Goal: Task Accomplishment & Management: Use online tool/utility

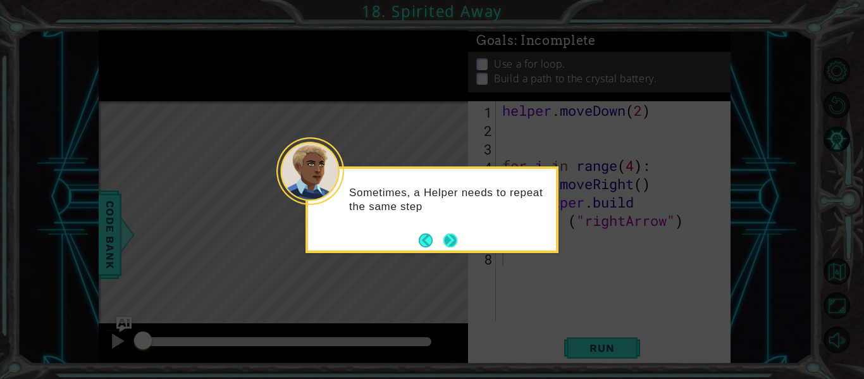
click at [457, 241] on button "Next" at bounding box center [450, 240] width 14 height 14
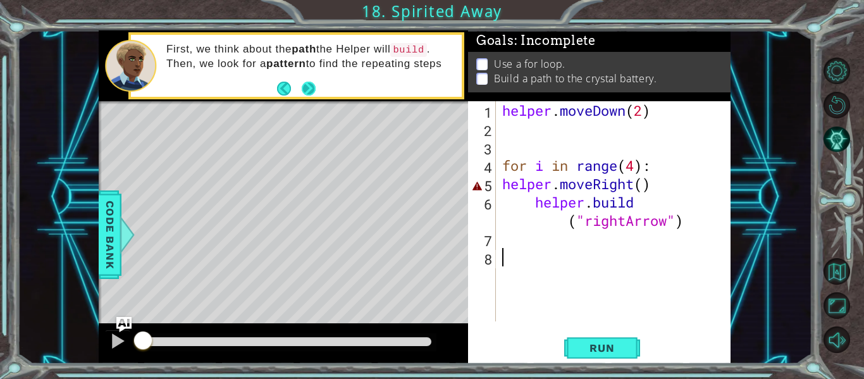
click at [302, 94] on button "Next" at bounding box center [309, 89] width 14 height 14
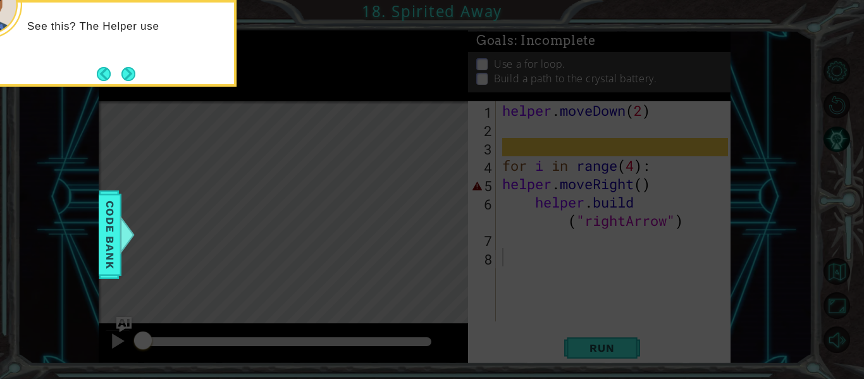
click at [180, 104] on icon at bounding box center [432, 56] width 864 height 644
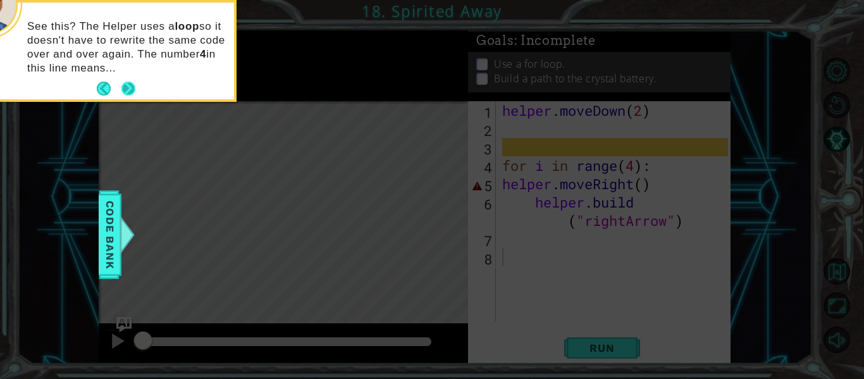
click at [126, 75] on div "See this? The Helper uses a loop so it doesn't have to rewrite the same code ov…" at bounding box center [110, 54] width 248 height 92
click at [126, 82] on button "Next" at bounding box center [128, 89] width 14 height 14
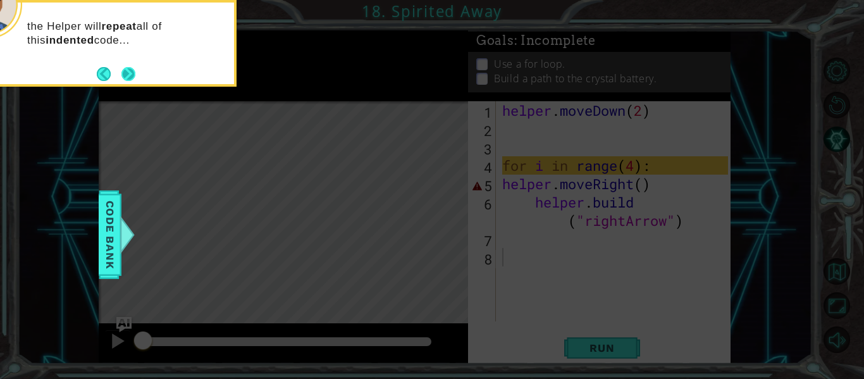
click at [126, 75] on button "Next" at bounding box center [128, 74] width 14 height 14
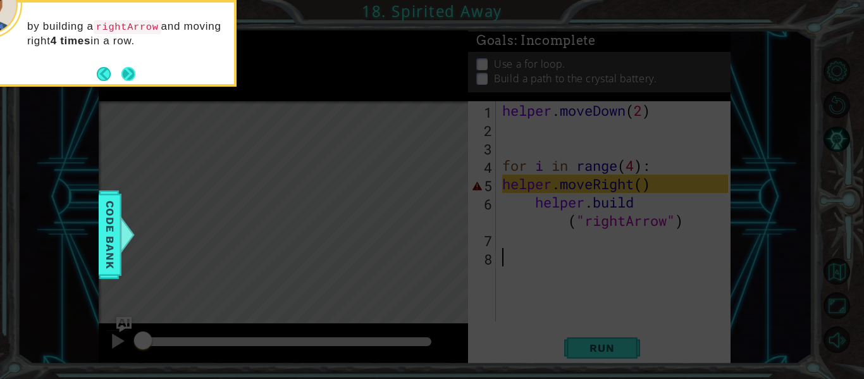
click at [128, 71] on button "Next" at bounding box center [128, 74] width 14 height 14
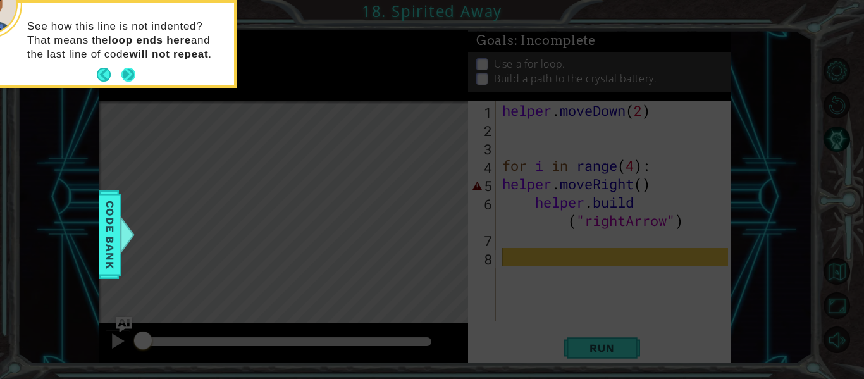
click at [126, 73] on button "Next" at bounding box center [128, 75] width 14 height 14
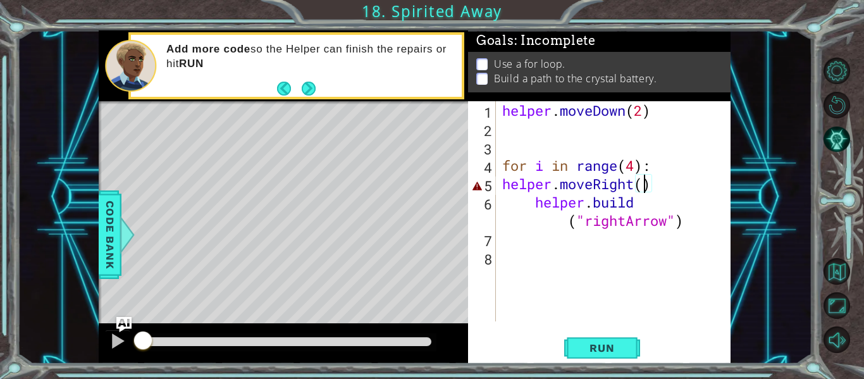
click at [644, 184] on div "helper . moveDown ( 2 ) for i in range ( 4 ) : helper . moveRight ( ) helper . …" at bounding box center [617, 229] width 235 height 257
click at [624, 341] on button "Run" at bounding box center [602, 348] width 76 height 26
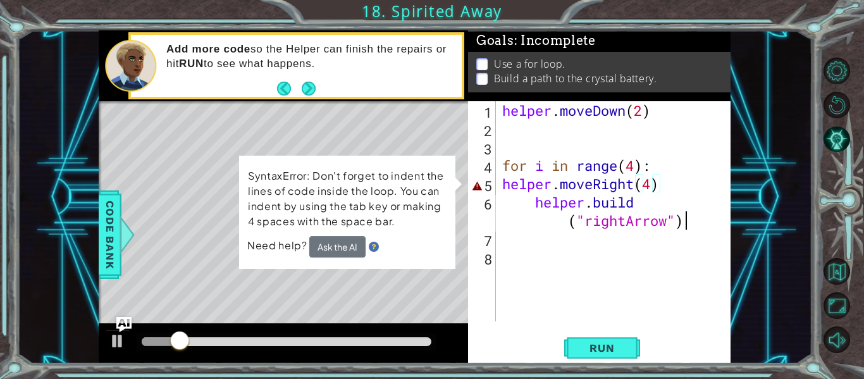
click at [691, 219] on div "helper . moveDown ( 2 ) for i in range ( 4 ) : helper . moveRight ( 4 ) helper …" at bounding box center [617, 229] width 235 height 257
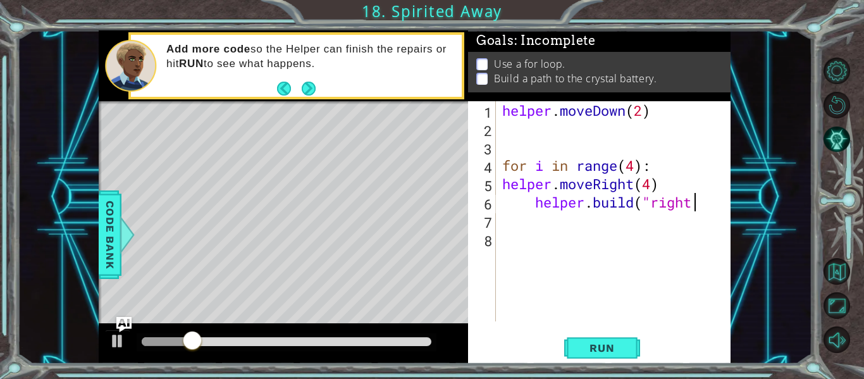
type textarea "h"
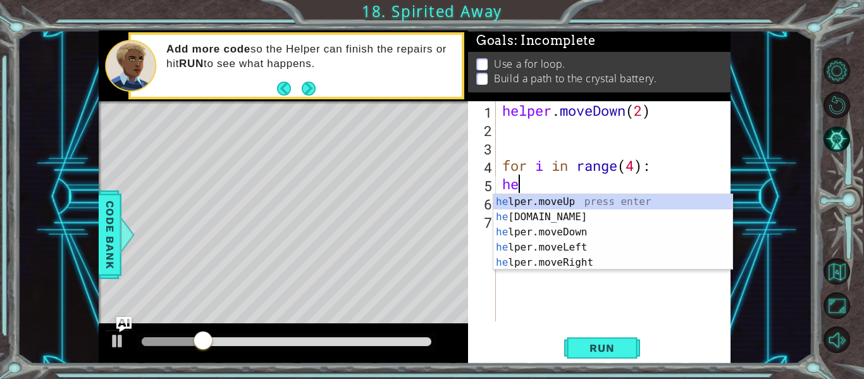
type textarea "h"
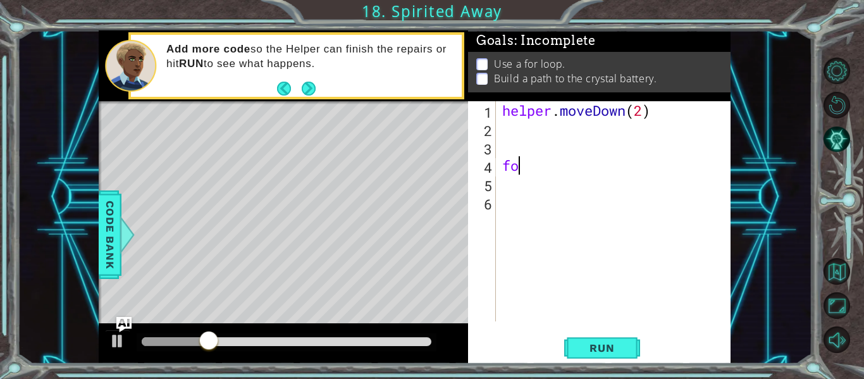
type textarea "f"
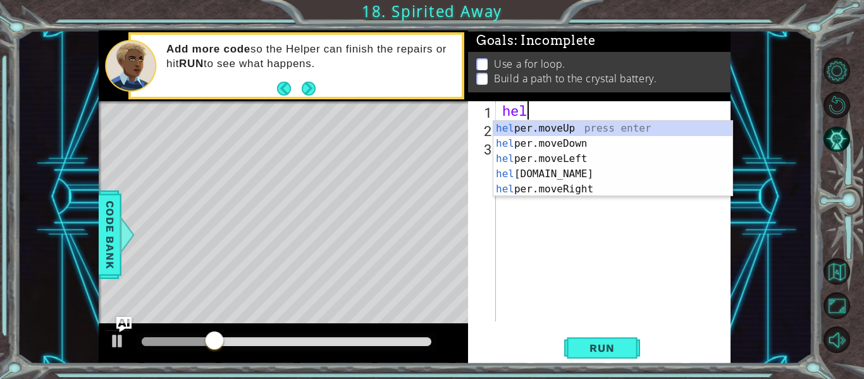
type textarea "h"
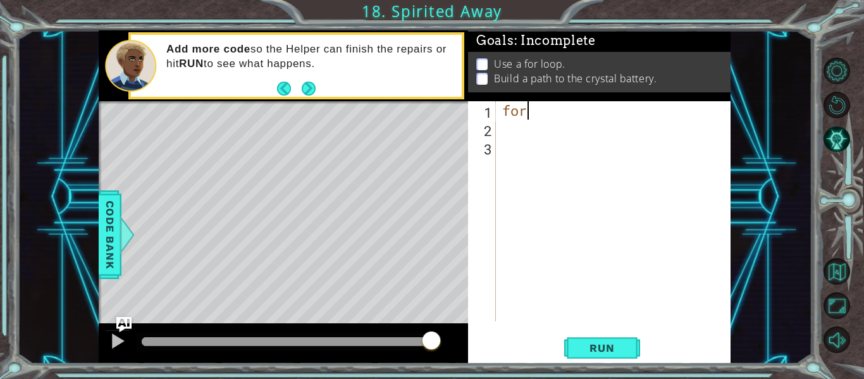
type textarea "f"
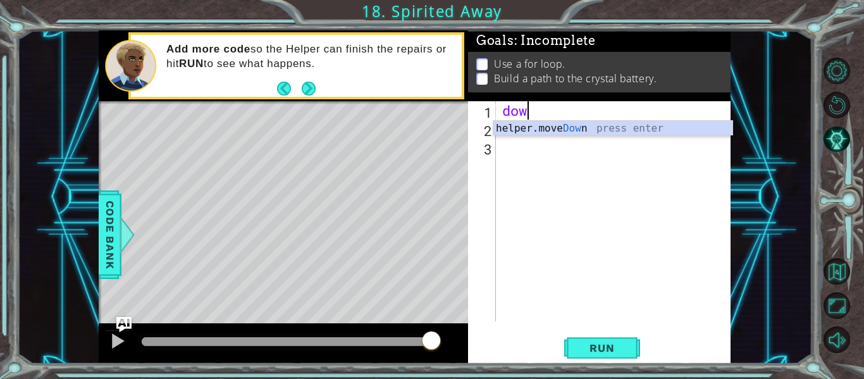
scroll to position [0, 1]
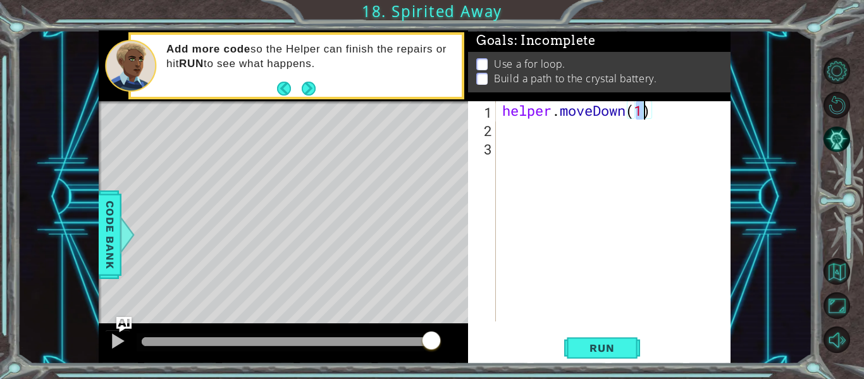
type textarea "helper.moveDown(2)"
type textarea "\"
click at [591, 340] on button "Run" at bounding box center [602, 348] width 76 height 26
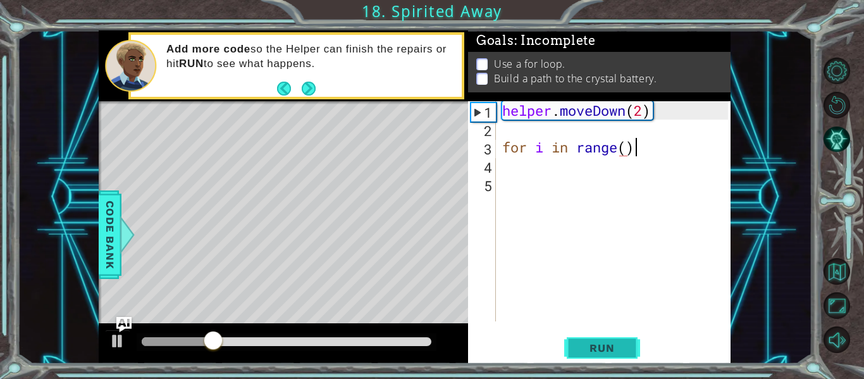
scroll to position [0, 6]
type textarea "for i in range():"
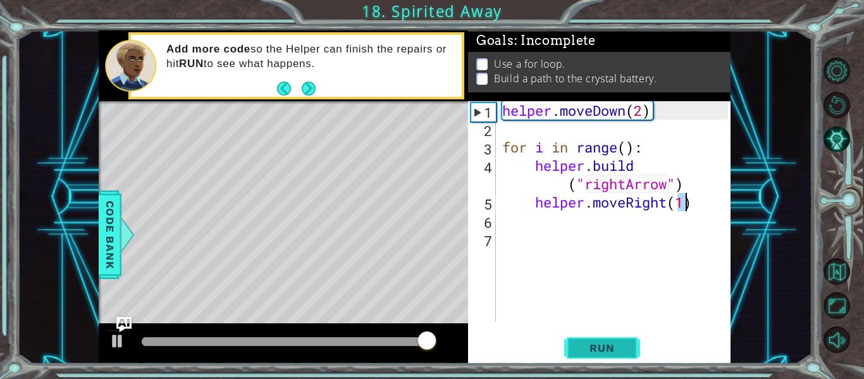
scroll to position [0, 8]
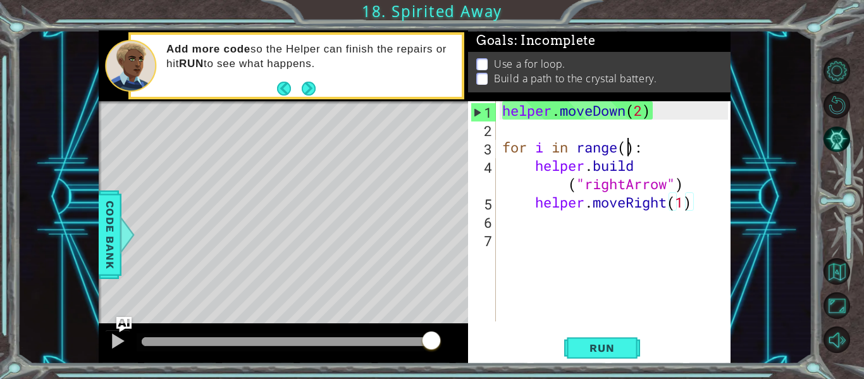
click at [629, 149] on div "helper . moveDown ( 2 ) for i in range ( ) : helper . build ( "rightArrow" ) he…" at bounding box center [617, 229] width 235 height 257
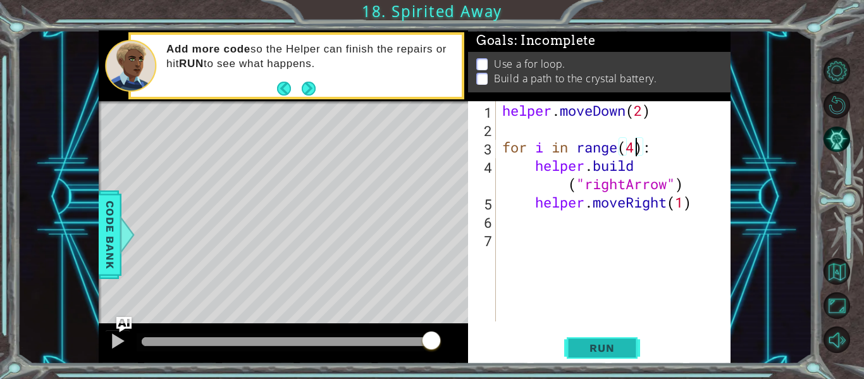
type textarea "for i in range(4):"
click at [601, 340] on button "Run" at bounding box center [602, 348] width 76 height 26
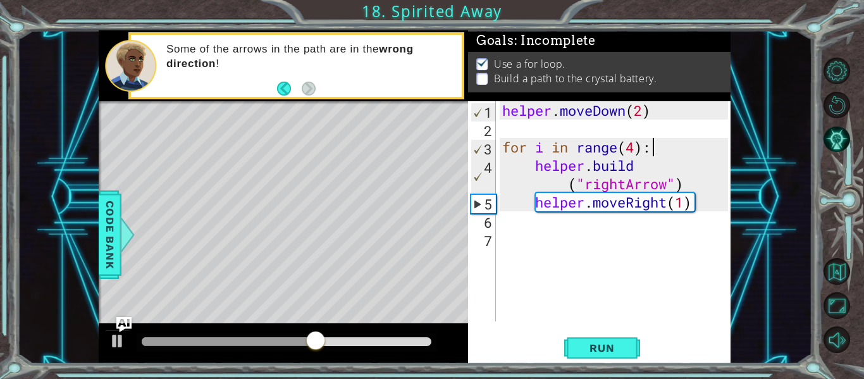
click at [651, 145] on div "helper . moveDown ( 2 ) for i in range ( 4 ) : helper . build ( "rightArrow" ) …" at bounding box center [617, 229] width 235 height 257
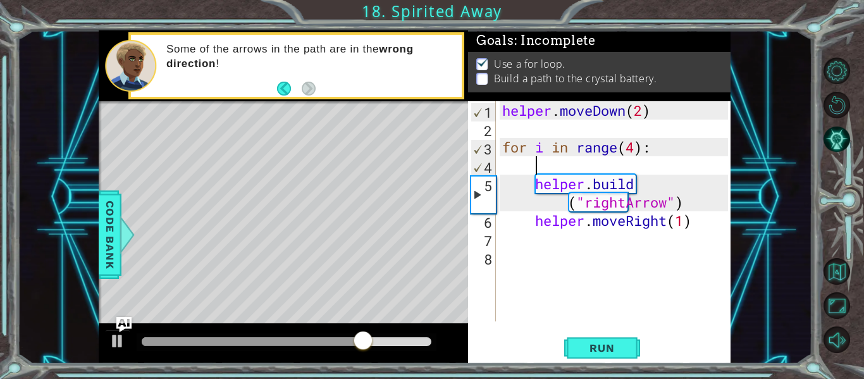
scroll to position [0, 0]
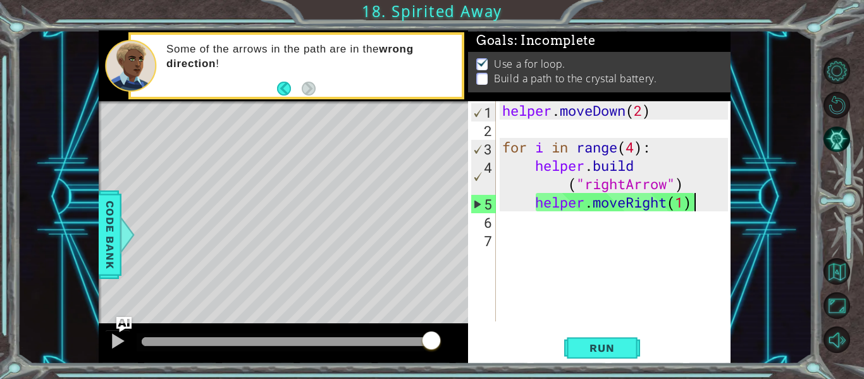
click at [692, 201] on div "helper . moveDown ( 2 ) for i in range ( 4 ) : helper . build ( "rightArrow" ) …" at bounding box center [617, 229] width 235 height 257
type textarea "helper.moveRight(1)"
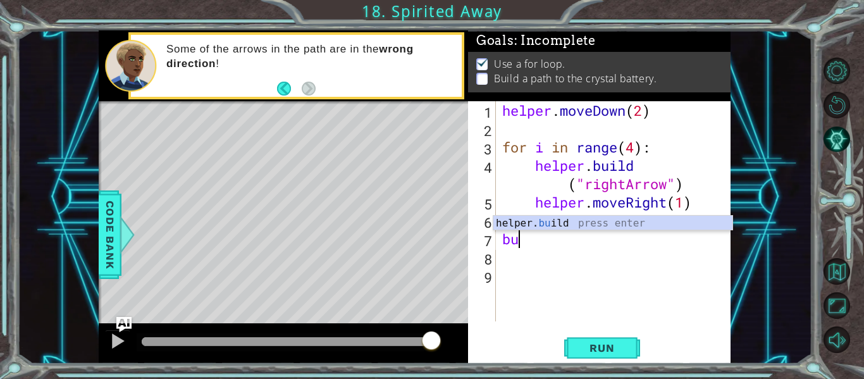
scroll to position [0, 1]
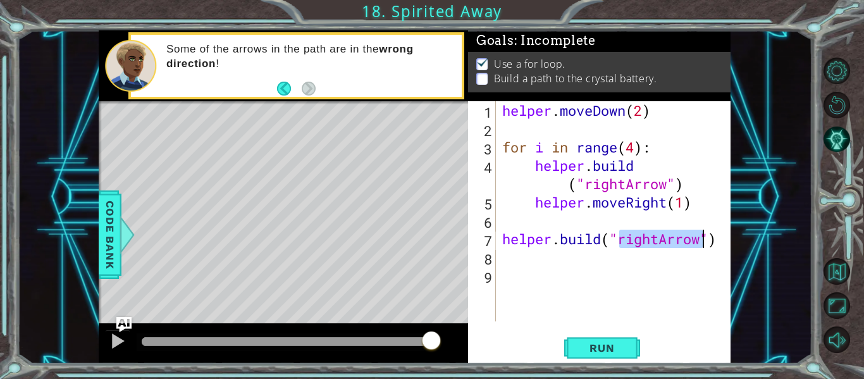
click at [663, 238] on div "helper . moveDown ( 2 ) for i in range ( 4 ) : helper . build ( "rightArrow" ) …" at bounding box center [614, 211] width 228 height 220
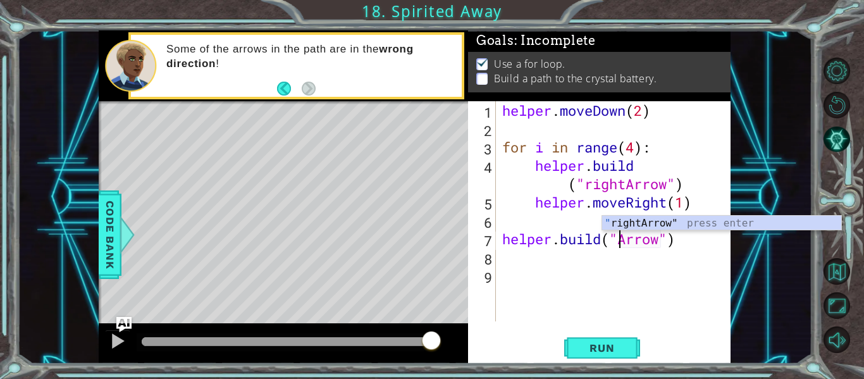
scroll to position [0, 6]
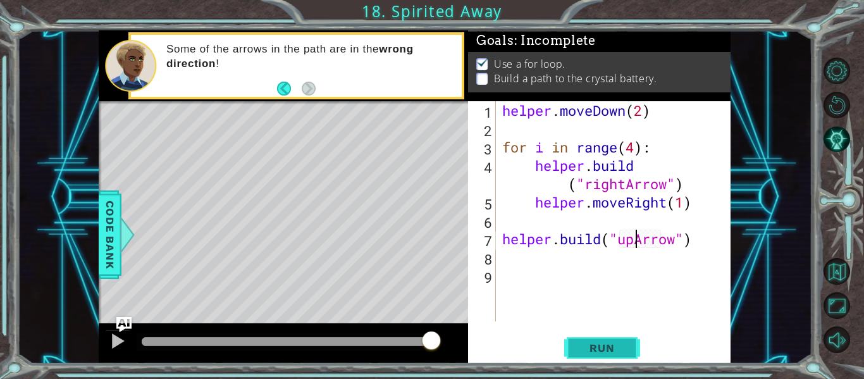
type textarea "[DOMAIN_NAME]("upArrow")"
click at [622, 348] on span "Run" at bounding box center [602, 347] width 50 height 13
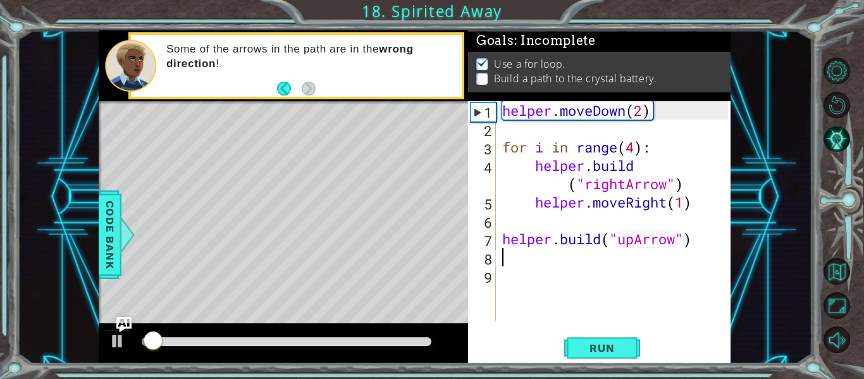
click at [512, 263] on div "helper . moveDown ( 2 ) for i in range ( 4 ) : helper . build ( "rightArrow" ) …" at bounding box center [617, 229] width 235 height 257
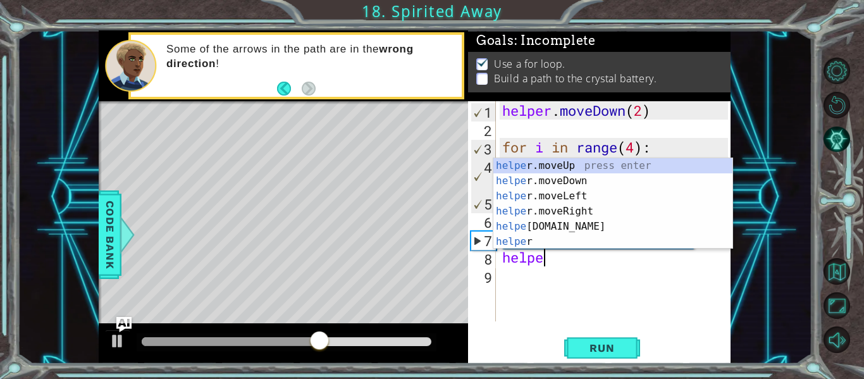
scroll to position [0, 2]
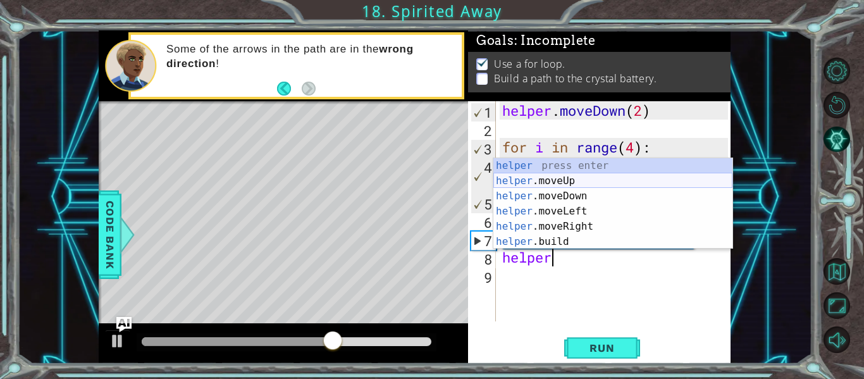
click at [538, 178] on div "helper press enter helper .moveUp press enter helper .moveDown press enter help…" at bounding box center [612, 218] width 239 height 121
type textarea "helper.moveUp(1)"
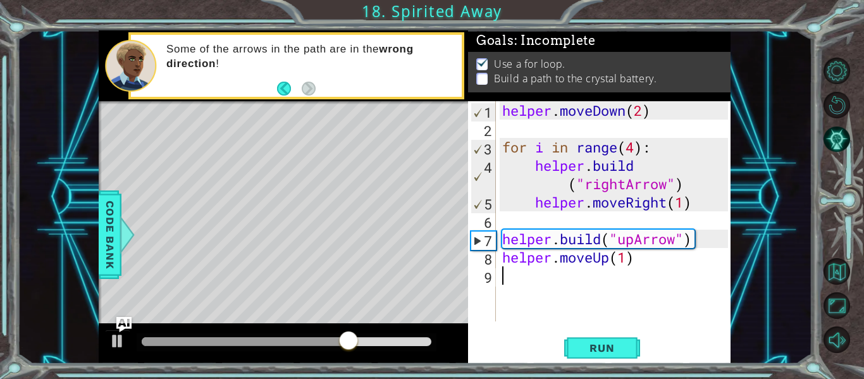
click at [531, 283] on div "helper . moveDown ( 2 ) for i in range ( 4 ) : helper . build ( "rightArrow" ) …" at bounding box center [617, 229] width 235 height 257
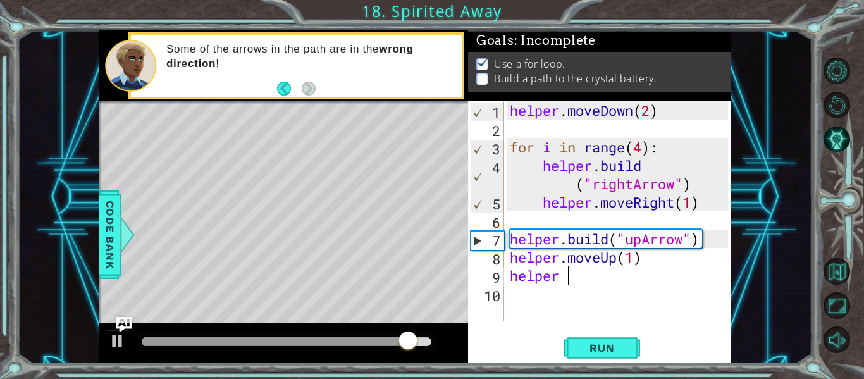
scroll to position [0, 1]
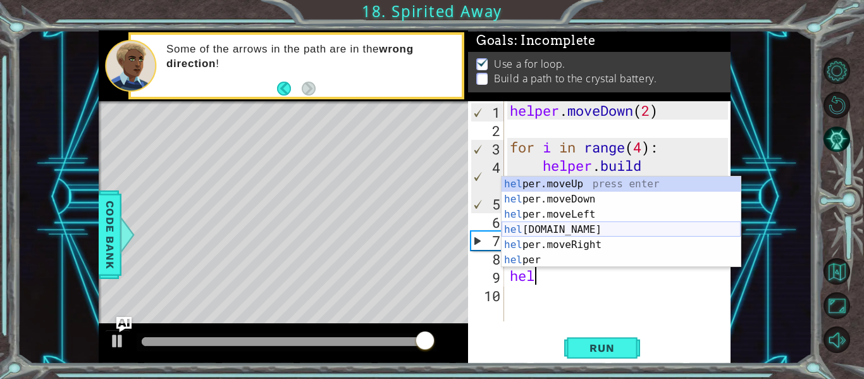
drag, startPoint x: 577, startPoint y: 231, endPoint x: 574, endPoint y: 237, distance: 6.5
click at [577, 232] on div "hel per.moveUp press enter hel per.moveDown press enter hel per.moveLeft press …" at bounding box center [620, 236] width 239 height 121
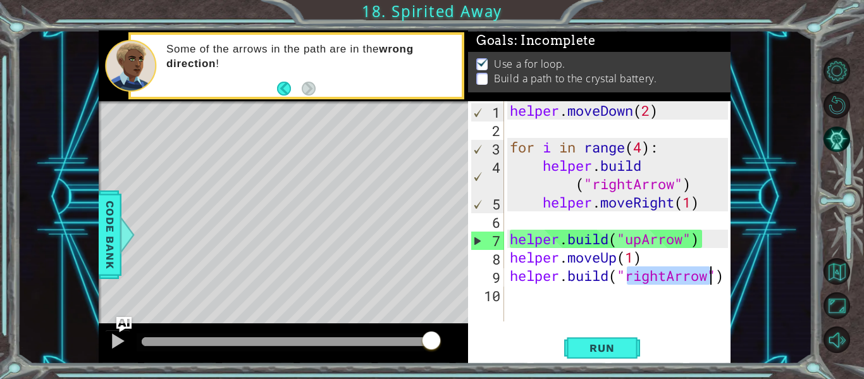
click at [665, 278] on div "helper . moveDown ( 2 ) for i in range ( 4 ) : helper . build ( "rightArrow" ) …" at bounding box center [617, 211] width 221 height 220
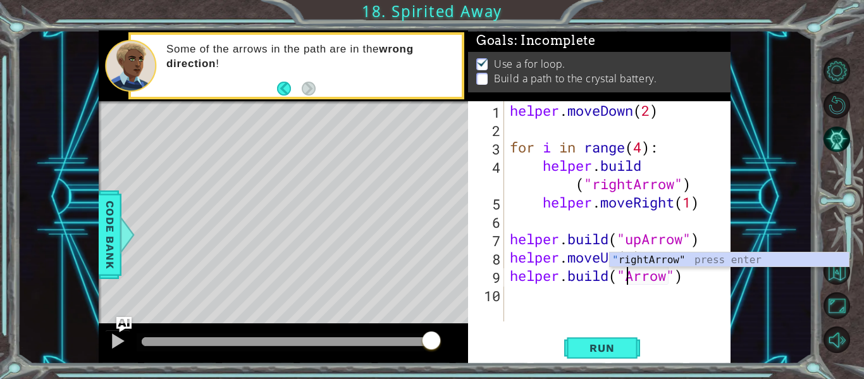
scroll to position [0, 6]
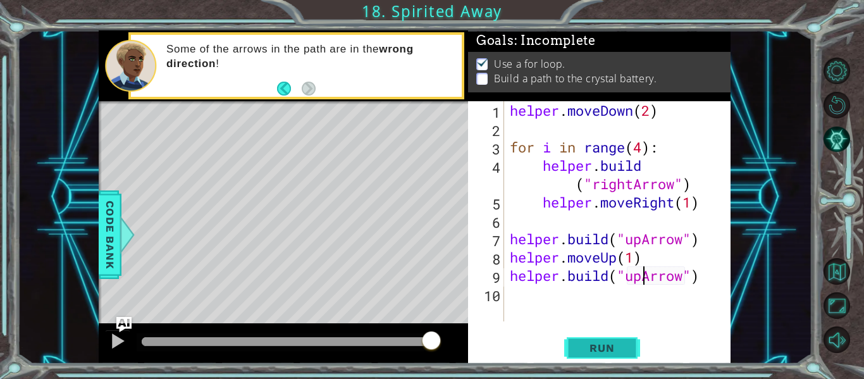
type textarea "[DOMAIN_NAME]("upArrow")"
click at [589, 347] on span "Run" at bounding box center [602, 347] width 50 height 13
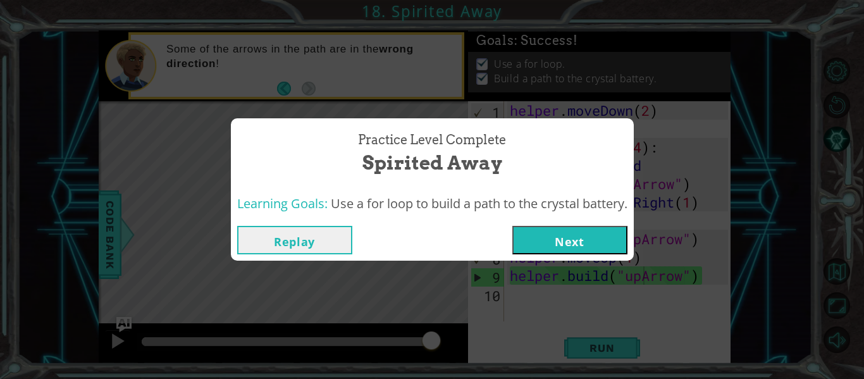
click at [551, 238] on button "Next" at bounding box center [569, 240] width 115 height 28
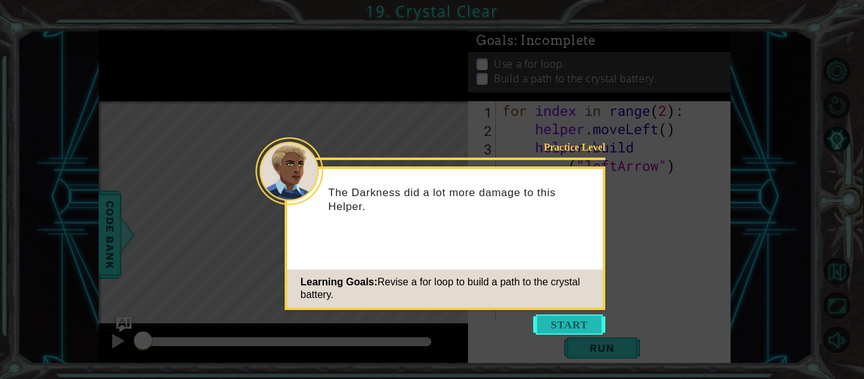
click at [563, 333] on button "Start" at bounding box center [569, 324] width 72 height 20
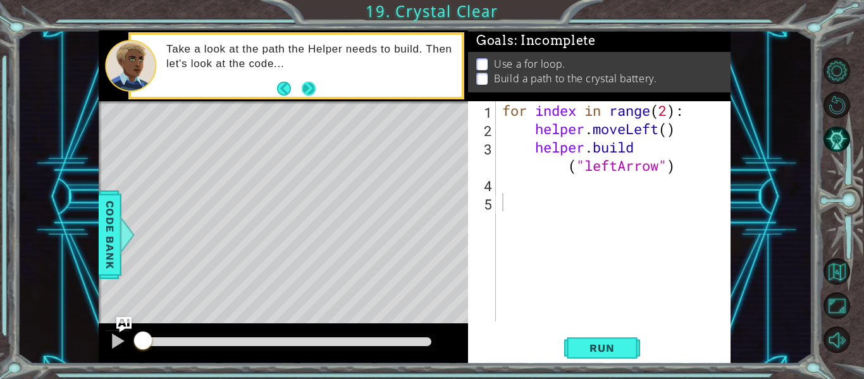
click at [316, 87] on button "Next" at bounding box center [309, 89] width 14 height 14
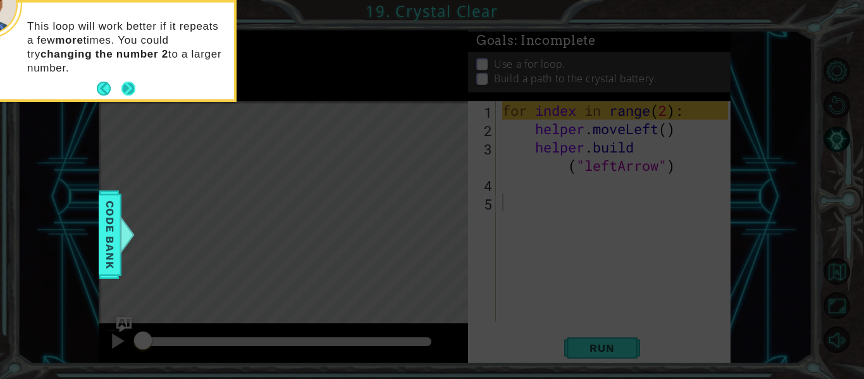
click at [131, 86] on button "Next" at bounding box center [128, 89] width 14 height 14
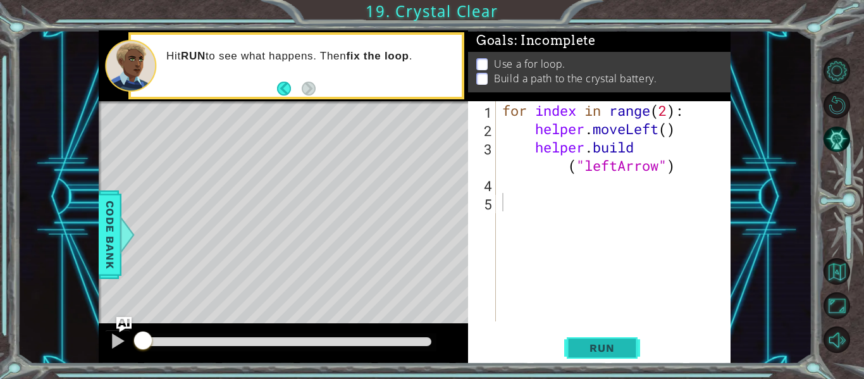
click at [593, 360] on button "Run" at bounding box center [602, 348] width 76 height 26
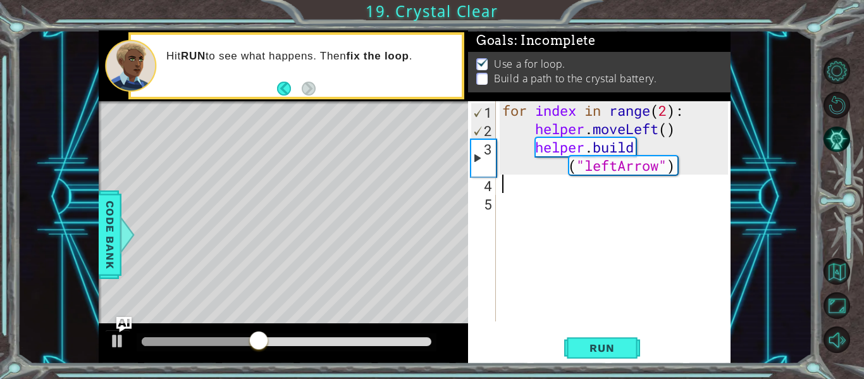
click at [512, 185] on div "for index in range ( 2 ) : helper . moveLeft ( ) helper . build ( "leftArrow" )" at bounding box center [617, 229] width 235 height 257
click at [510, 214] on div "for index in range ( 2 ) : helper . moveLeft ( ) helper . build ( "leftArrow" )" at bounding box center [617, 229] width 235 height 257
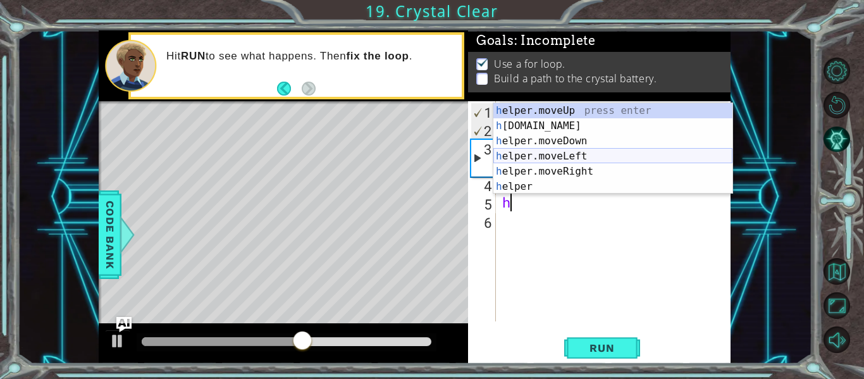
click at [570, 159] on div "h elper.moveUp press enter h [DOMAIN_NAME] press enter h elper.moveDown press e…" at bounding box center [612, 163] width 239 height 121
type textarea "helper.moveLeft(1)"
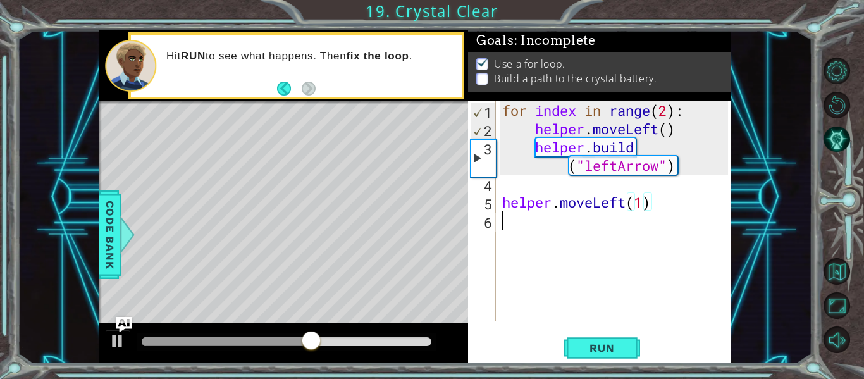
click at [515, 227] on div "for index in range ( 2 ) : helper . moveLeft ( ) helper . build ( "leftArrow" )…" at bounding box center [617, 229] width 235 height 257
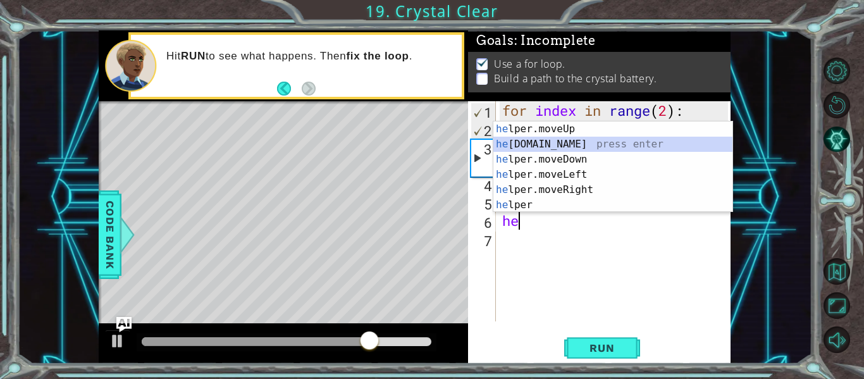
click at [553, 145] on div "he lper.moveUp press enter he [DOMAIN_NAME] press enter he lper.moveDown press …" at bounding box center [612, 181] width 239 height 121
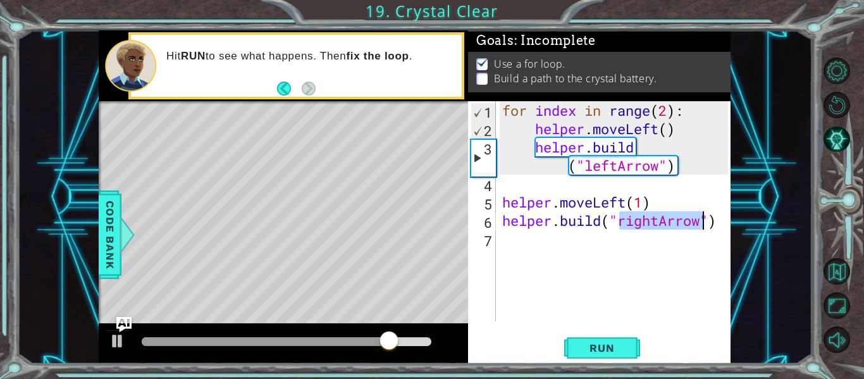
click at [658, 217] on div "for index in range ( 2 ) : helper . moveLeft ( ) helper . build ( "leftArrow" )…" at bounding box center [614, 211] width 228 height 220
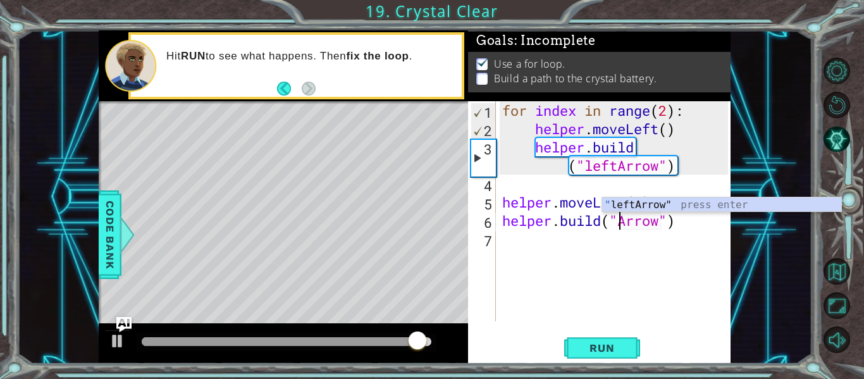
type textarea "[DOMAIN_NAME]("leftArrow")"
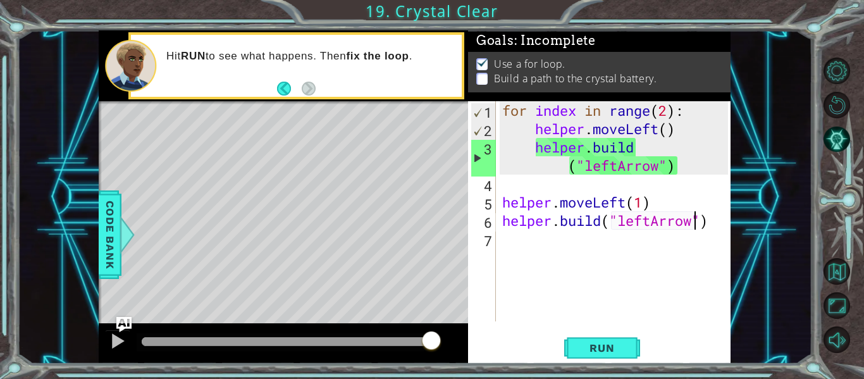
click at [525, 253] on div "for index in range ( 2 ) : helper . moveLeft ( ) helper . build ( "leftArrow" )…" at bounding box center [617, 229] width 235 height 257
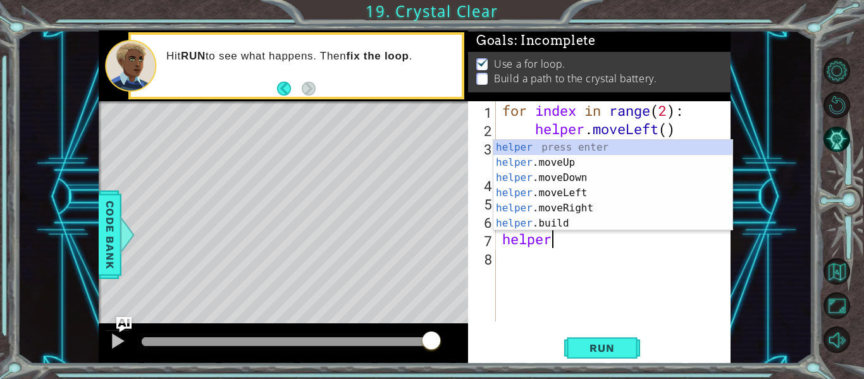
scroll to position [0, 2]
click at [587, 194] on div "helper press enter helper .moveUp press enter helper .moveDown press enter help…" at bounding box center [612, 200] width 239 height 121
type textarea "helper.moveLeft(1)"
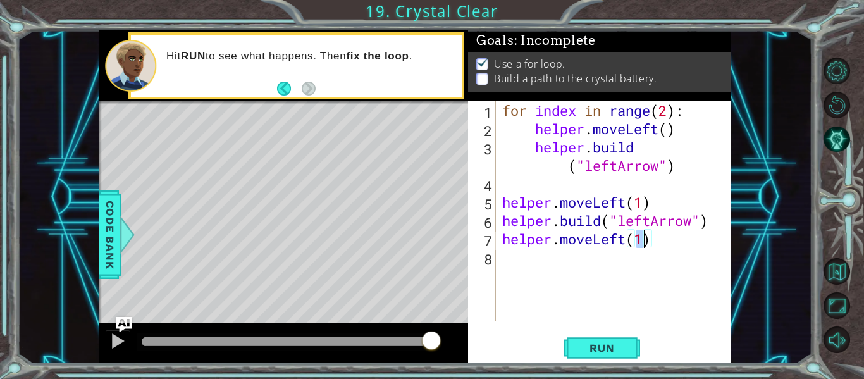
click at [534, 271] on div "for index in range ( 2 ) : helper . moveLeft ( ) helper . build ( "leftArrow" )…" at bounding box center [617, 229] width 235 height 257
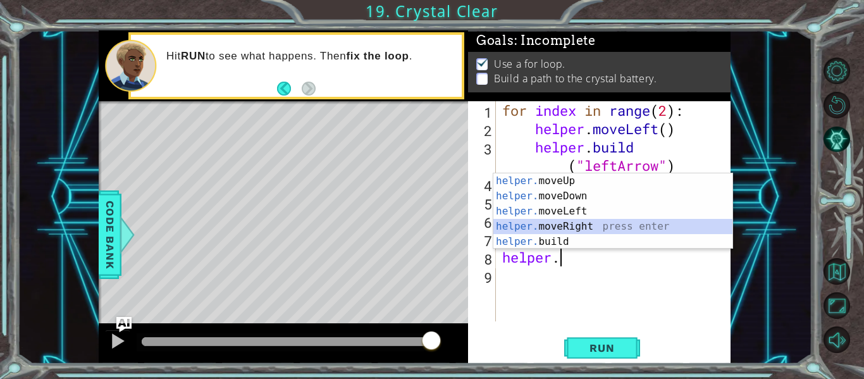
click at [550, 234] on div "helper. moveUp press enter helper. moveDown press enter helper. moveLeft press …" at bounding box center [612, 226] width 239 height 106
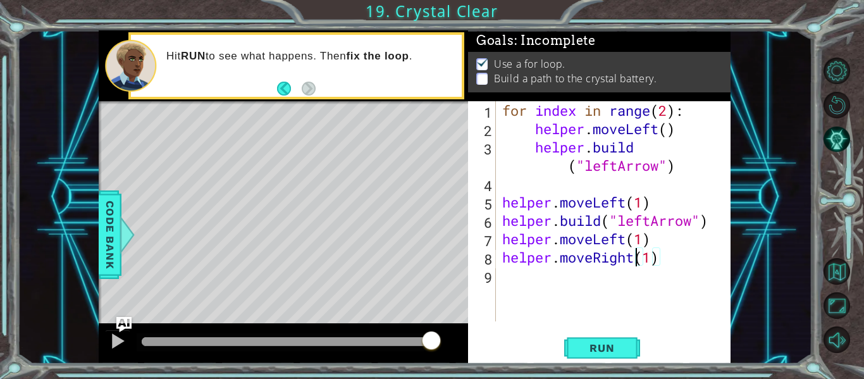
click at [636, 261] on div "for index in range ( 2 ) : helper . moveLeft ( ) helper . build ( "leftArrow" )…" at bounding box center [617, 229] width 235 height 257
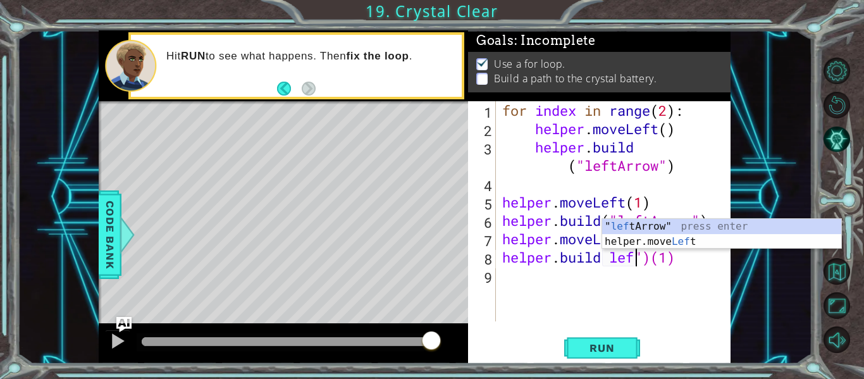
scroll to position [0, 7]
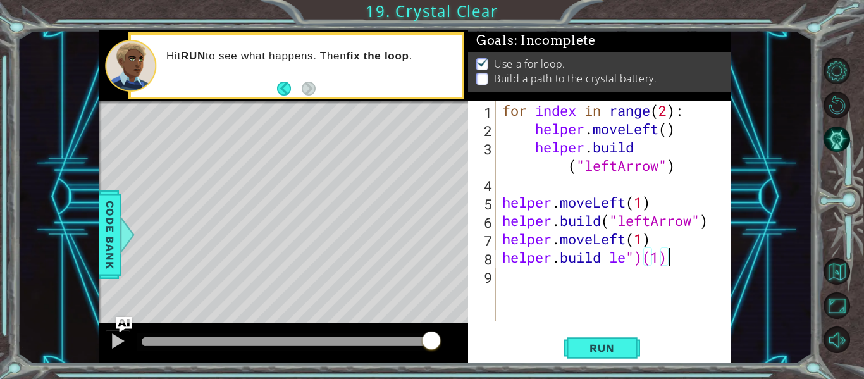
click at [692, 261] on div "for index in range ( 2 ) : helper . moveLeft ( ) helper . build ( "leftArrow" )…" at bounding box center [617, 229] width 235 height 257
type textarea "[DOMAIN_NAME] ("leftArrow")"
click at [609, 352] on span "Run" at bounding box center [602, 347] width 50 height 13
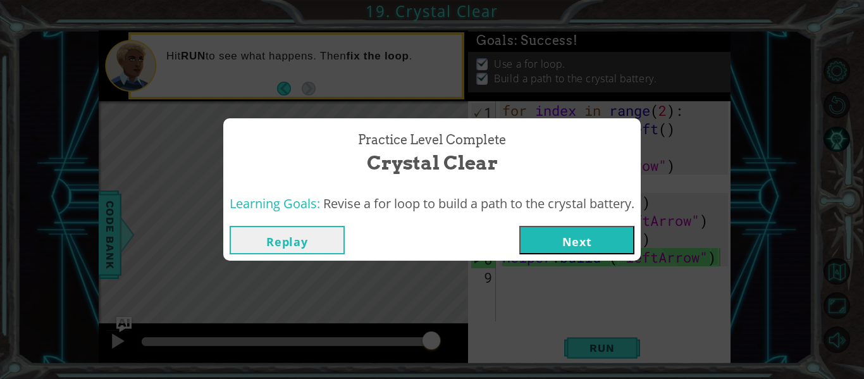
click at [600, 255] on div "Replay Next" at bounding box center [431, 239] width 417 height 41
click at [597, 241] on button "Next" at bounding box center [576, 240] width 115 height 28
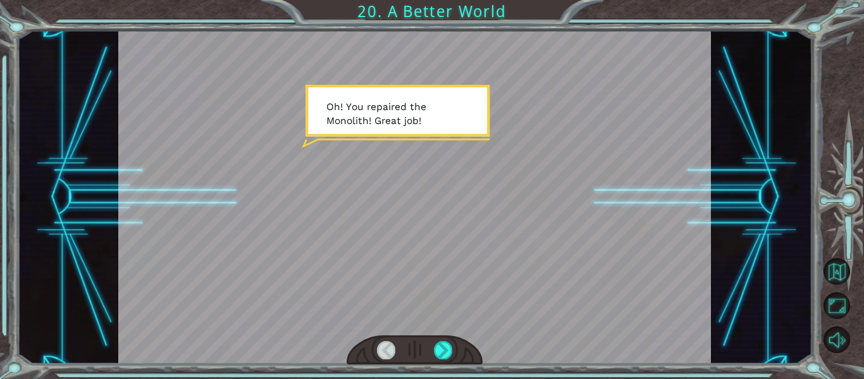
click at [441, 338] on div at bounding box center [415, 350] width 137 height 30
click at [446, 355] on div at bounding box center [443, 350] width 18 height 18
click at [448, 355] on div at bounding box center [443, 350] width 18 height 18
click at [451, 345] on div at bounding box center [443, 350] width 18 height 18
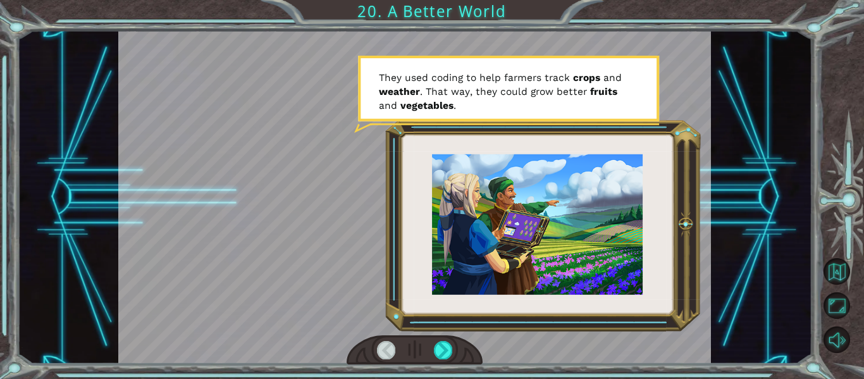
click at [454, 352] on div at bounding box center [415, 350] width 137 height 30
click at [440, 347] on div at bounding box center [443, 350] width 18 height 18
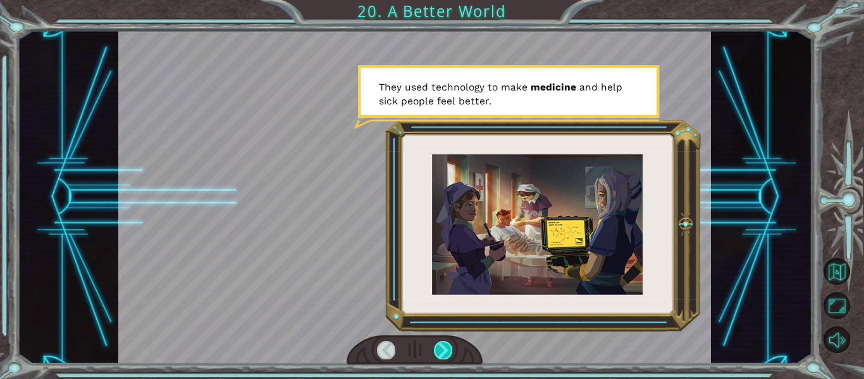
click at [449, 349] on div at bounding box center [443, 350] width 18 height 18
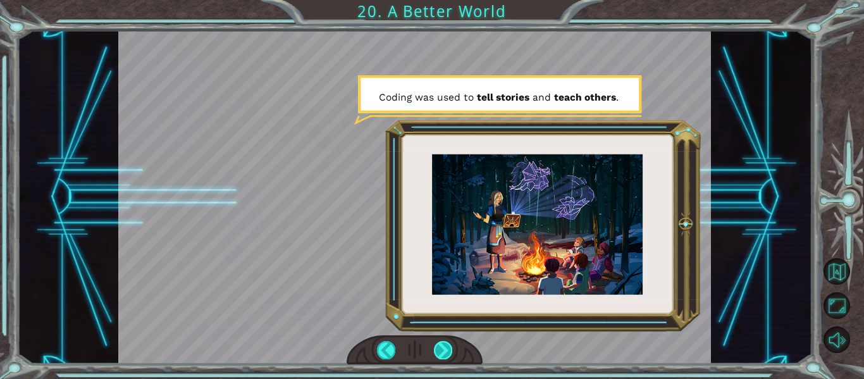
click at [447, 348] on div at bounding box center [443, 350] width 18 height 18
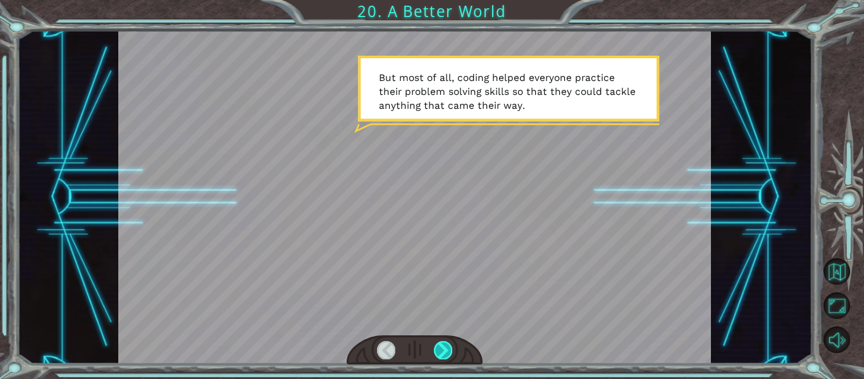
click at [447, 348] on div at bounding box center [443, 350] width 18 height 18
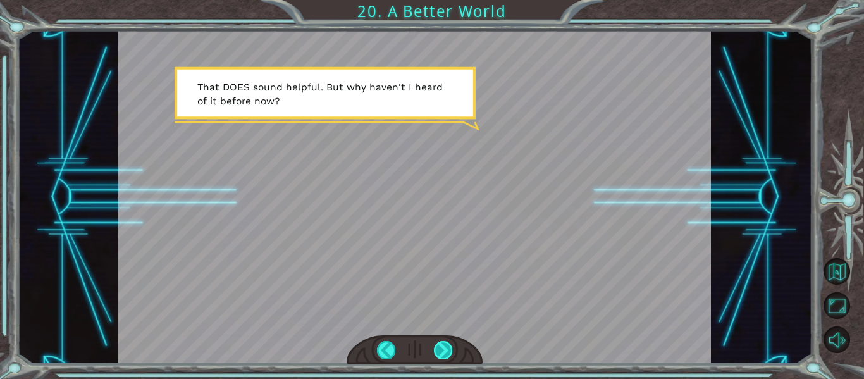
click at [447, 348] on div at bounding box center [443, 350] width 18 height 18
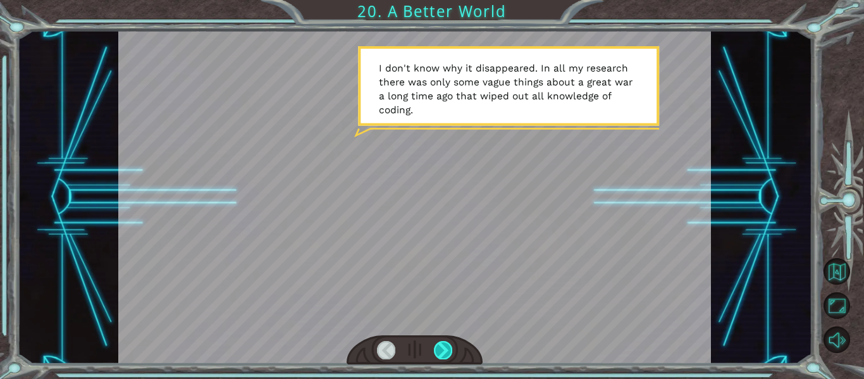
drag, startPoint x: 433, startPoint y: 355, endPoint x: 440, endPoint y: 350, distance: 9.5
click at [438, 351] on div at bounding box center [415, 350] width 137 height 30
click at [444, 345] on div at bounding box center [443, 350] width 18 height 18
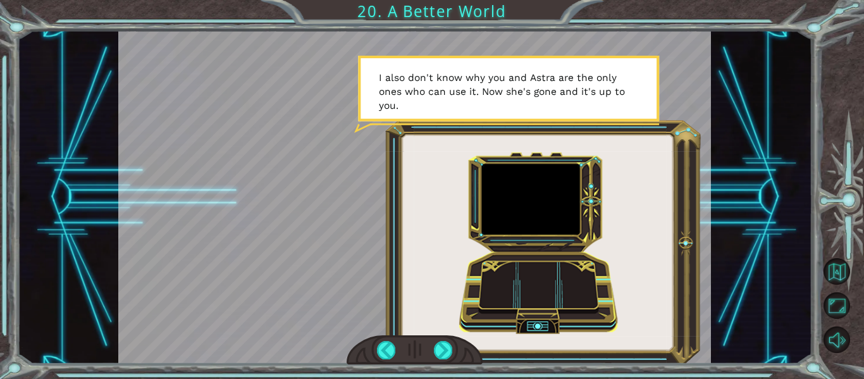
click at [441, 367] on div "O h ! Y o u r e p a i r e d t h e M o n o l i t h ! G r e a t j o b ! A n d i t…" at bounding box center [432, 189] width 864 height 379
click at [441, 356] on div at bounding box center [443, 350] width 18 height 18
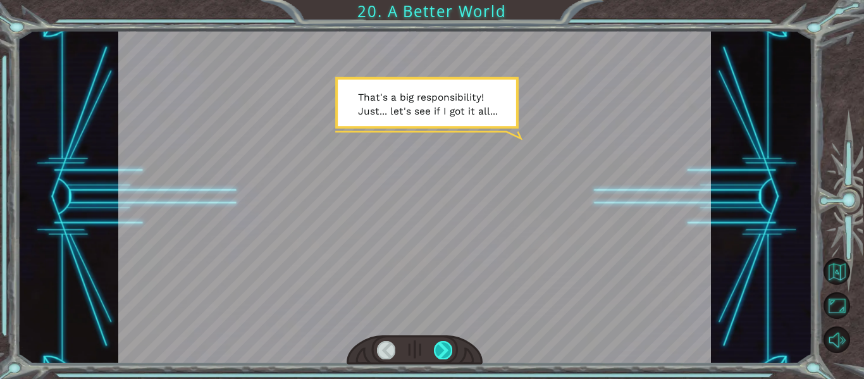
click at [443, 352] on div at bounding box center [443, 350] width 18 height 18
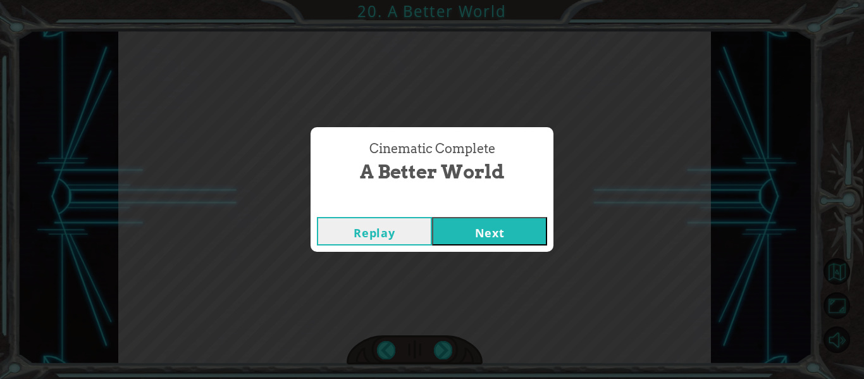
click at [491, 224] on button "Next" at bounding box center [489, 231] width 115 height 28
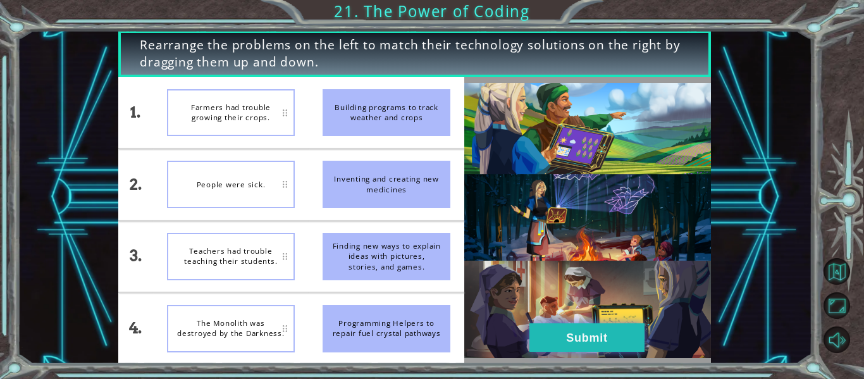
click at [575, 342] on button "Submit" at bounding box center [586, 337] width 115 height 28
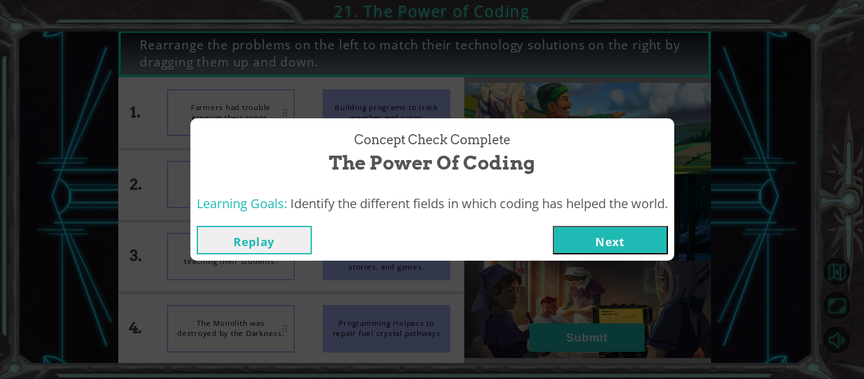
click at [645, 247] on button "Next" at bounding box center [610, 240] width 115 height 28
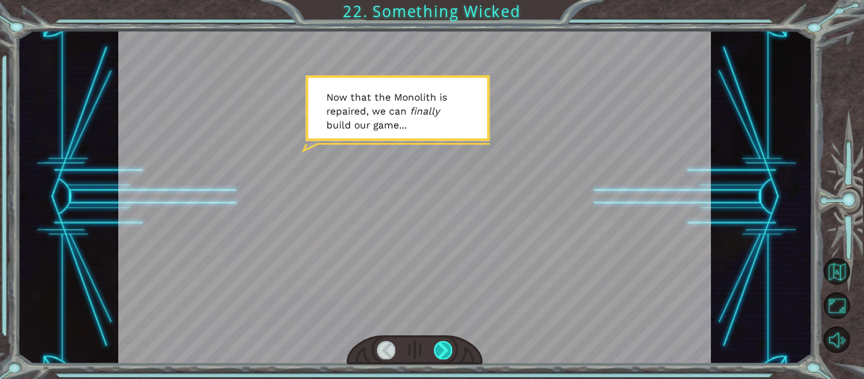
click at [443, 352] on div at bounding box center [443, 350] width 18 height 18
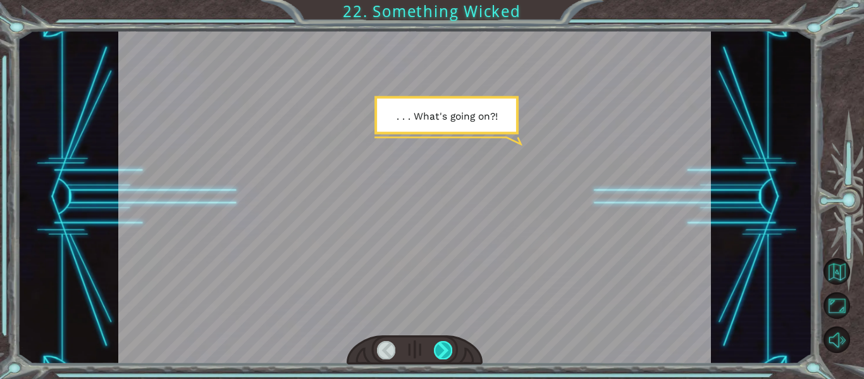
click at [450, 351] on div at bounding box center [443, 350] width 18 height 18
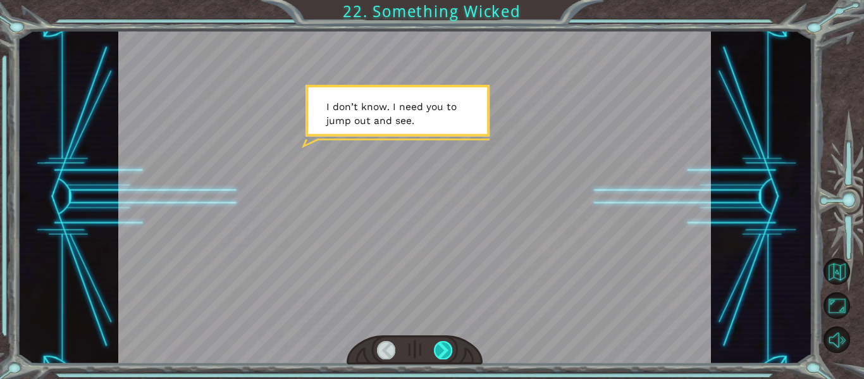
click at [450, 351] on div at bounding box center [443, 350] width 18 height 18
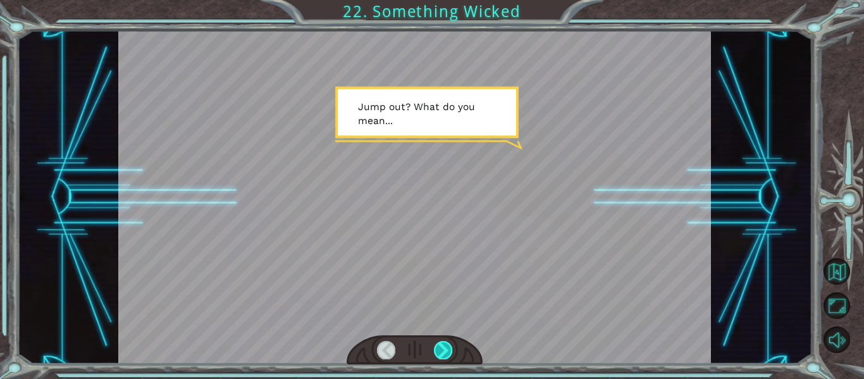
click at [450, 351] on div at bounding box center [443, 350] width 18 height 18
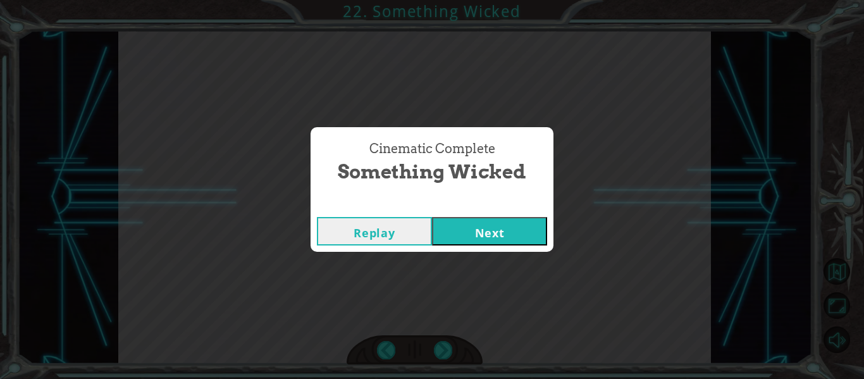
click at [479, 223] on button "Next" at bounding box center [489, 231] width 115 height 28
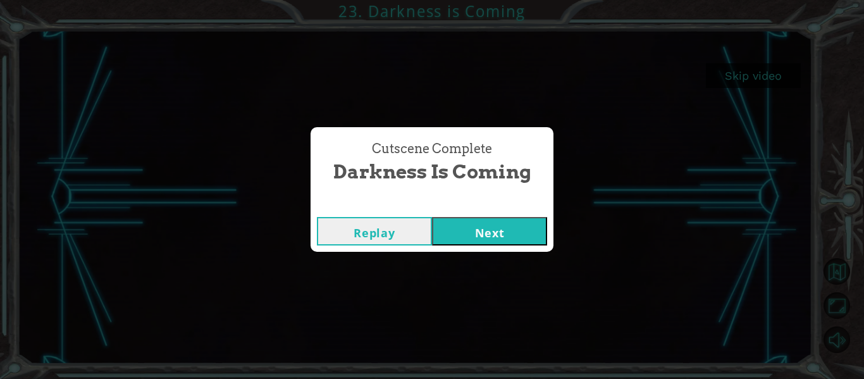
click at [507, 225] on button "Next" at bounding box center [489, 231] width 115 height 28
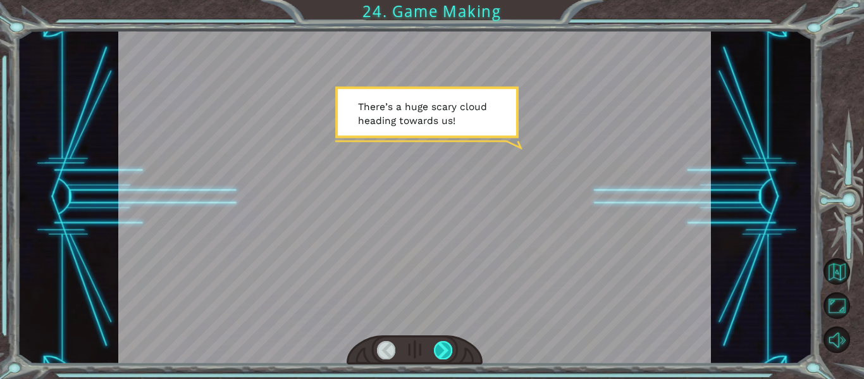
click at [446, 350] on div at bounding box center [443, 350] width 18 height 18
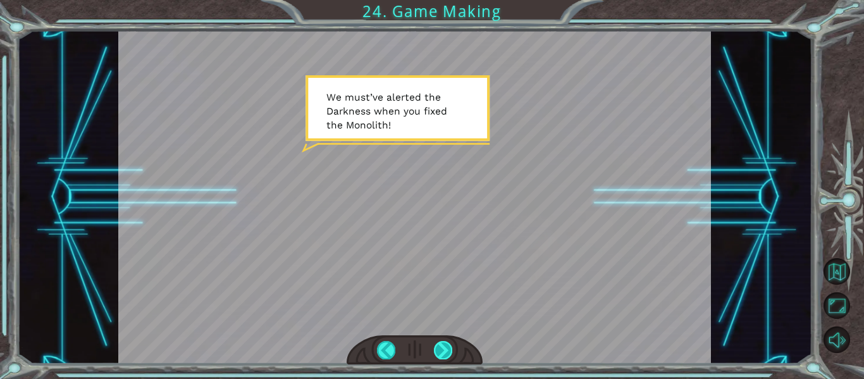
click at [448, 349] on div at bounding box center [443, 350] width 18 height 18
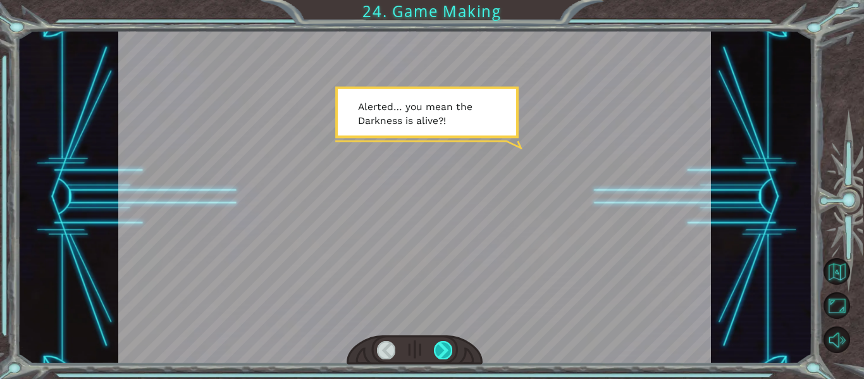
click at [450, 350] on div at bounding box center [443, 350] width 18 height 18
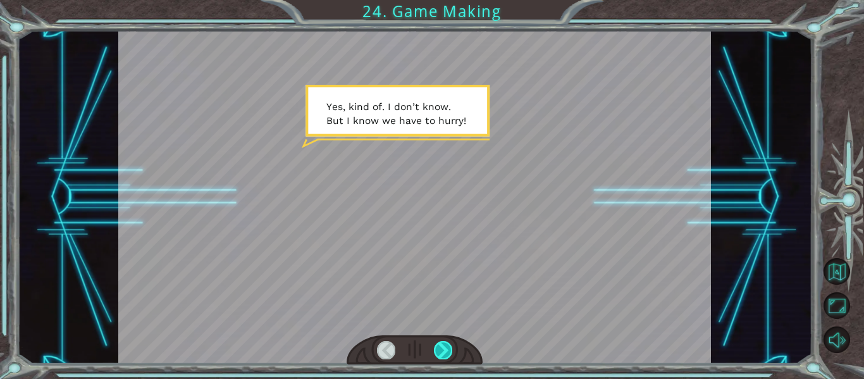
click at [450, 350] on div at bounding box center [443, 350] width 18 height 18
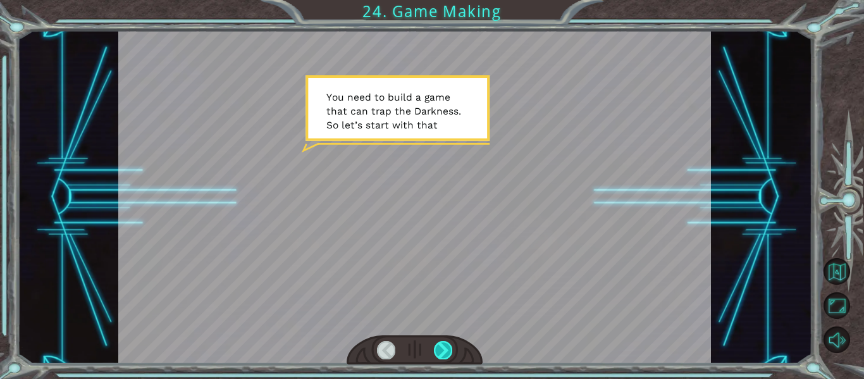
drag, startPoint x: 450, startPoint y: 350, endPoint x: 437, endPoint y: 357, distance: 15.0
click at [437, 357] on div at bounding box center [443, 350] width 18 height 18
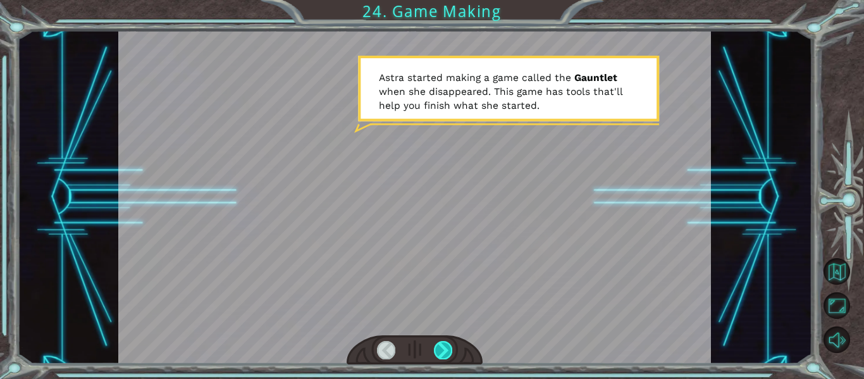
click at [437, 357] on div at bounding box center [443, 350] width 18 height 18
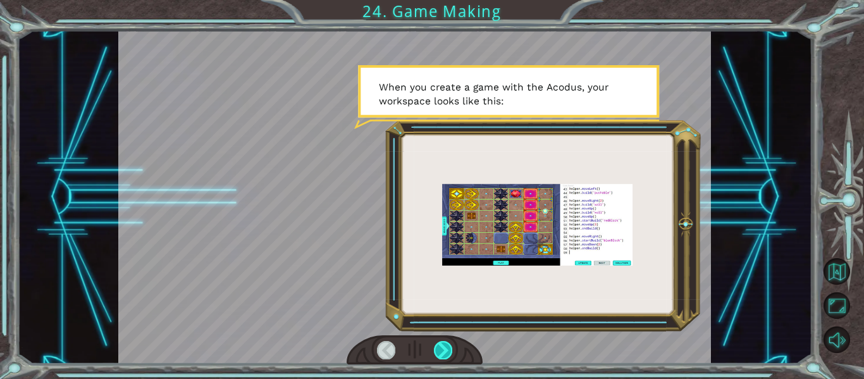
click at [437, 357] on div at bounding box center [443, 350] width 18 height 18
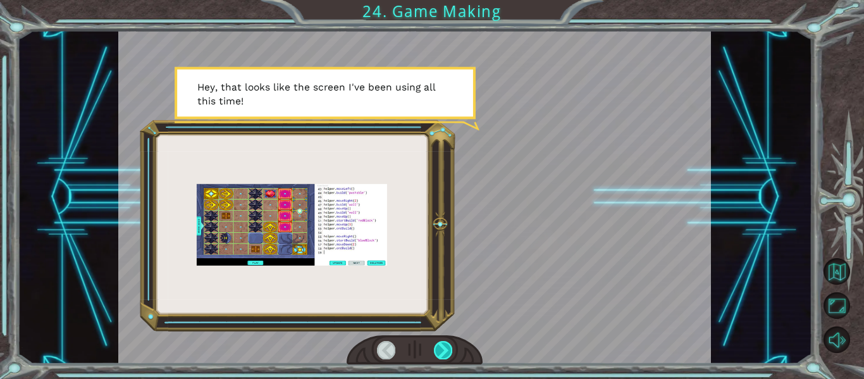
click at [437, 357] on div at bounding box center [443, 350] width 18 height 18
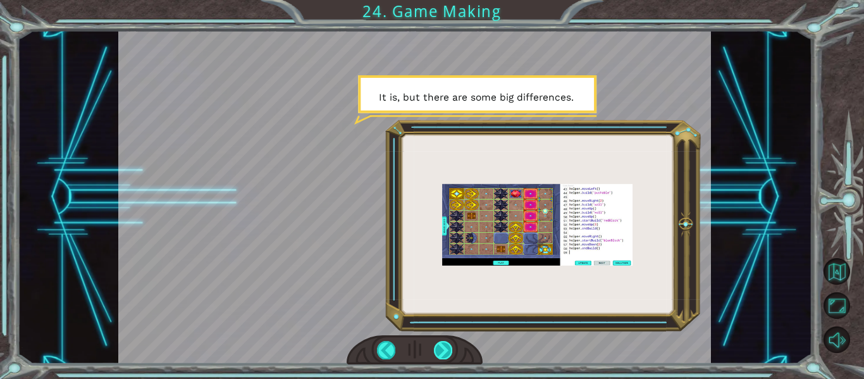
click at [437, 357] on div at bounding box center [443, 350] width 18 height 18
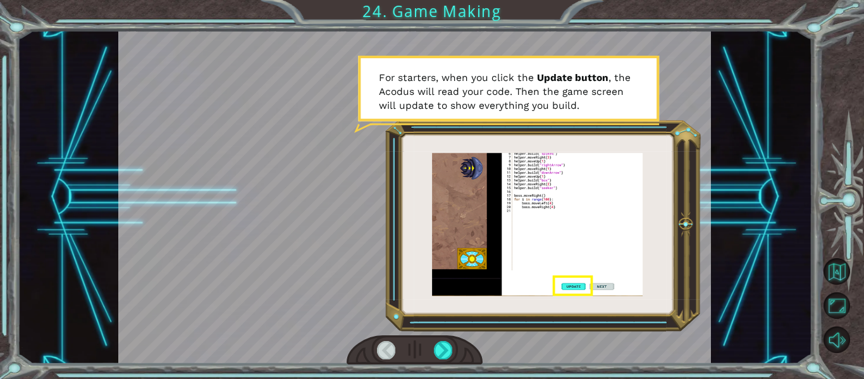
click at [433, 356] on div at bounding box center [415, 350] width 137 height 30
click at [456, 348] on div at bounding box center [415, 350] width 137 height 30
click at [448, 348] on div at bounding box center [443, 350] width 18 height 18
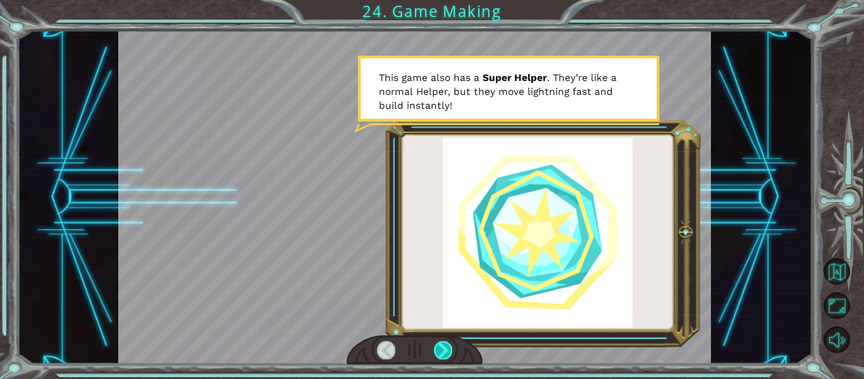
click at [448, 348] on div at bounding box center [443, 350] width 18 height 18
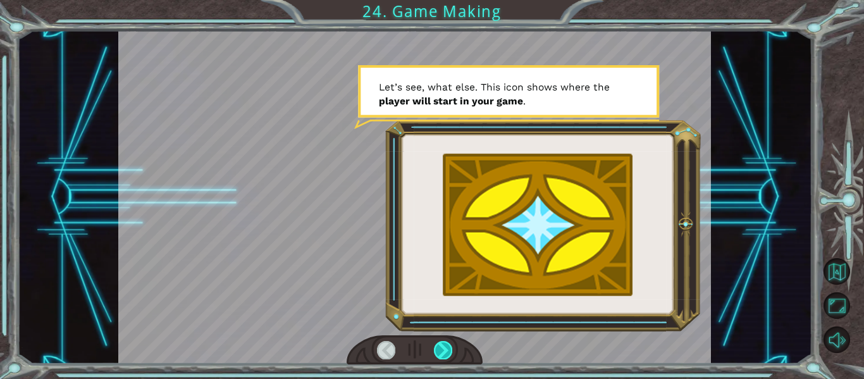
click at [448, 348] on div at bounding box center [443, 350] width 18 height 18
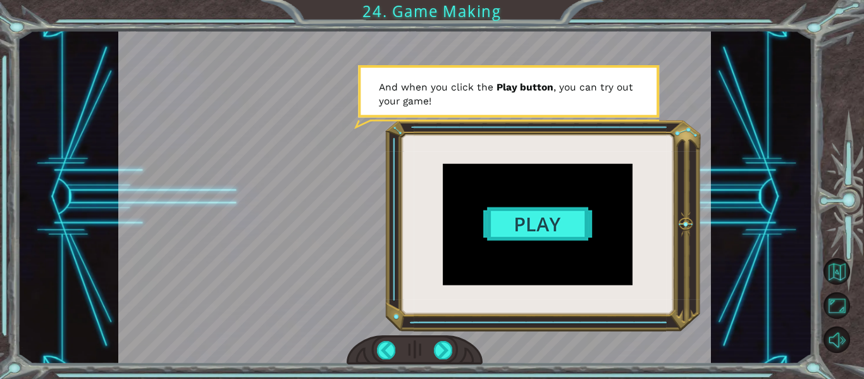
drag, startPoint x: 443, startPoint y: 355, endPoint x: 458, endPoint y: 343, distance: 19.4
click at [458, 343] on div at bounding box center [415, 350] width 137 height 30
click at [452, 351] on div at bounding box center [415, 350] width 137 height 30
drag, startPoint x: 431, startPoint y: 350, endPoint x: 439, endPoint y: 346, distance: 9.3
click at [439, 346] on div at bounding box center [415, 350] width 137 height 30
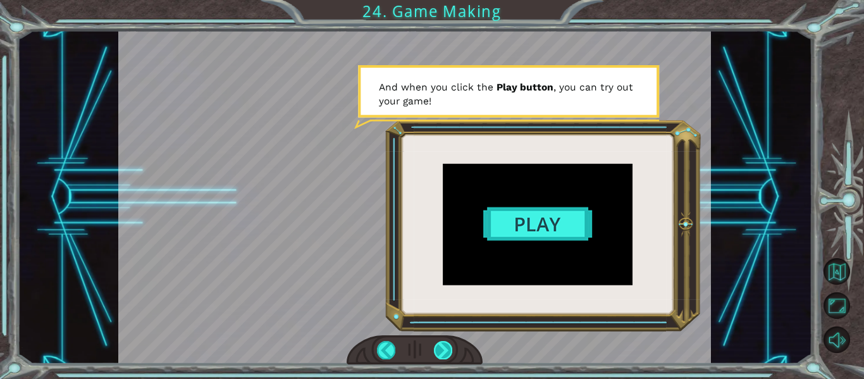
click at [439, 346] on div at bounding box center [443, 350] width 18 height 18
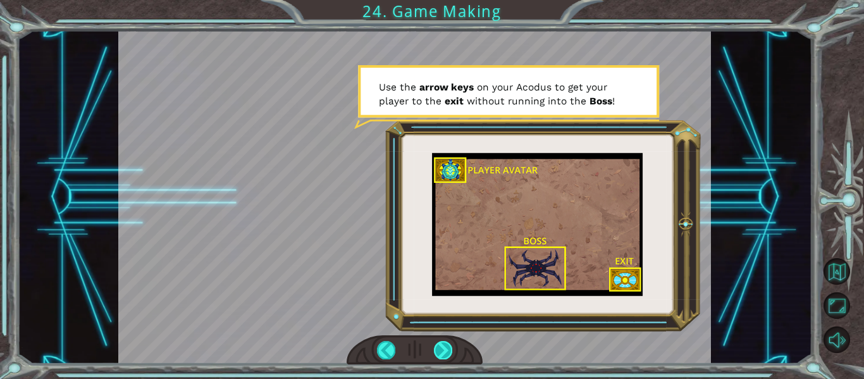
click at [439, 346] on div at bounding box center [443, 350] width 18 height 18
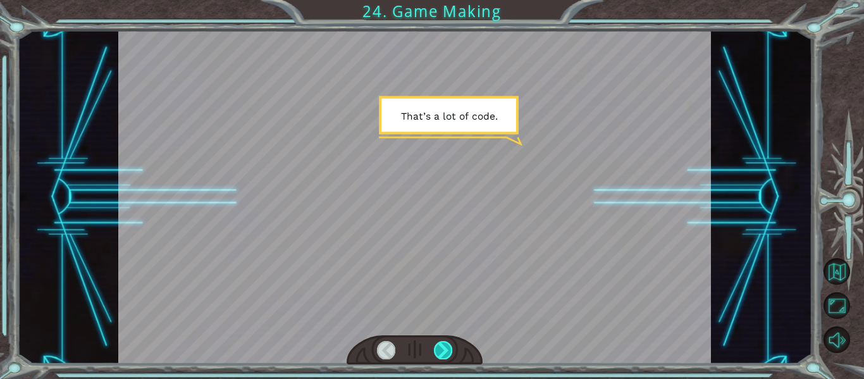
click at [439, 346] on div at bounding box center [443, 350] width 18 height 18
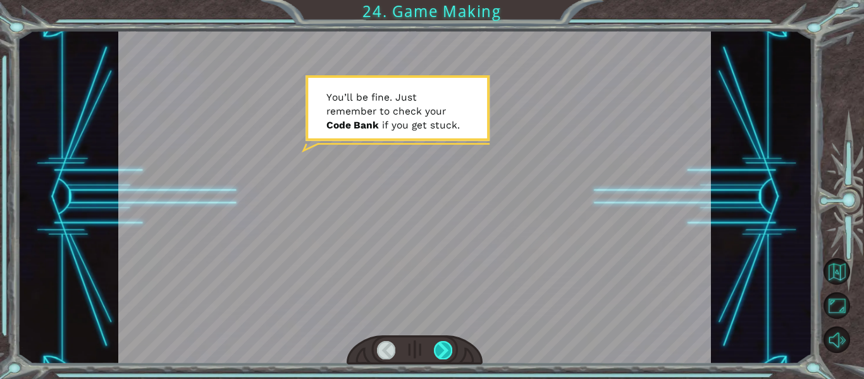
click at [439, 346] on div at bounding box center [443, 350] width 18 height 18
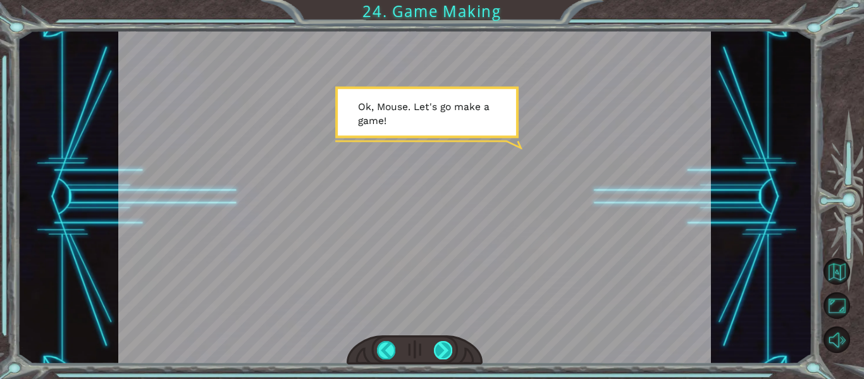
click at [446, 347] on div at bounding box center [443, 350] width 18 height 18
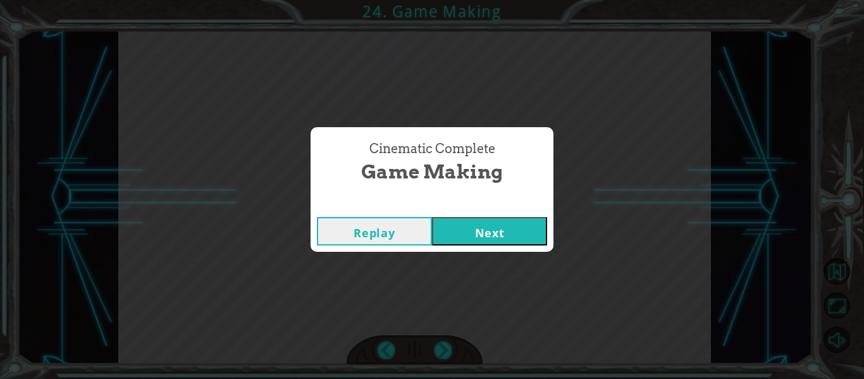
click at [488, 229] on button "Next" at bounding box center [489, 231] width 115 height 28
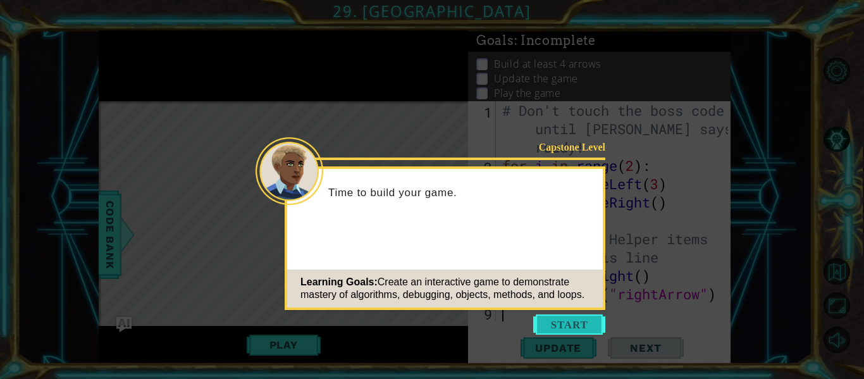
click at [551, 325] on button "Start" at bounding box center [569, 324] width 72 height 20
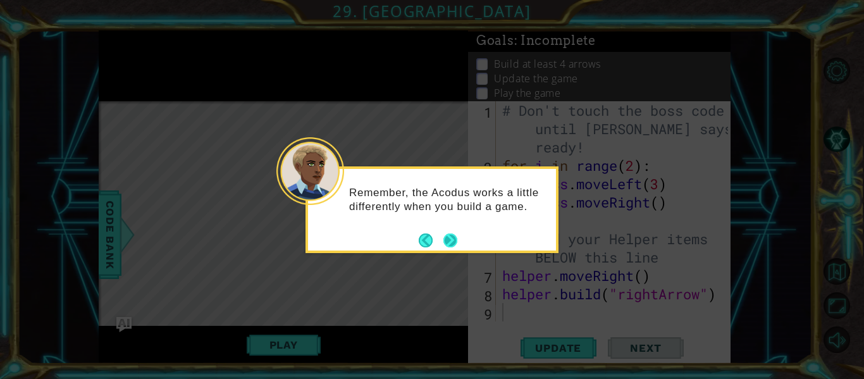
click at [450, 243] on button "Next" at bounding box center [450, 240] width 14 height 14
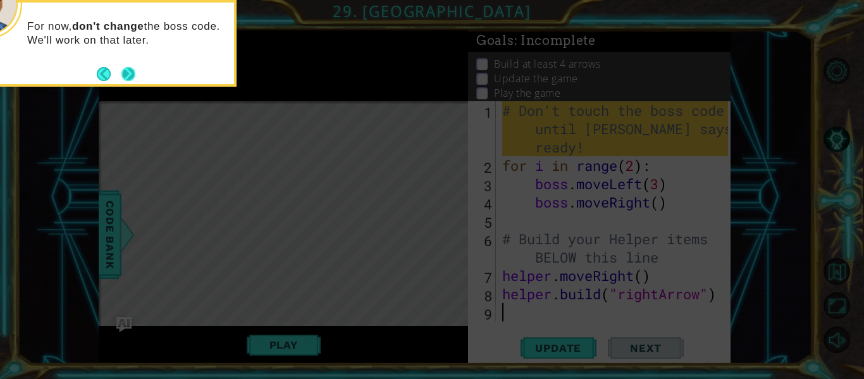
click at [130, 75] on button "Next" at bounding box center [128, 74] width 14 height 14
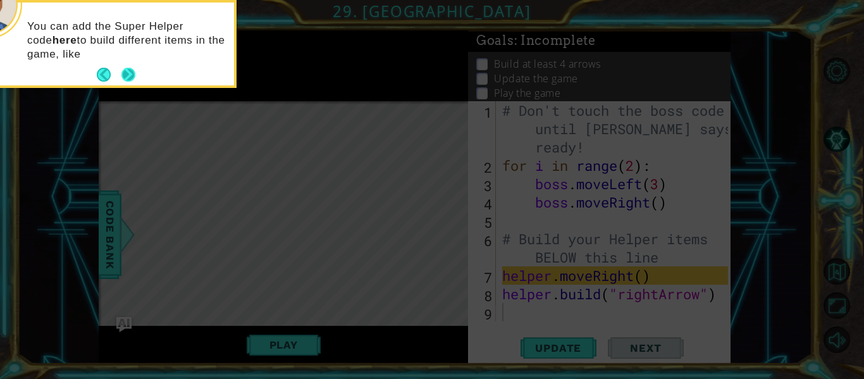
click at [128, 73] on button "Next" at bounding box center [128, 75] width 14 height 14
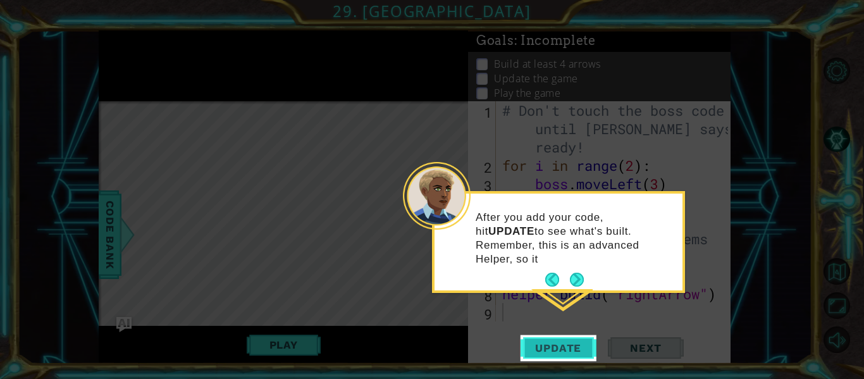
drag, startPoint x: 586, startPoint y: 271, endPoint x: 563, endPoint y: 351, distance: 83.5
click at [563, 351] on body "1 ההההההההההההההההההההההההההההההההההההההההההההההההההההההההההההההההההההההההההההה…" at bounding box center [432, 189] width 864 height 379
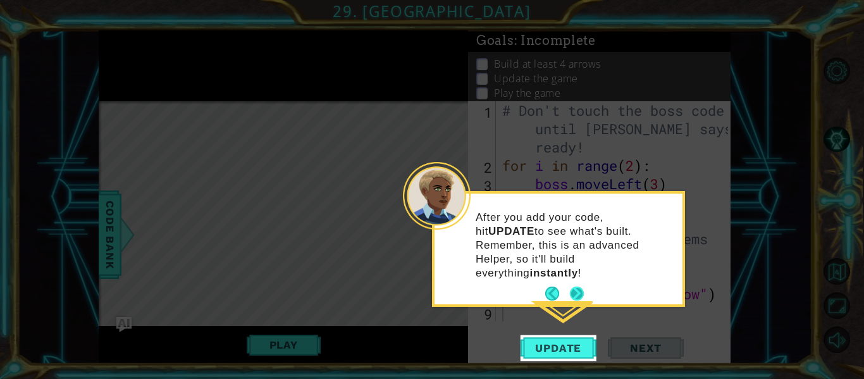
click at [579, 286] on button "Next" at bounding box center [577, 293] width 14 height 14
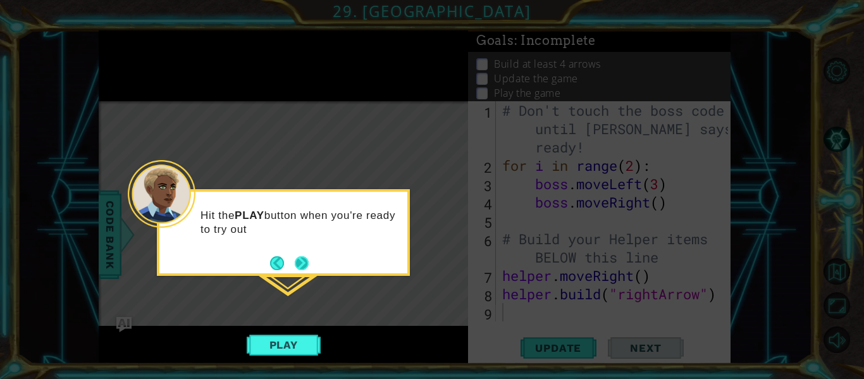
click at [305, 267] on button "Next" at bounding box center [302, 263] width 14 height 14
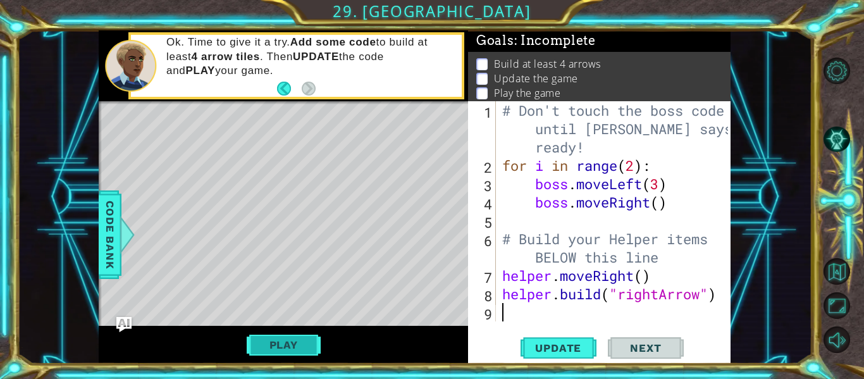
click at [260, 340] on button "Play" at bounding box center [284, 345] width 74 height 24
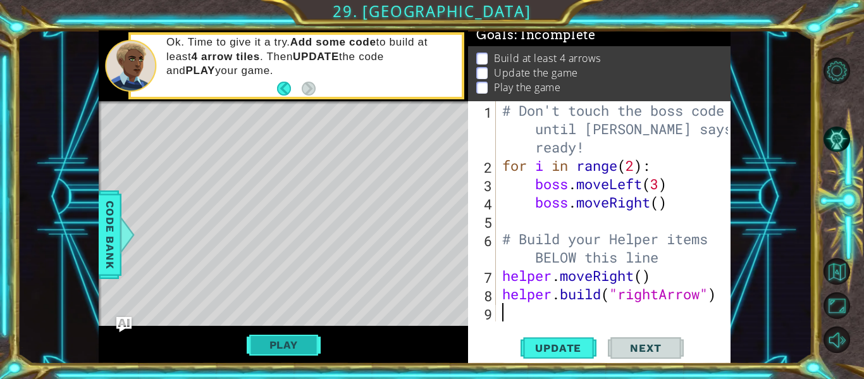
scroll to position [11, 0]
click at [272, 343] on button "Play" at bounding box center [284, 345] width 74 height 24
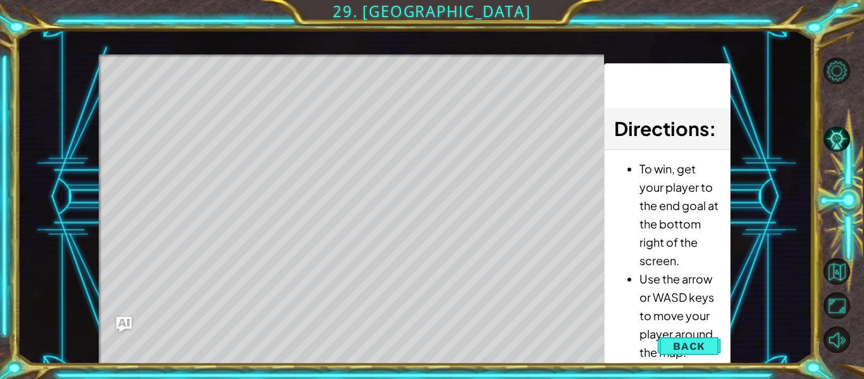
drag, startPoint x: 520, startPoint y: 308, endPoint x: 522, endPoint y: 319, distance: 10.8
click at [522, 318] on div "Level Map" at bounding box center [391, 240] width 584 height 372
click at [529, 348] on div "Level Map" at bounding box center [391, 240] width 584 height 372
click at [0, 0] on span "Update" at bounding box center [0, 0] width 0 height 0
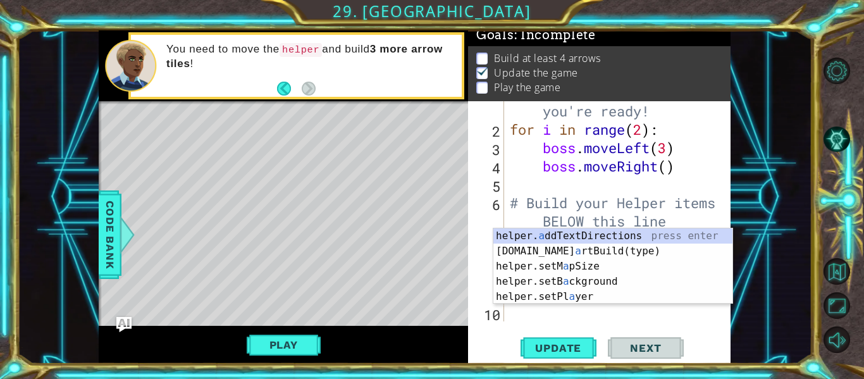
scroll to position [37, 0]
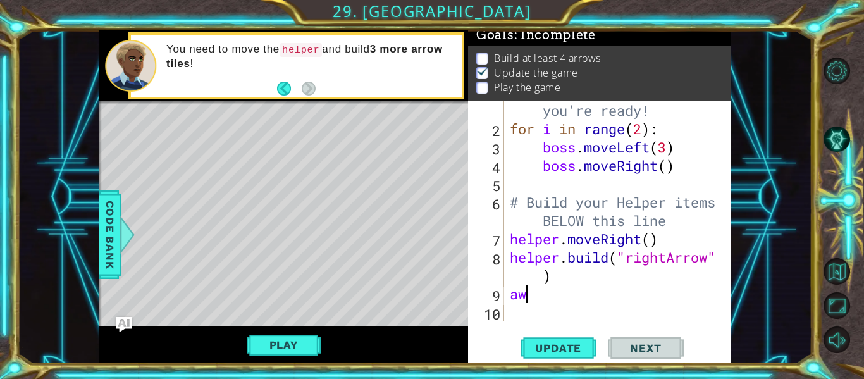
type textarea "a"
click at [572, 280] on div "# Don't touch the boss code until [PERSON_NAME] says you're ready! for i in ran…" at bounding box center [616, 211] width 218 height 293
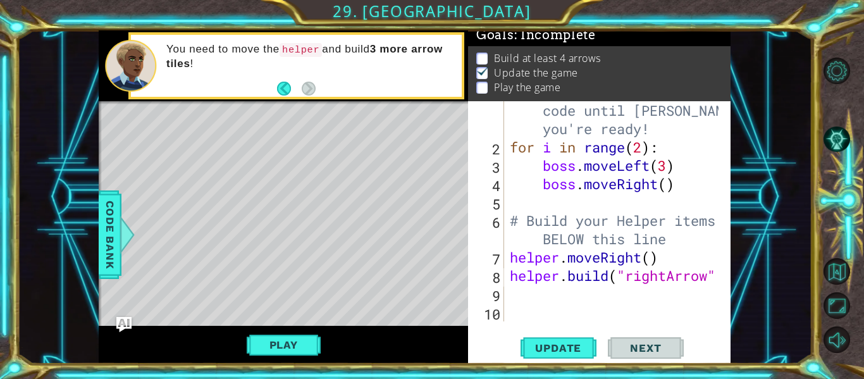
scroll to position [18, 0]
type textarea "[DOMAIN_NAME]("rightArrow")"
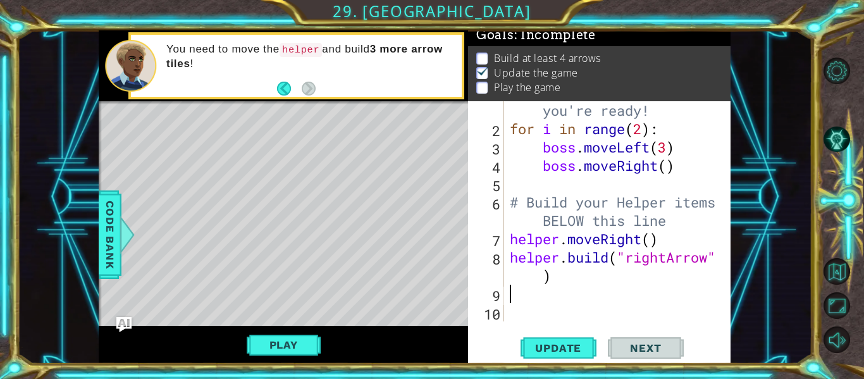
click at [529, 300] on div "# Don't touch the boss code until [PERSON_NAME] says you're ready! for i in ran…" at bounding box center [616, 211] width 218 height 293
click at [651, 240] on div "# Don't touch the boss code until [PERSON_NAME] says you're ready! for i in ran…" at bounding box center [616, 211] width 218 height 293
type textarea "helper.moveRight()"
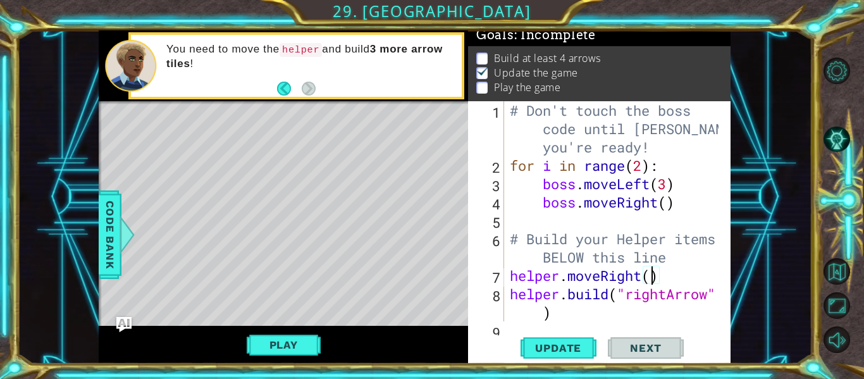
scroll to position [37, 0]
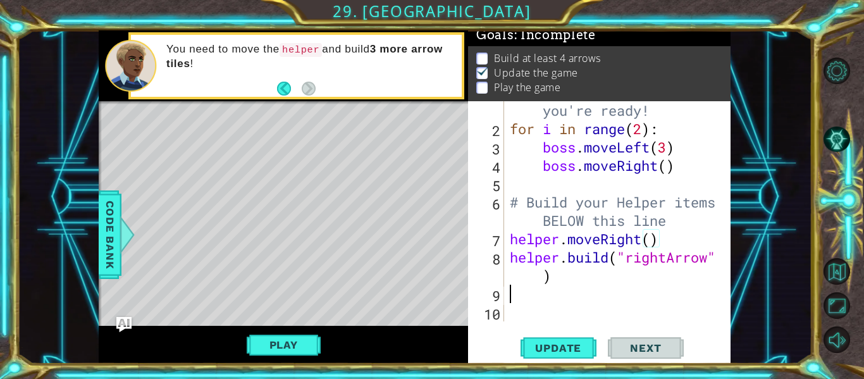
click at [527, 297] on div "# Don't touch the boss code until [PERSON_NAME] says you're ready! for i in ran…" at bounding box center [616, 211] width 218 height 293
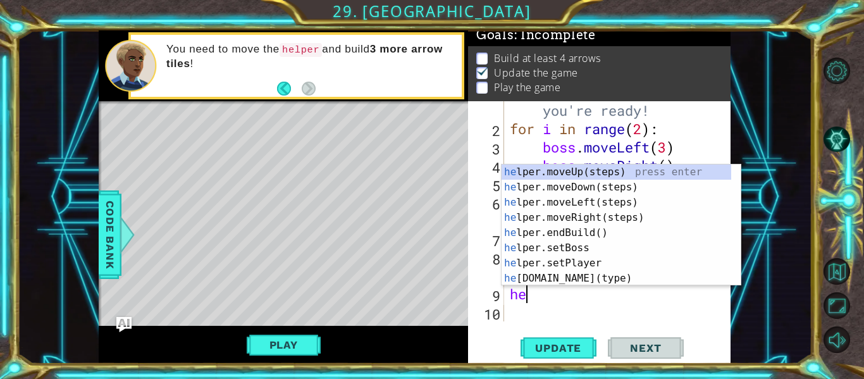
scroll to position [0, 1]
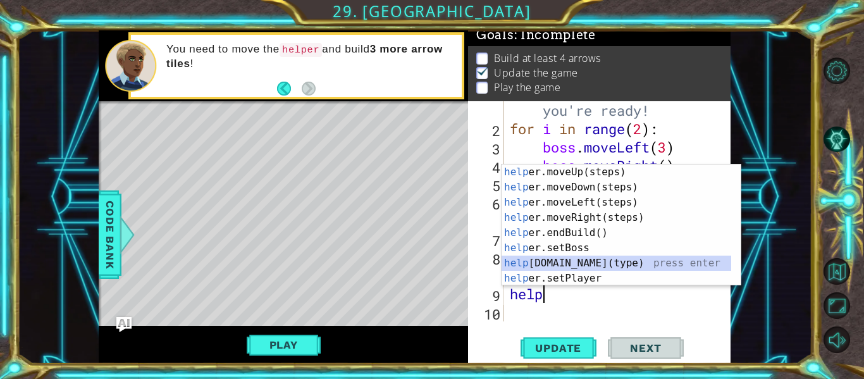
click at [565, 262] on div "help er.moveUp(steps) press enter help er.moveDown(steps) press enter help er.m…" at bounding box center [616, 240] width 230 height 152
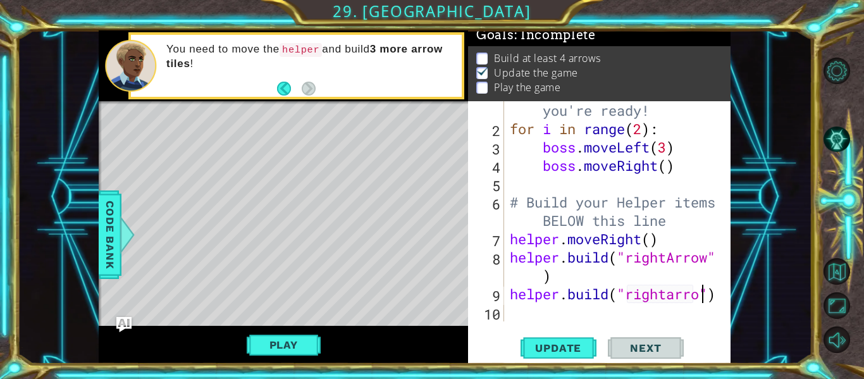
type textarea "[DOMAIN_NAME]("rightarrow")"
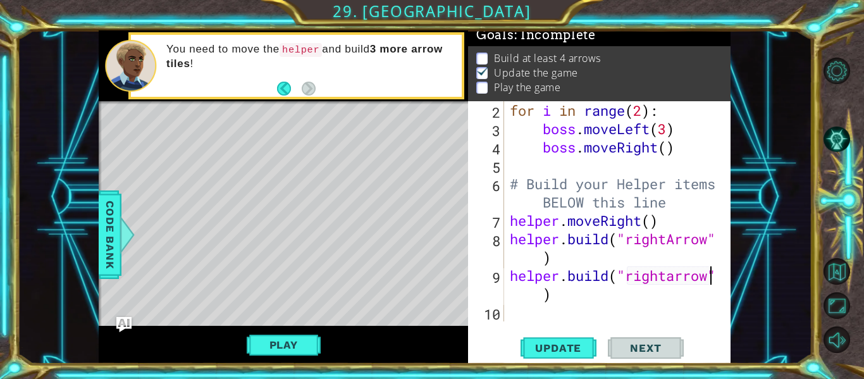
scroll to position [55, 0]
click at [534, 312] on div "for i in range ( 2 ) : boss . moveLeft ( 3 ) boss . moveRight ( ) # Build your …" at bounding box center [616, 229] width 218 height 257
click at [503, 263] on div "8" at bounding box center [487, 249] width 34 height 37
type textarea "[DOMAIN_NAME]("rightarrow")"
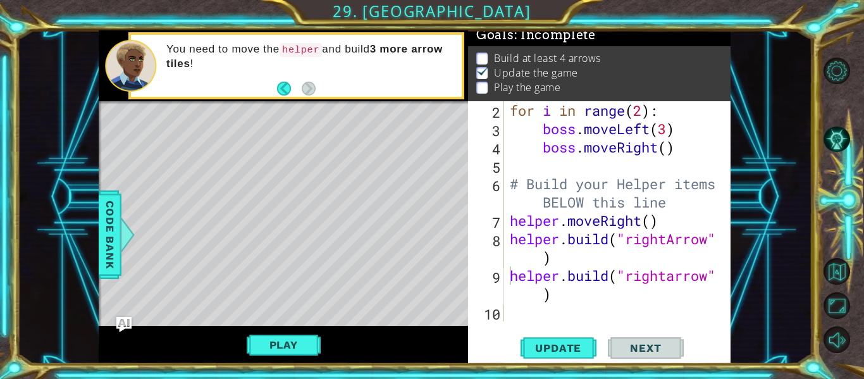
drag, startPoint x: 507, startPoint y: 279, endPoint x: 515, endPoint y: 278, distance: 8.9
click at [520, 279] on div "[DOMAIN_NAME]("rightarrow") 2 3 4 5 6 7 8 9 10 for i in range ( 2 ) : boss . mo…" at bounding box center [598, 211] width 260 height 220
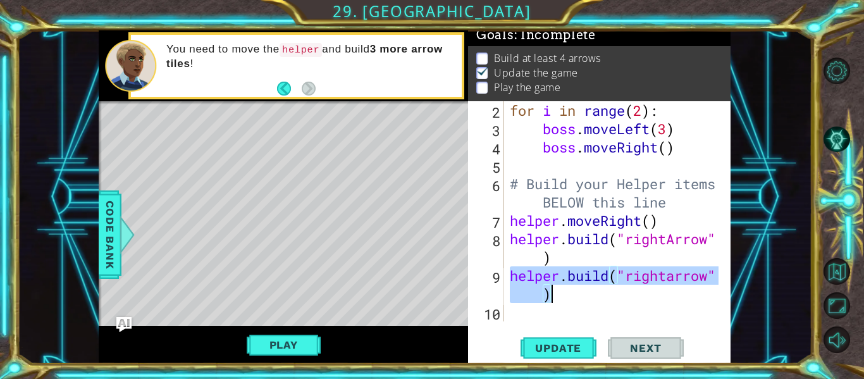
drag, startPoint x: 513, startPoint y: 278, endPoint x: 660, endPoint y: 293, distance: 146.9
click at [660, 293] on div "for i in range ( 2 ) : boss . moveLeft ( 3 ) boss . moveRight ( ) # Build your …" at bounding box center [616, 229] width 218 height 257
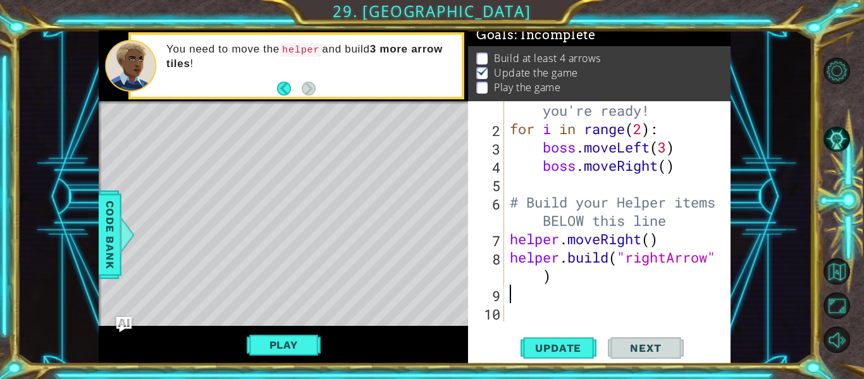
scroll to position [37, 0]
click at [579, 273] on div "# Don't touch the boss code until [PERSON_NAME] says you're ready! for i in ran…" at bounding box center [616, 211] width 218 height 293
type textarea "[DOMAIN_NAME]("rightArrow")"
click at [529, 311] on div "# Don't touch the boss code until [PERSON_NAME] says you're ready! for i in ran…" at bounding box center [616, 211] width 218 height 293
click at [520, 304] on div "# Don't touch the boss code until [PERSON_NAME] says you're ready! for i in ran…" at bounding box center [616, 211] width 218 height 293
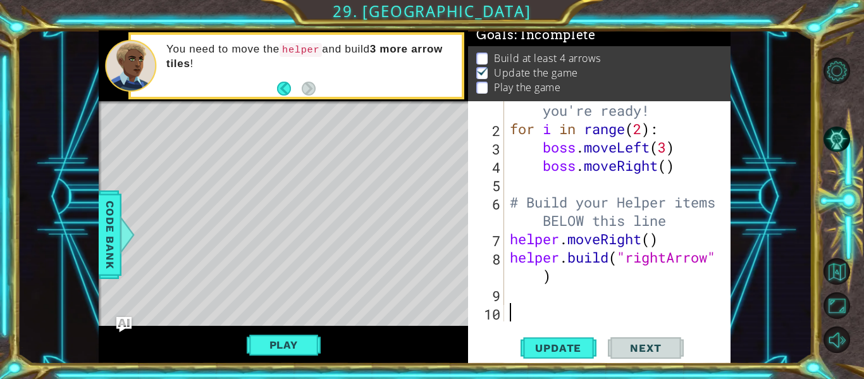
click at [516, 289] on div "# Don't touch the boss code until [PERSON_NAME] says you're ready! for i in ran…" at bounding box center [616, 211] width 218 height 293
click at [586, 353] on span "Update" at bounding box center [557, 347] width 71 height 13
click at [557, 346] on span "Update" at bounding box center [557, 347] width 71 height 13
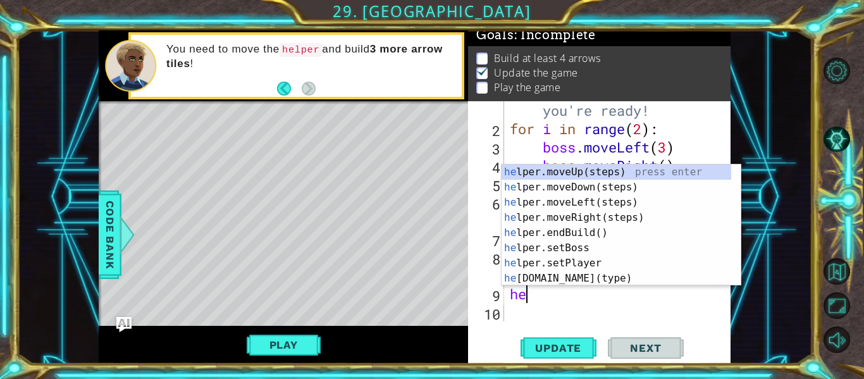
scroll to position [0, 1]
type textarea "help"
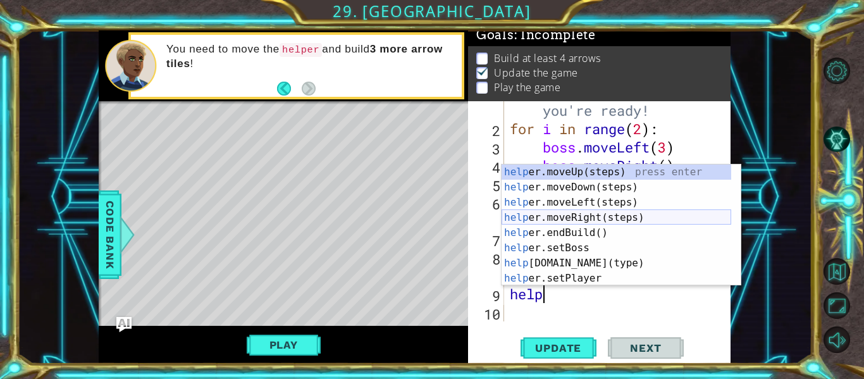
click at [574, 211] on div "help er.moveUp(steps) press enter help er.moveDown(steps) press enter help er.m…" at bounding box center [616, 240] width 230 height 152
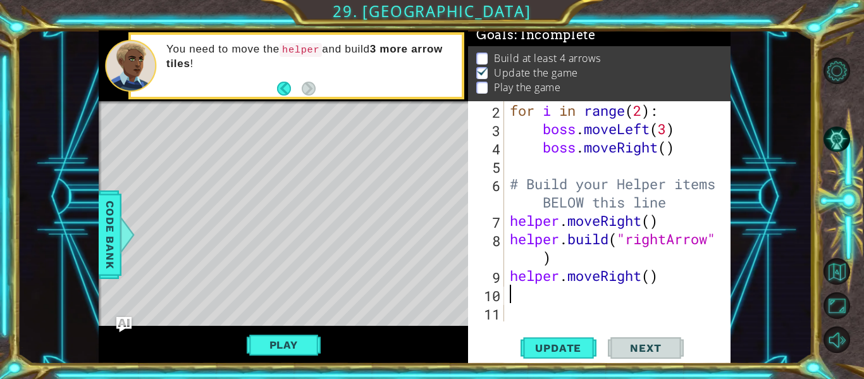
scroll to position [55, 0]
paste textarea "[DOMAIN_NAME]("rightarrow")"
type textarea "[DOMAIN_NAME]("rightarrow")"
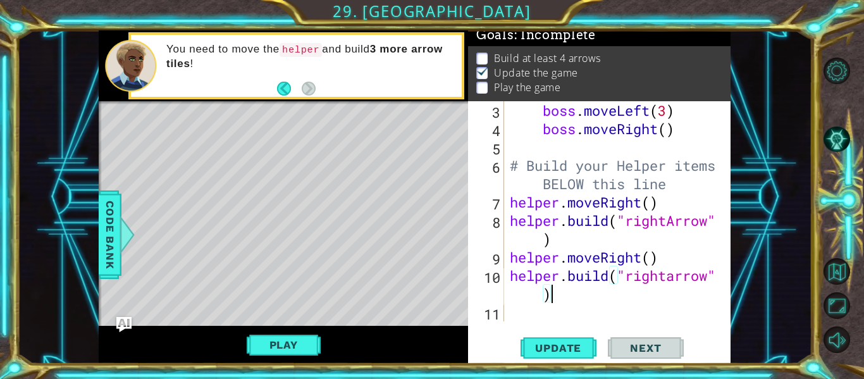
scroll to position [73, 0]
click at [529, 319] on div "boss . moveLeft ( 3 ) boss . moveRight ( ) # Build your Helper items BELOW this…" at bounding box center [616, 229] width 218 height 257
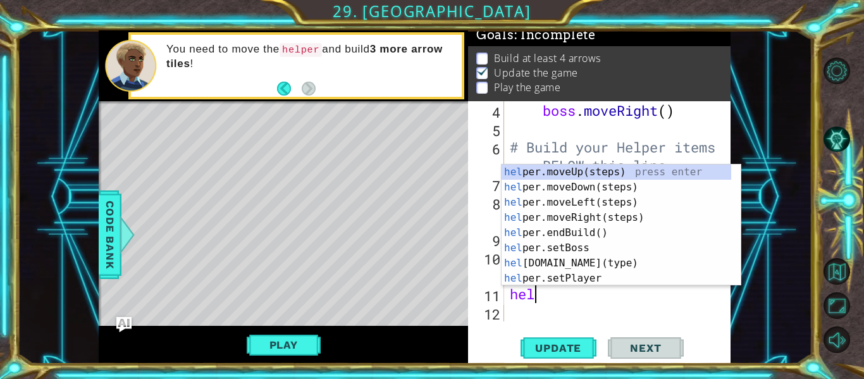
scroll to position [0, 1]
type textarea "help"
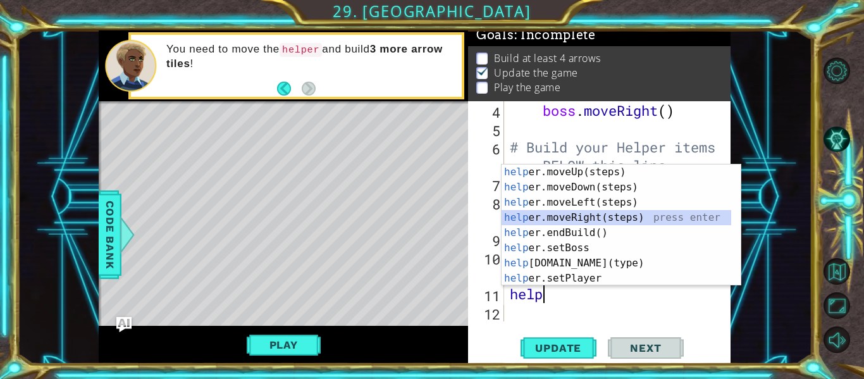
click at [580, 214] on div "help er.moveUp(steps) press enter help er.moveDown(steps) press enter help er.m…" at bounding box center [616, 240] width 230 height 152
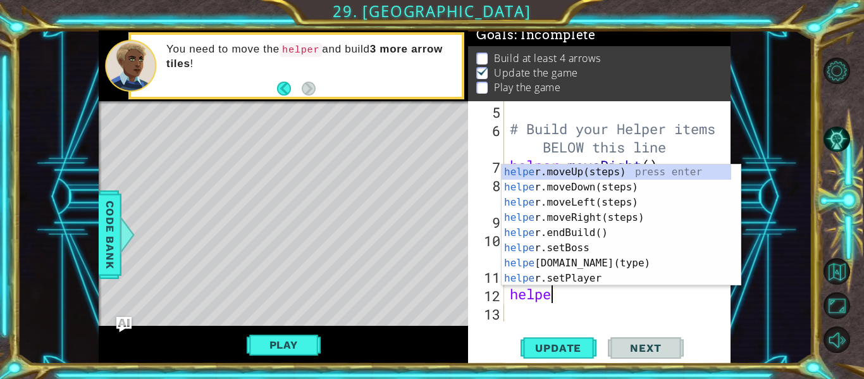
scroll to position [0, 2]
click at [578, 265] on div "helper .moveUp(steps) press enter helper .moveDown(steps) press enter helper .m…" at bounding box center [616, 240] width 230 height 152
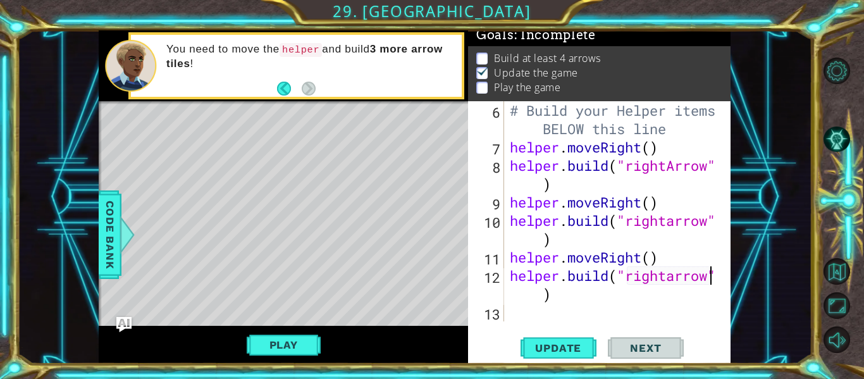
scroll to position [128, 0]
click at [652, 256] on div "# Build your Helper items BELOW this line helper . moveRight ( ) helper . build…" at bounding box center [616, 238] width 218 height 275
click at [651, 207] on div "# Build your Helper items BELOW this line helper . moveRight ( ) helper . build…" at bounding box center [616, 238] width 218 height 275
click at [649, 151] on div "# Build your Helper items BELOW this line helper . moveRight ( ) helper . build…" at bounding box center [616, 238] width 218 height 275
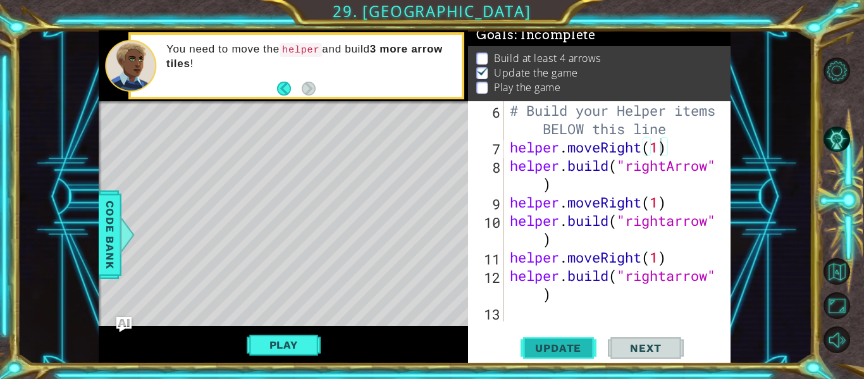
click at [574, 354] on span "Update" at bounding box center [557, 347] width 71 height 13
click at [572, 348] on span "Update" at bounding box center [557, 347] width 71 height 13
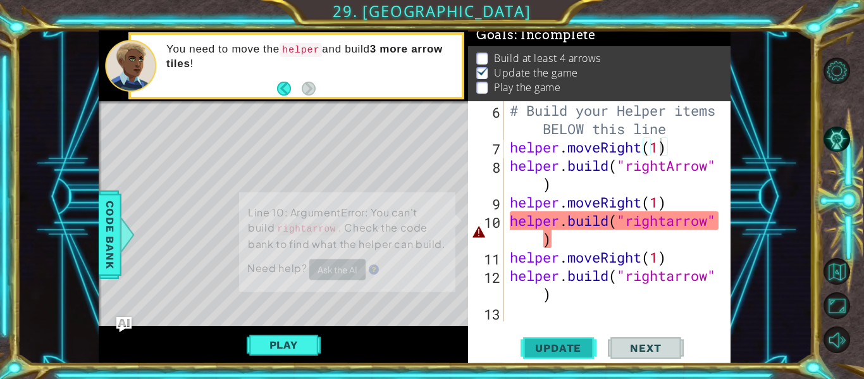
click at [572, 348] on span "Update" at bounding box center [557, 347] width 71 height 13
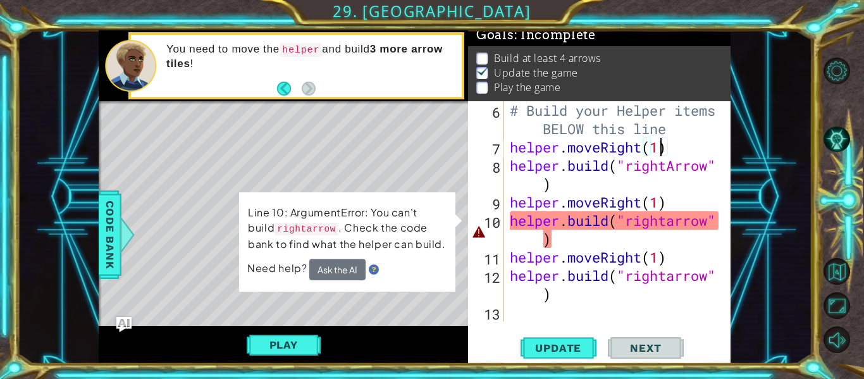
click at [562, 238] on div "# Build your Helper items BELOW this line helper . moveRight ( 1 ) helper . bui…" at bounding box center [616, 238] width 218 height 275
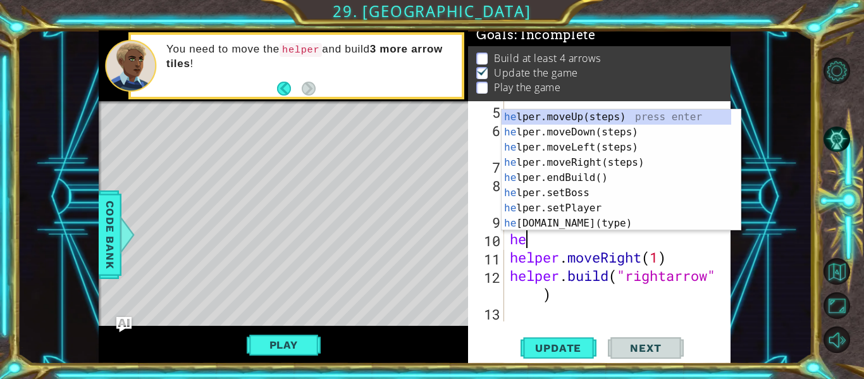
scroll to position [0, 0]
type textarea "h"
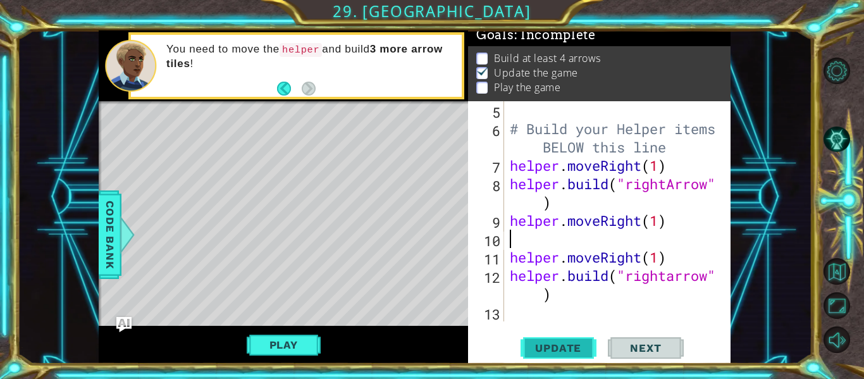
click at [562, 357] on button "Update" at bounding box center [558, 348] width 76 height 26
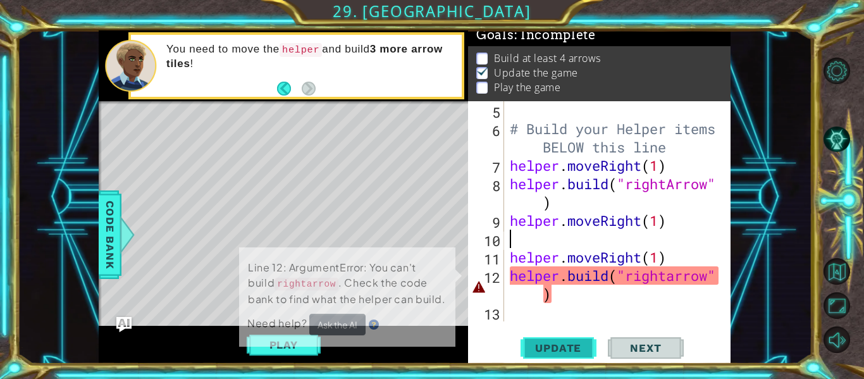
click at [565, 354] on span "Update" at bounding box center [557, 347] width 71 height 13
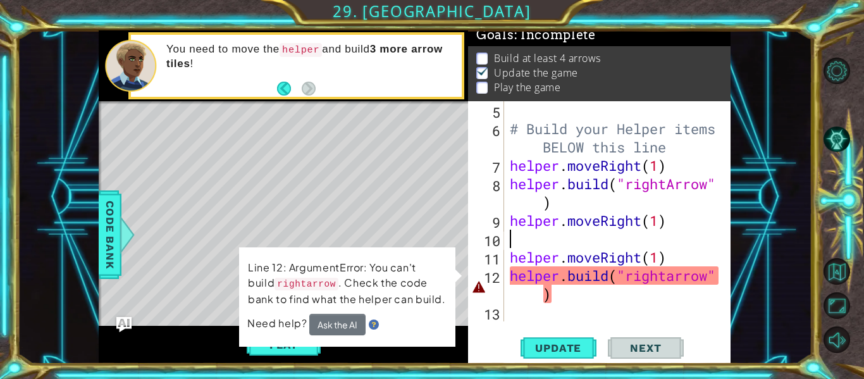
click at [572, 300] on div "# Build your Helper items BELOW this line helper . moveRight ( 1 ) helper . bui…" at bounding box center [616, 229] width 218 height 257
type textarea "[DOMAIN_NAME]("rightarrow")"
click at [323, 324] on button "Ask the AI" at bounding box center [337, 324] width 56 height 22
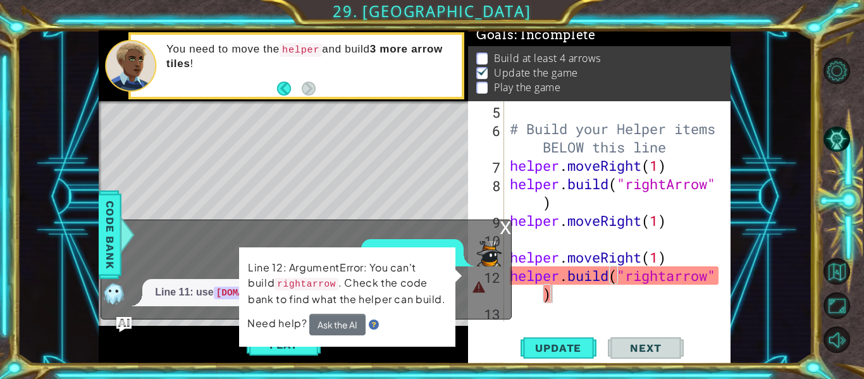
drag, startPoint x: 436, startPoint y: 307, endPoint x: 448, endPoint y: 355, distance: 49.5
click at [448, 355] on div "1 ההההההההההההההההההההההההההההההההההההההההההההההההההההההההההההההההההההההההההההה…" at bounding box center [415, 196] width 632 height 333
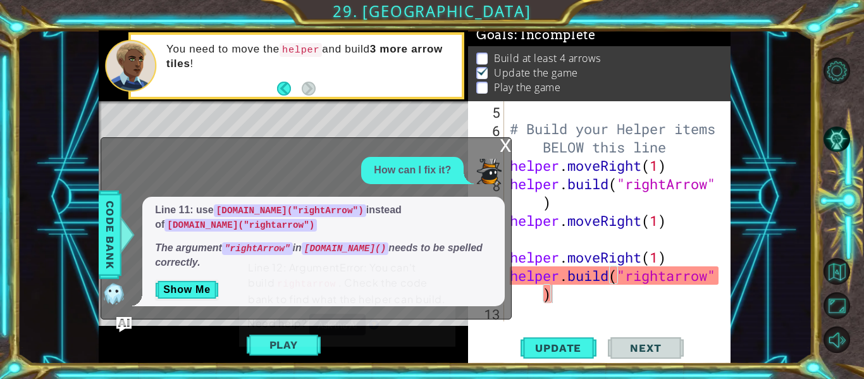
click at [372, 324] on img at bounding box center [374, 324] width 10 height 10
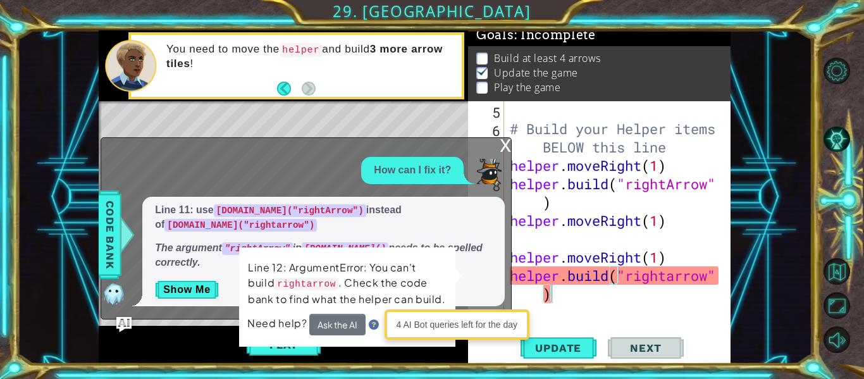
drag, startPoint x: 390, startPoint y: 360, endPoint x: 391, endPoint y: 354, distance: 7.1
click at [391, 360] on div "Play" at bounding box center [283, 345] width 369 height 38
click at [407, 331] on div "4 AI Bot queries left for the day" at bounding box center [457, 324] width 138 height 24
drag, startPoint x: 399, startPoint y: 331, endPoint x: 501, endPoint y: 276, distance: 115.7
click at [490, 328] on div "4 AI Bot queries left for the day" at bounding box center [457, 324] width 138 height 24
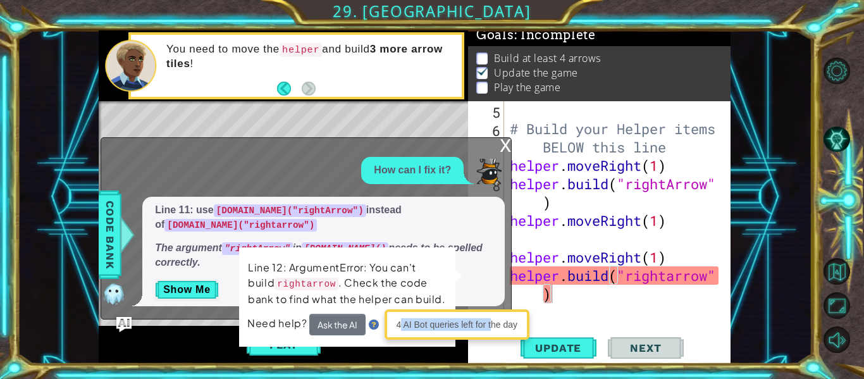
drag, startPoint x: 488, startPoint y: 206, endPoint x: 433, endPoint y: 244, distance: 67.4
click at [440, 249] on div "1 2 3 4 # Don't touch the boss code until [PERSON_NAME] says you're ready! for …" at bounding box center [415, 196] width 632 height 333
click at [502, 145] on div "x" at bounding box center [505, 144] width 11 height 13
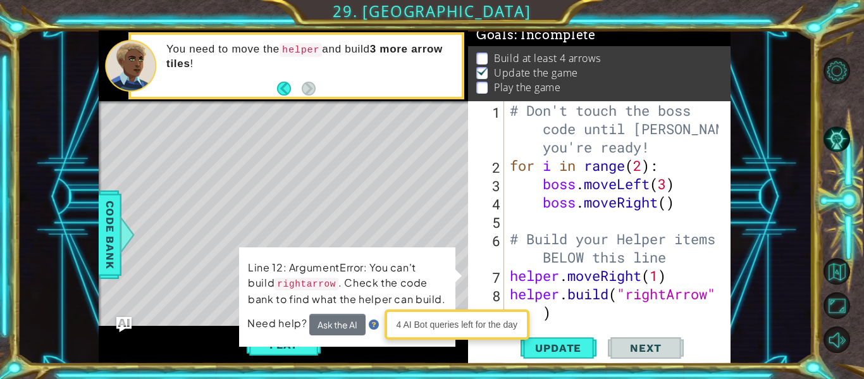
scroll to position [110, 0]
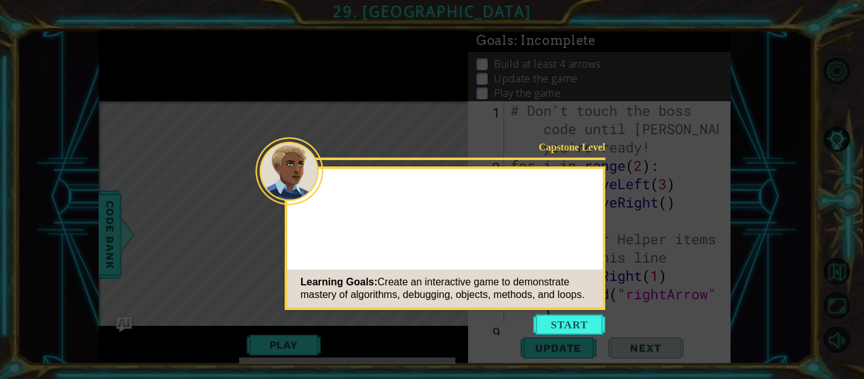
click at [577, 317] on button "Start" at bounding box center [569, 324] width 72 height 20
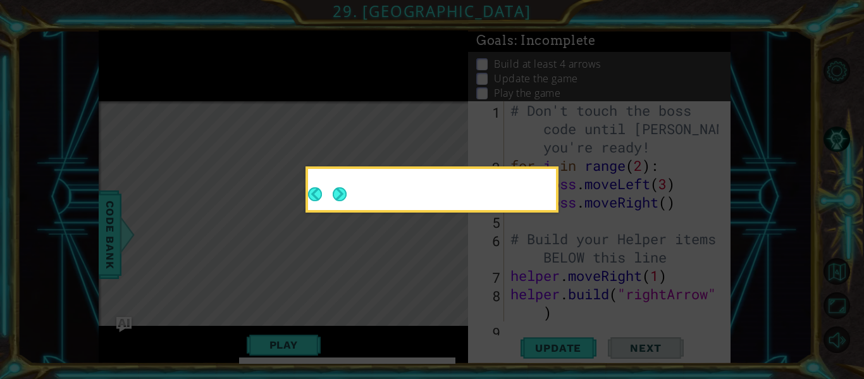
click at [577, 322] on icon at bounding box center [432, 189] width 864 height 379
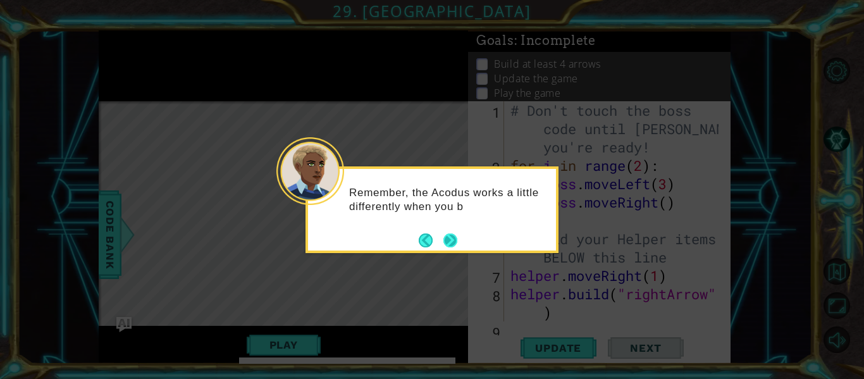
click at [453, 240] on button "Next" at bounding box center [450, 240] width 14 height 14
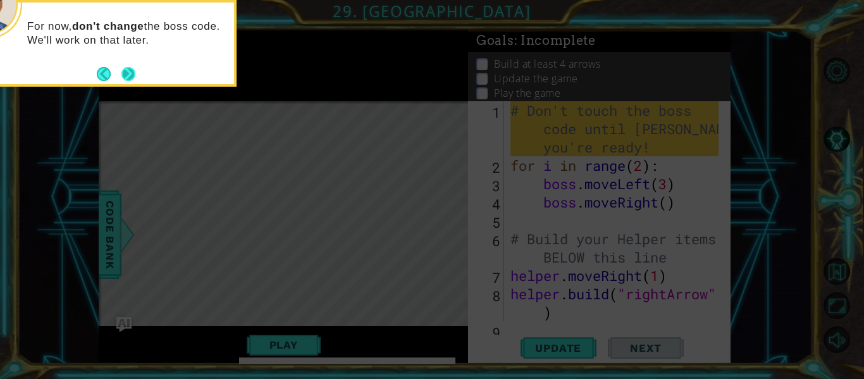
click at [132, 68] on button "Next" at bounding box center [128, 74] width 14 height 14
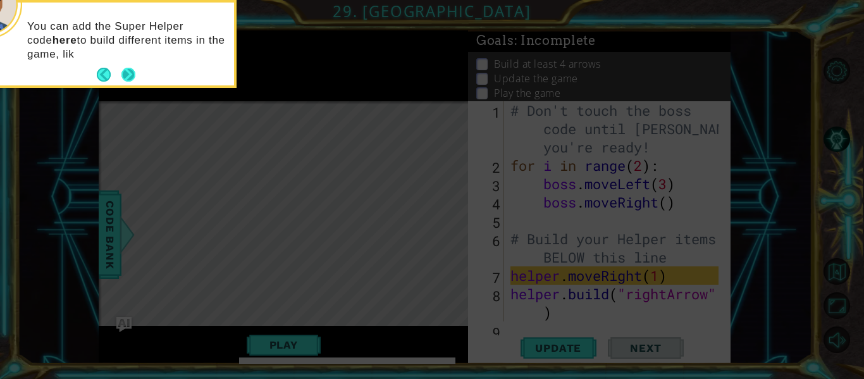
click at [133, 81] on button "Next" at bounding box center [128, 75] width 14 height 14
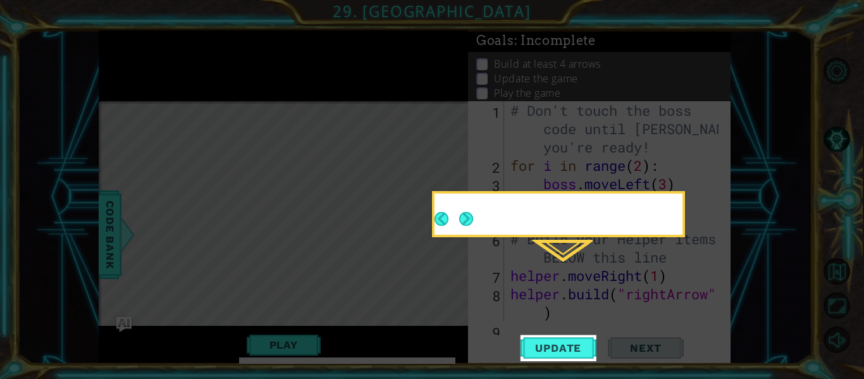
scroll to position [93, 0]
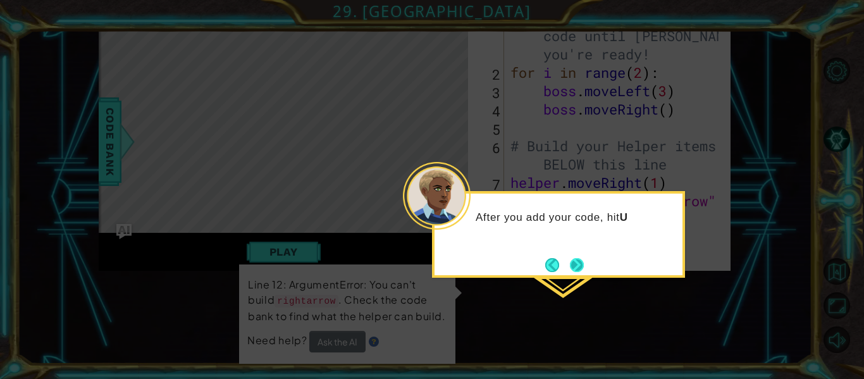
click at [583, 268] on button "Next" at bounding box center [577, 265] width 14 height 14
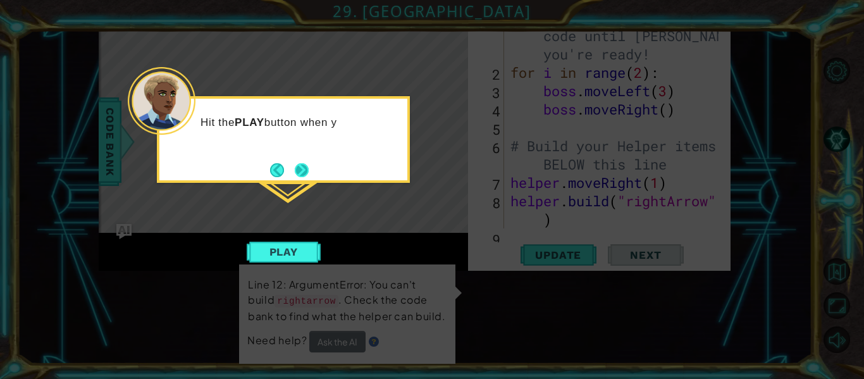
click at [305, 168] on button "Next" at bounding box center [302, 170] width 14 height 14
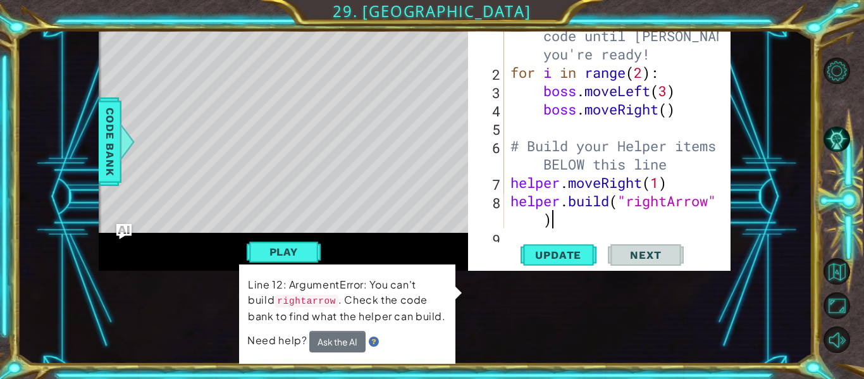
drag, startPoint x: 553, startPoint y: 228, endPoint x: 532, endPoint y: 229, distance: 20.2
click at [536, 228] on div "# Don't touch the boss code until Vega says you're ready! for i in range ( 2 ) …" at bounding box center [616, 154] width 217 height 293
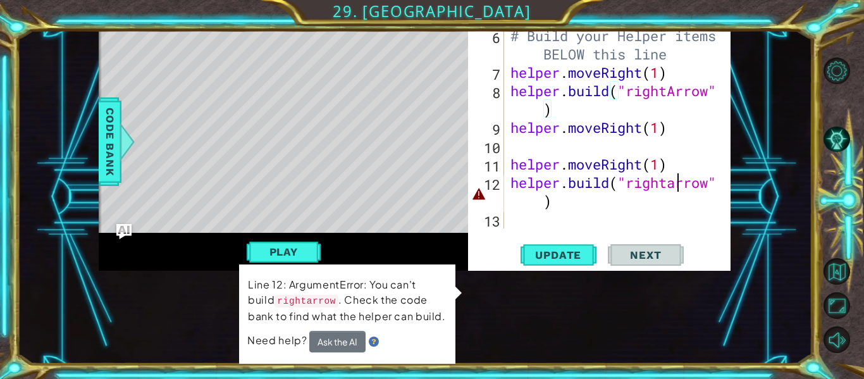
click at [677, 180] on div "# Build your Helper items BELOW this line helper . moveRight ( 1 ) helper . bui…" at bounding box center [616, 136] width 217 height 257
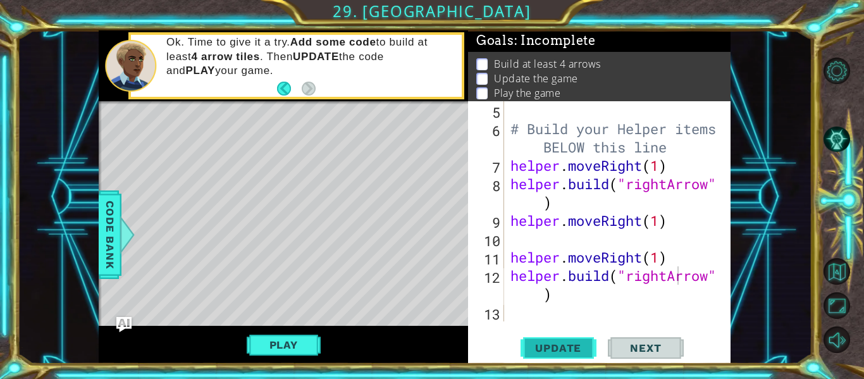
click at [559, 351] on span "Update" at bounding box center [557, 347] width 71 height 13
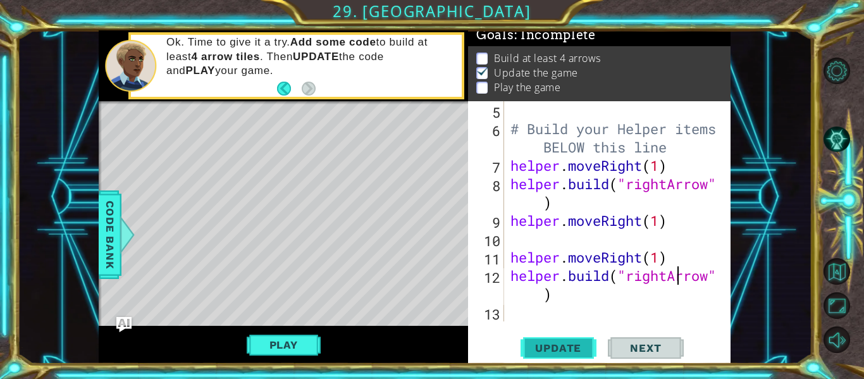
scroll to position [11, 0]
drag, startPoint x: 261, startPoint y: 125, endPoint x: 281, endPoint y: 144, distance: 27.8
click at [240, 128] on div "Level Map" at bounding box center [391, 287] width 584 height 372
click at [541, 344] on span "Update" at bounding box center [557, 347] width 71 height 13
click at [300, 336] on button "Play" at bounding box center [284, 345] width 74 height 24
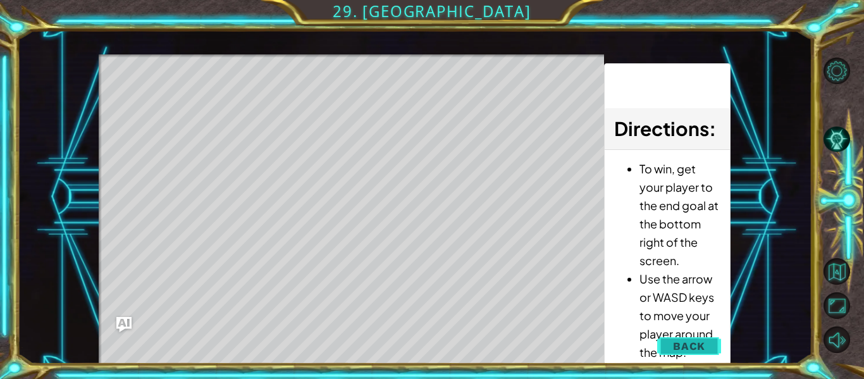
click at [710, 352] on button "Back" at bounding box center [689, 345] width 64 height 25
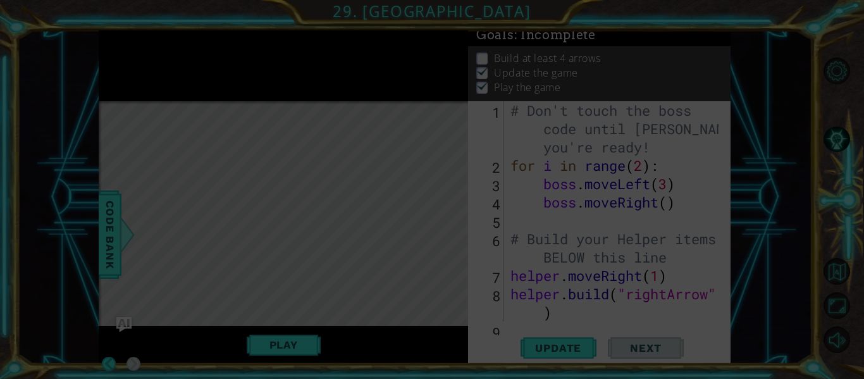
scroll to position [0, 0]
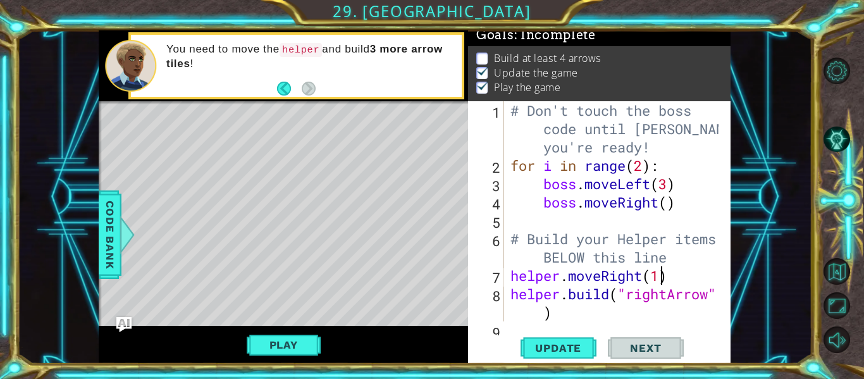
click at [663, 274] on div "# Don't touch the boss code until Vega says you're ready! for i in range ( 2 ) …" at bounding box center [616, 247] width 217 height 293
click at [579, 345] on span "Update" at bounding box center [557, 347] width 71 height 13
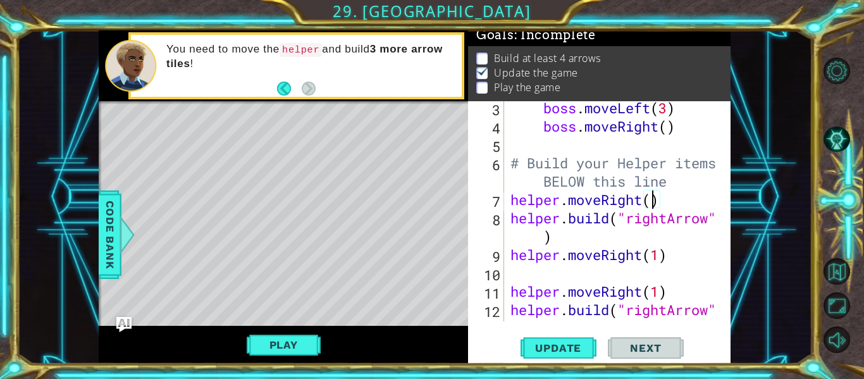
scroll to position [110, 0]
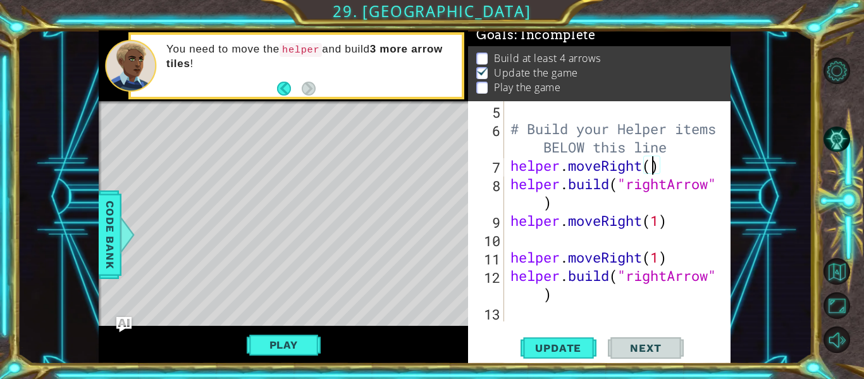
click at [716, 279] on div at bounding box center [721, 156] width 13 height 330
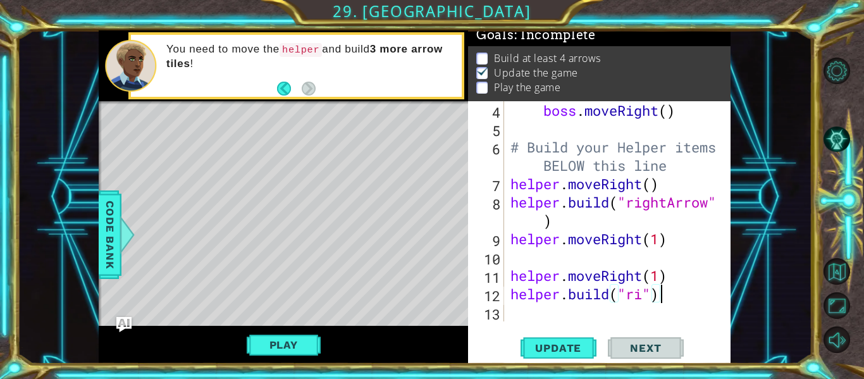
click at [685, 293] on div "boss . moveRight ( ) # Build your Helper items BELOW this line helper . moveRig…" at bounding box center [616, 229] width 217 height 257
type textarea "h"
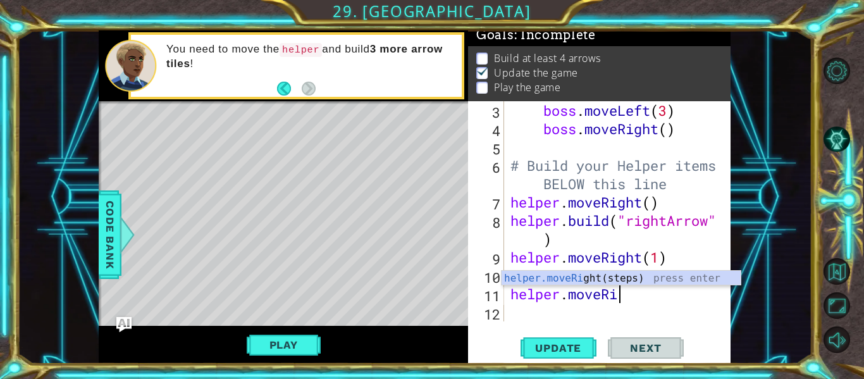
scroll to position [73, 0]
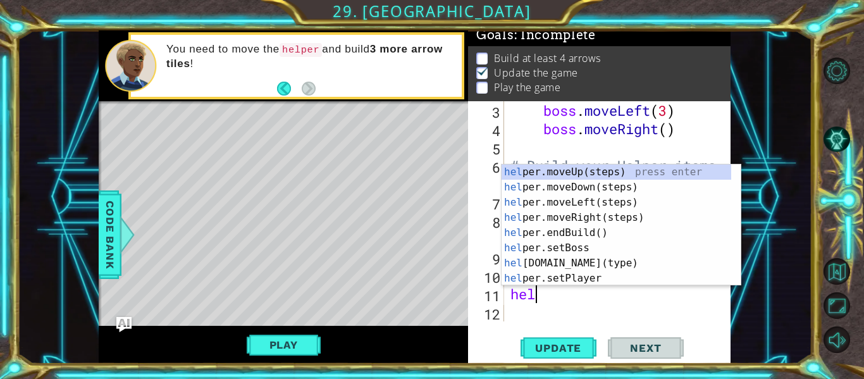
type textarea "h"
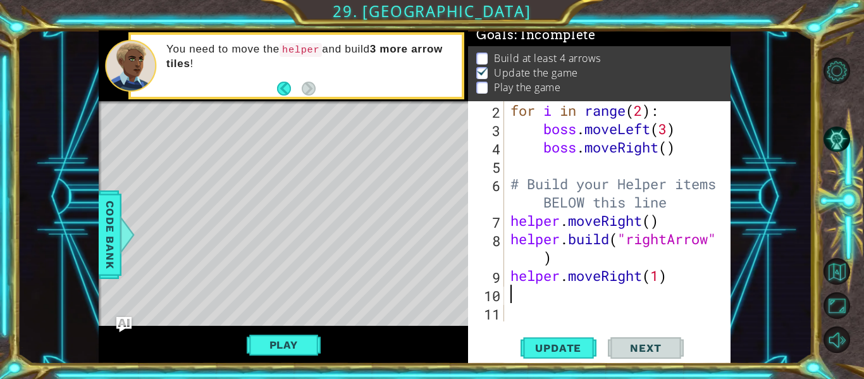
scroll to position [37, 0]
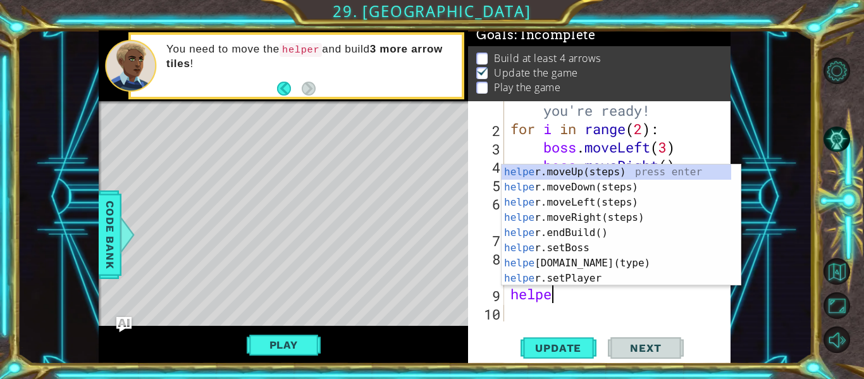
type textarea "h"
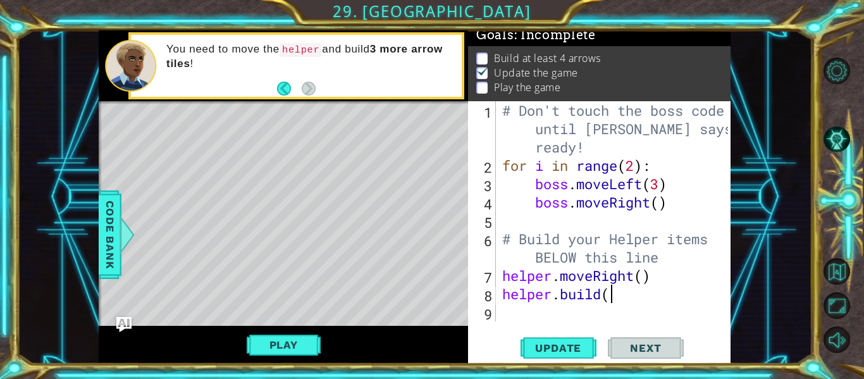
type textarea "h"
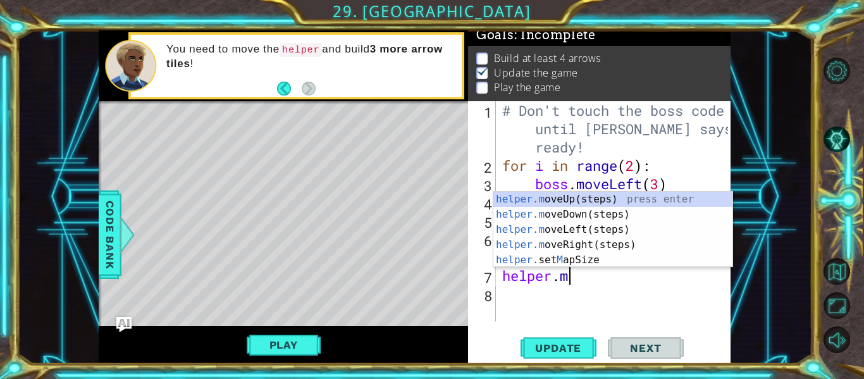
type textarea "h"
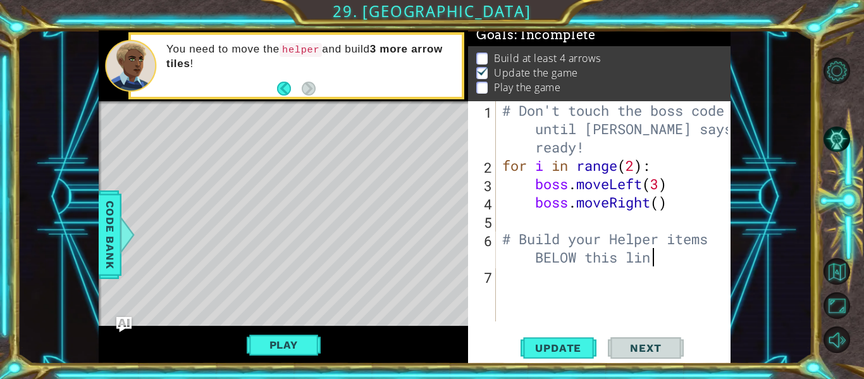
type textarea "# Build your Helper items BELOW this line"
click at [510, 284] on div "# Don't touch the boss code until Vega says you're ready! for i in range ( 2 ) …" at bounding box center [617, 247] width 235 height 293
drag, startPoint x: 510, startPoint y: 284, endPoint x: 503, endPoint y: 282, distance: 6.6
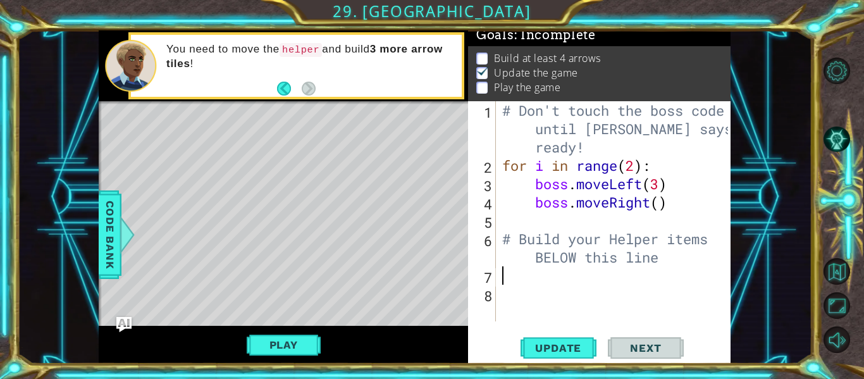
click at [508, 284] on div "# Don't touch the boss code until Vega says you're ready! for i in range ( 2 ) …" at bounding box center [617, 247] width 235 height 293
click at [569, 350] on span "Update" at bounding box center [557, 347] width 71 height 13
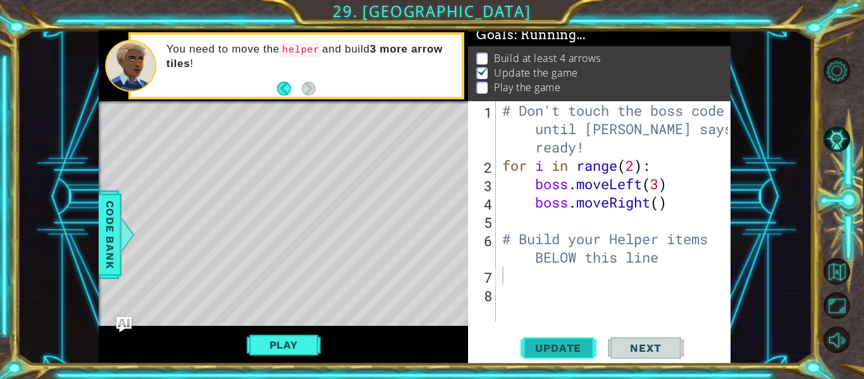
click at [569, 350] on span "Update" at bounding box center [557, 347] width 71 height 13
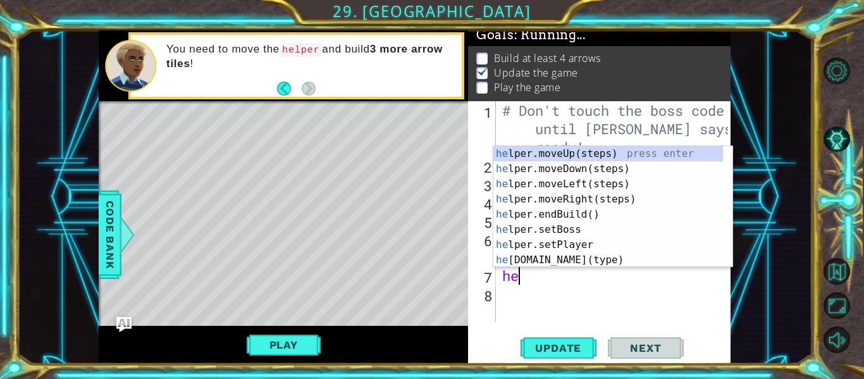
scroll to position [0, 1]
type textarea "help"
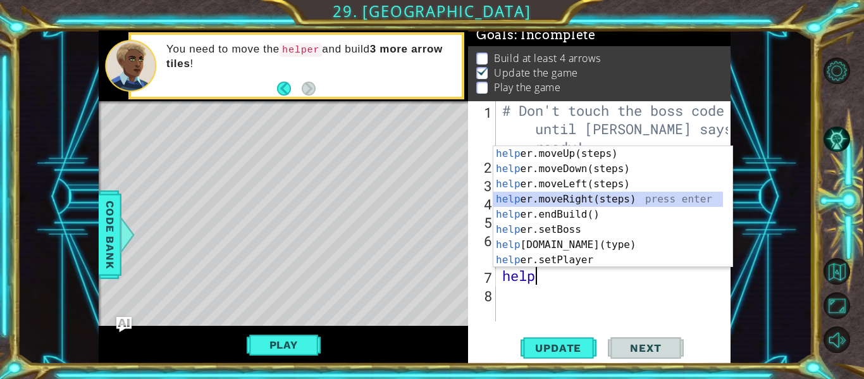
click at [582, 196] on div "help er.moveUp(steps) press enter help er.moveDown(steps) press enter help er.m…" at bounding box center [608, 222] width 230 height 152
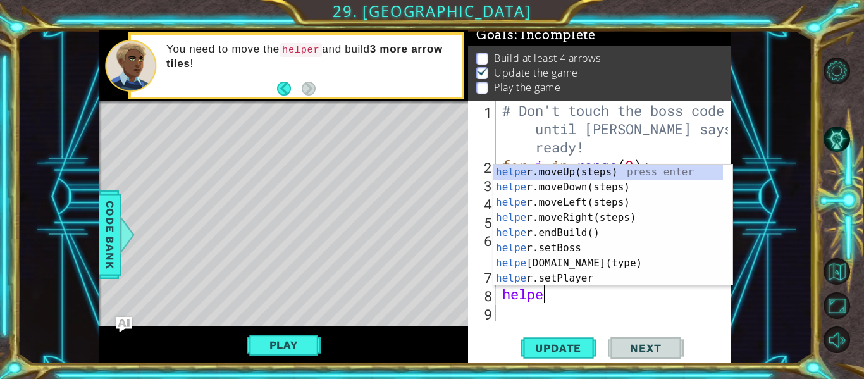
scroll to position [0, 2]
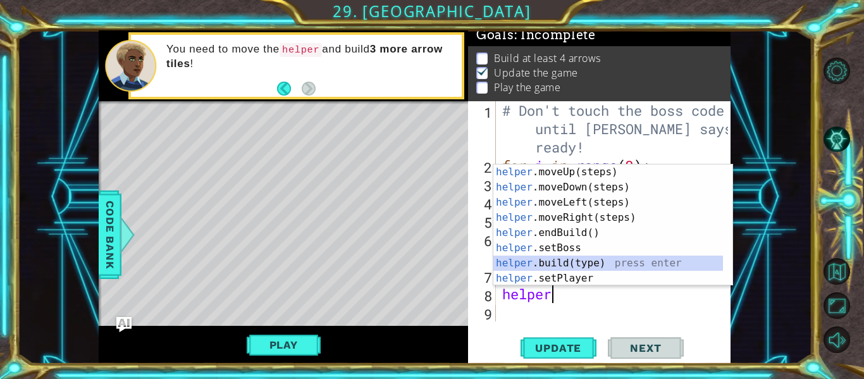
click at [565, 257] on div "helper .moveUp(steps) press enter helper .moveDown(steps) press enter helper .m…" at bounding box center [608, 240] width 230 height 152
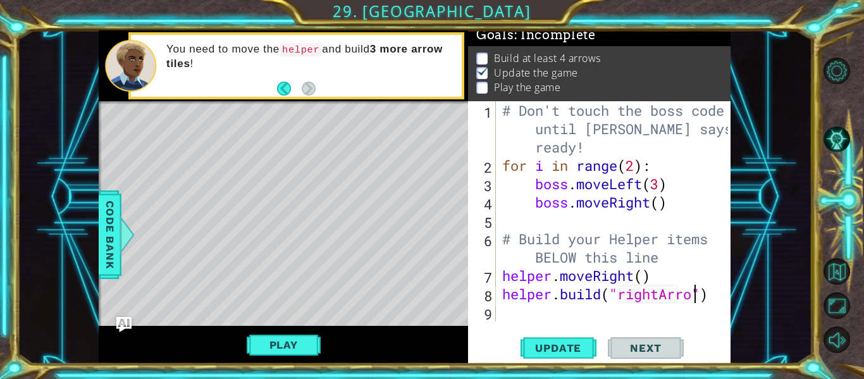
scroll to position [0, 9]
type textarea "[DOMAIN_NAME]("rightArrow")"
click at [571, 339] on button "Update" at bounding box center [558, 348] width 76 height 26
click at [526, 308] on div "# Don't touch the boss code until Vega says you're ready! for i in range ( 2 ) …" at bounding box center [617, 247] width 235 height 293
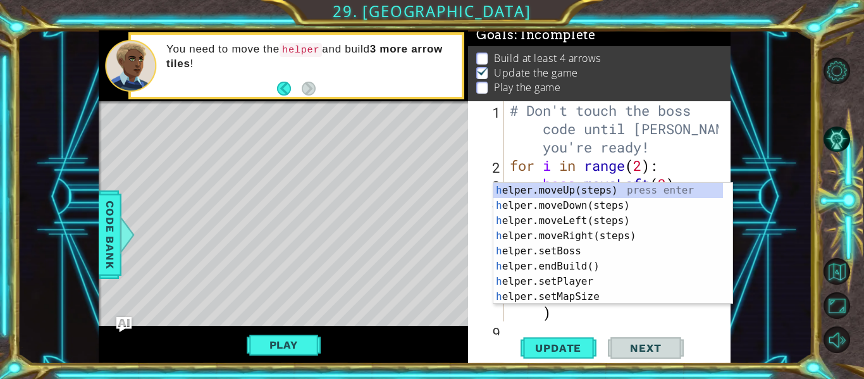
scroll to position [37, 0]
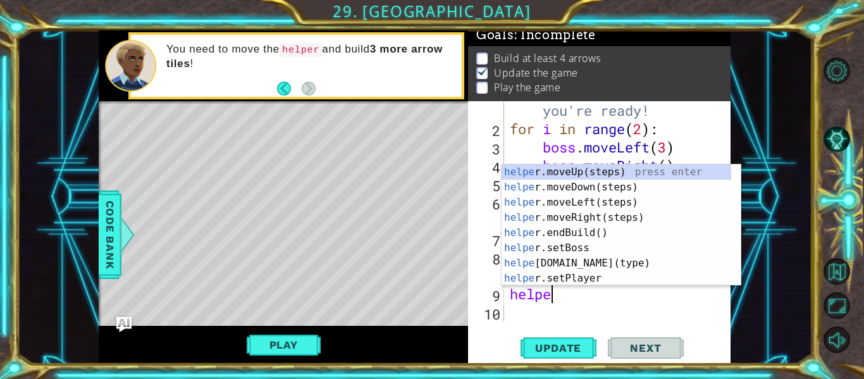
type textarea "helper"
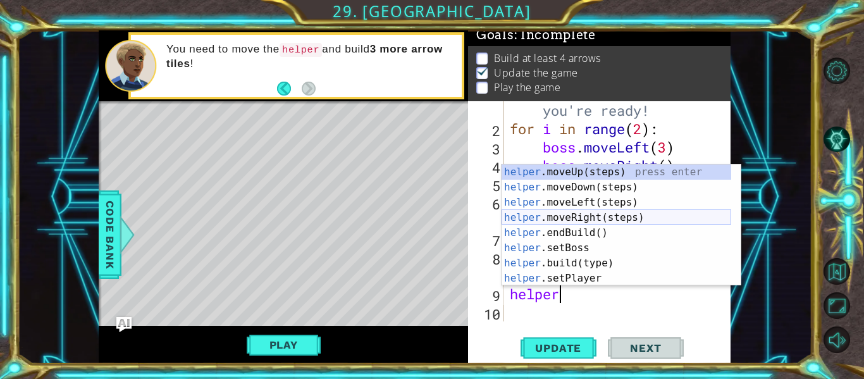
click at [587, 220] on div "helper .moveUp(steps) press enter helper .moveDown(steps) press enter helper .m…" at bounding box center [616, 240] width 230 height 152
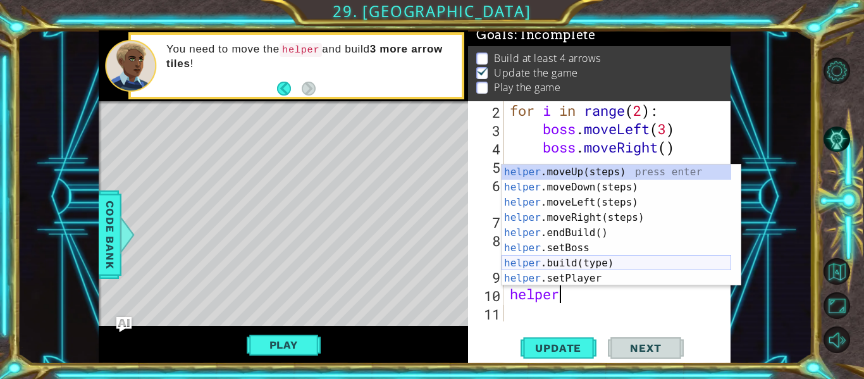
click at [583, 262] on div "helper .moveUp(steps) press enter helper .moveDown(steps) press enter helper .m…" at bounding box center [616, 240] width 230 height 152
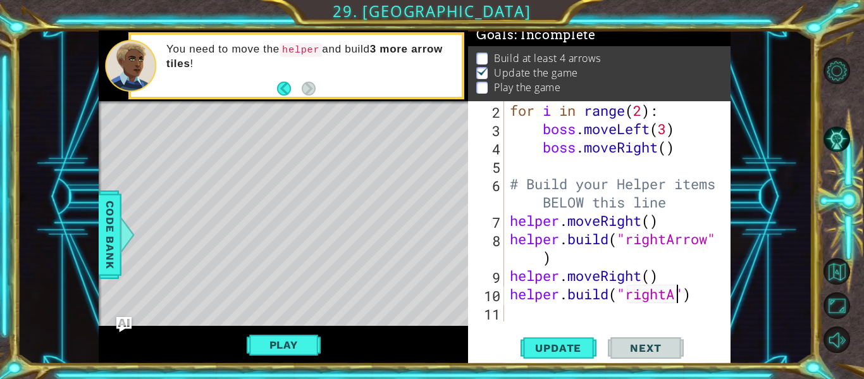
scroll to position [0, 8]
type textarea "[DOMAIN_NAME]("rightArrow")"
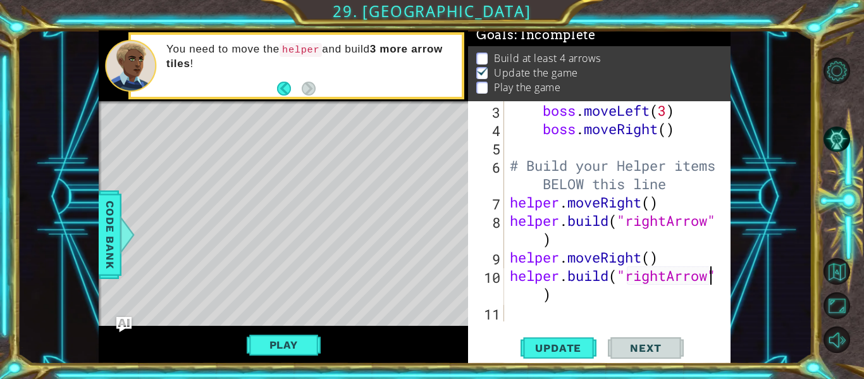
scroll to position [73, 0]
click at [521, 316] on div "boss . moveLeft ( 3 ) boss . moveRight ( ) # Build your Helper items BELOW this…" at bounding box center [616, 229] width 218 height 257
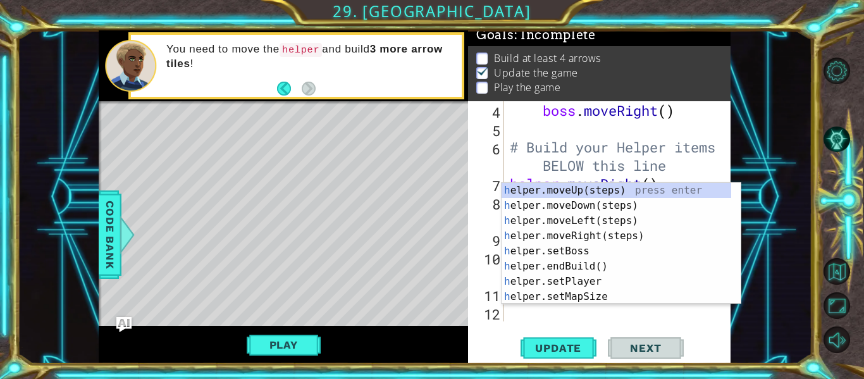
scroll to position [92, 0]
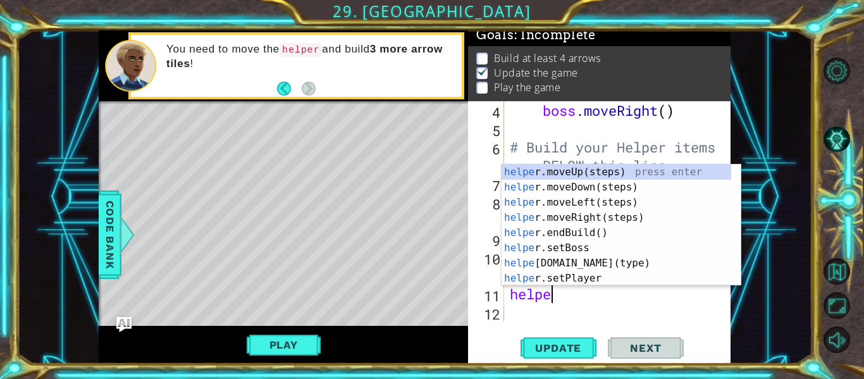
type textarea "helper"
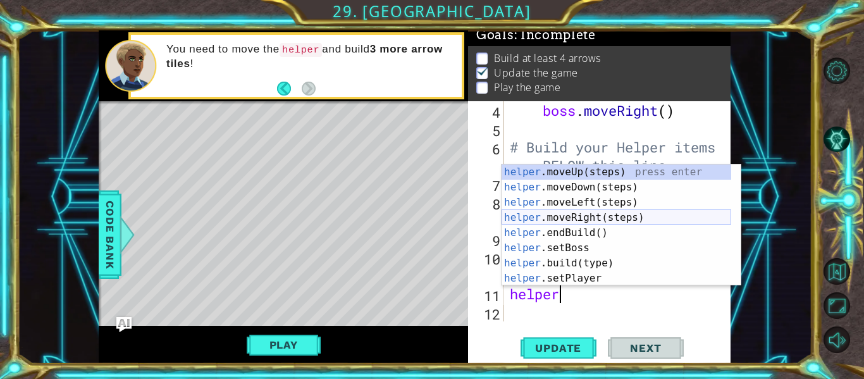
click at [579, 214] on div "helper .moveUp(steps) press enter helper .moveDown(steps) press enter helper .m…" at bounding box center [616, 240] width 230 height 152
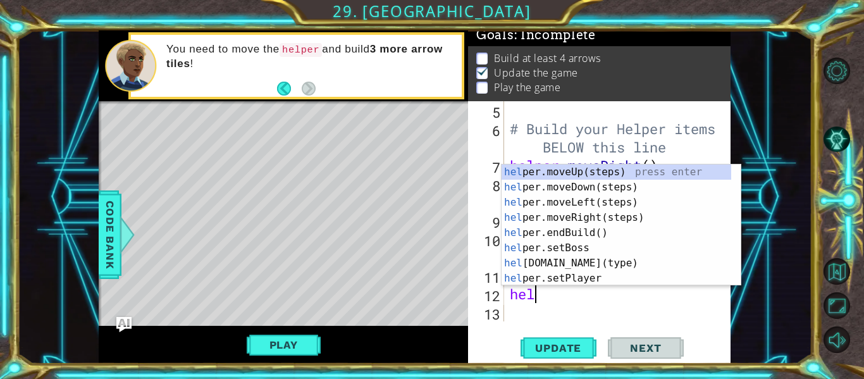
scroll to position [0, 1]
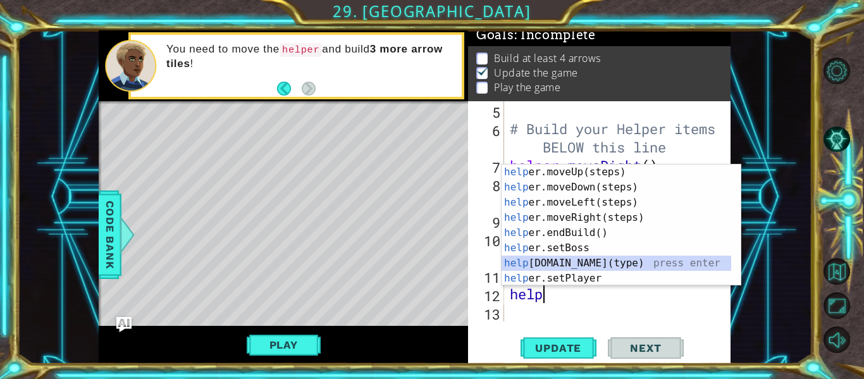
click at [574, 265] on div "help er.moveUp(steps) press enter help er.moveDown(steps) press enter help er.m…" at bounding box center [616, 240] width 230 height 152
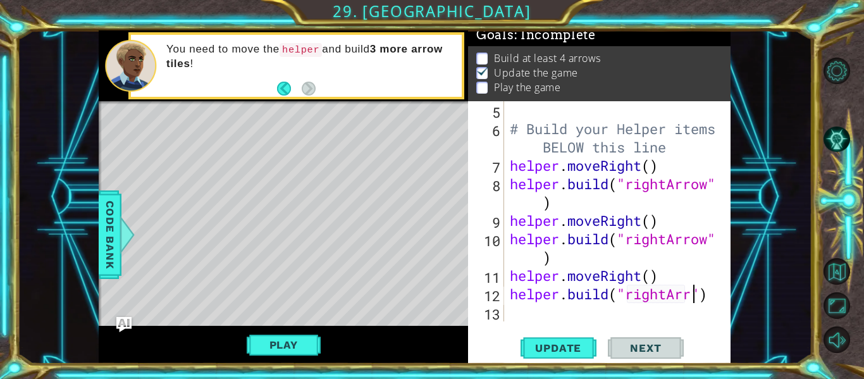
scroll to position [0, 9]
type textarea "[DOMAIN_NAME]("rightArrow")"
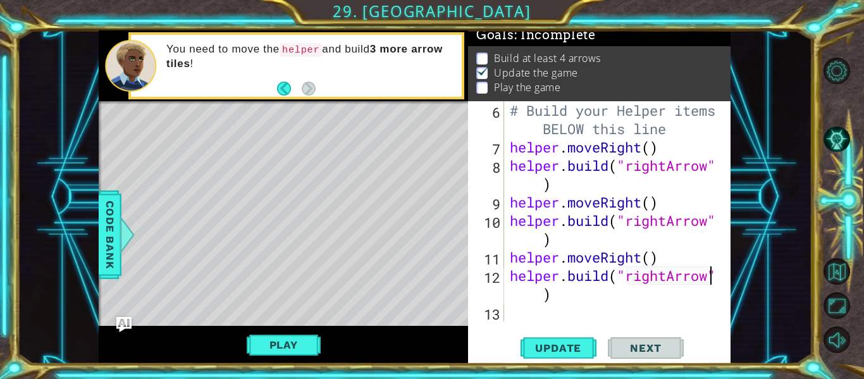
click at [528, 319] on div "# Build your Helper items BELOW this line helper . moveRight ( ) helper . build…" at bounding box center [616, 238] width 218 height 275
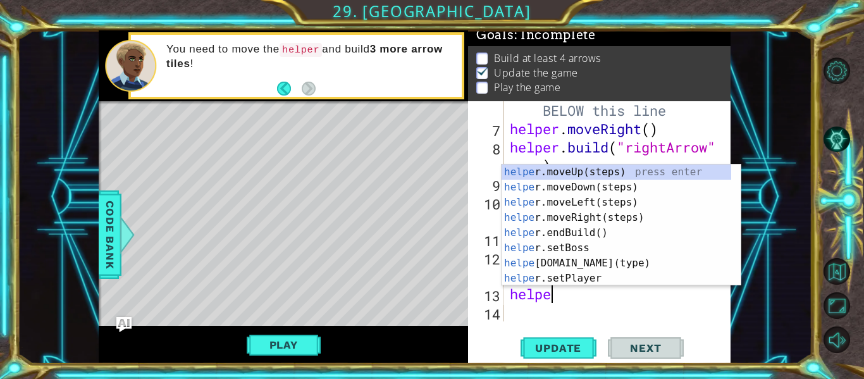
type textarea "helper"
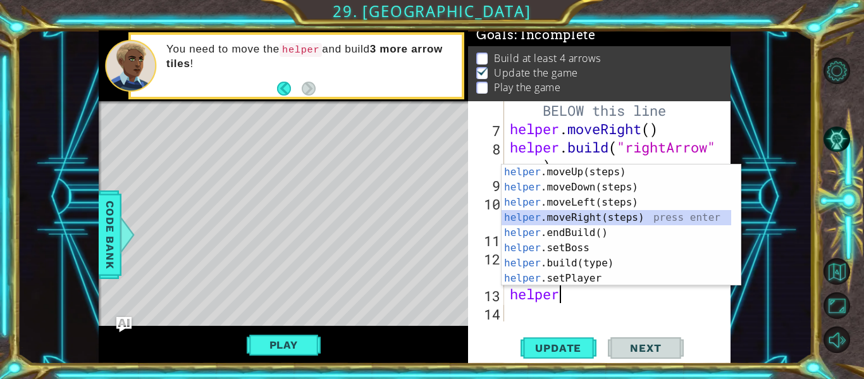
click at [589, 222] on div "helper .moveUp(steps) press enter helper .moveDown(steps) press enter helper .m…" at bounding box center [616, 240] width 230 height 152
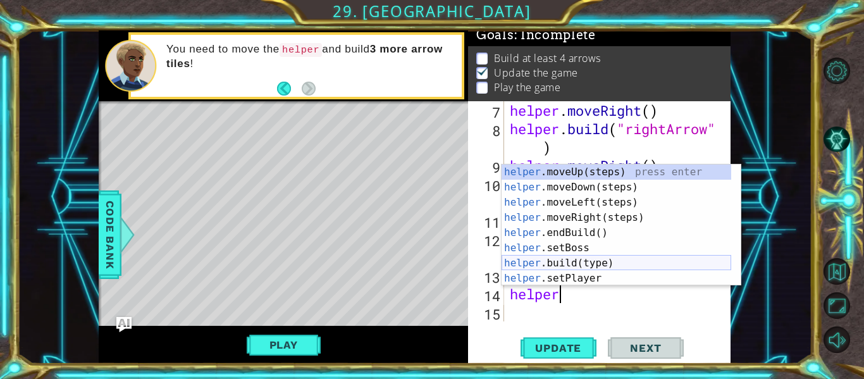
click at [584, 266] on div "helper .moveUp(steps) press enter helper .moveDown(steps) press enter helper .m…" at bounding box center [616, 240] width 230 height 152
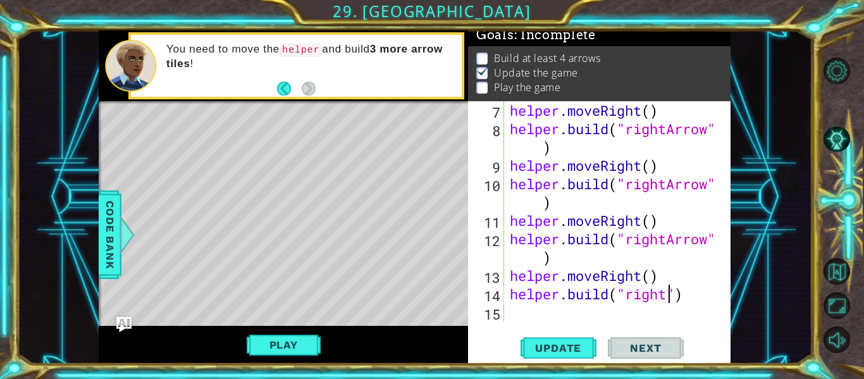
scroll to position [0, 8]
type textarea "[DOMAIN_NAME]("rightArrow")"
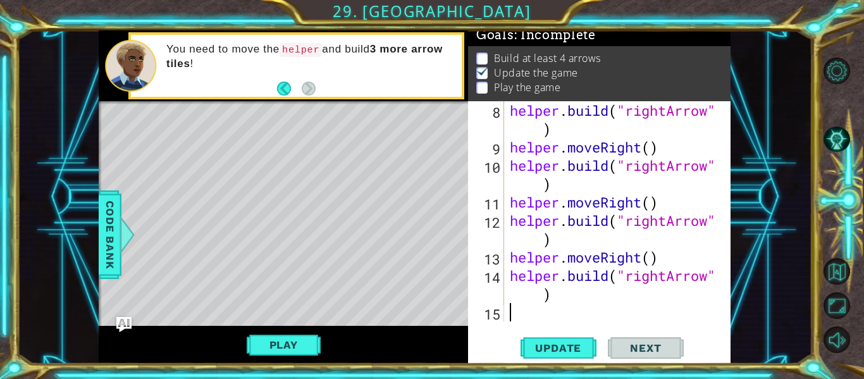
click at [520, 321] on div "helper . build ( "rightArrow" ) helper . moveRight ( ) helper . build ( "rightA…" at bounding box center [616, 238] width 218 height 275
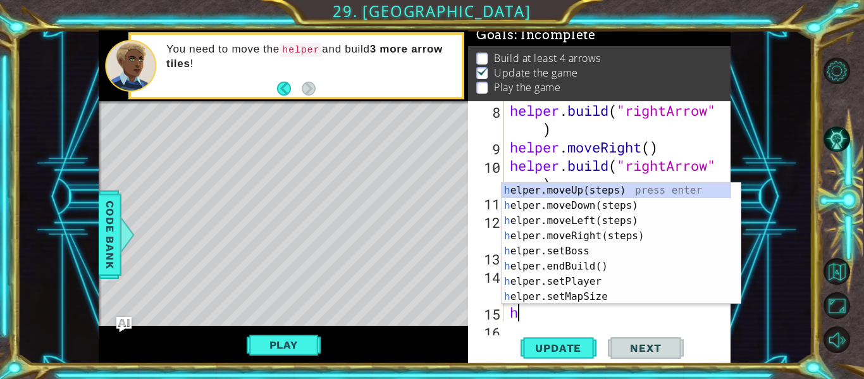
scroll to position [202, 0]
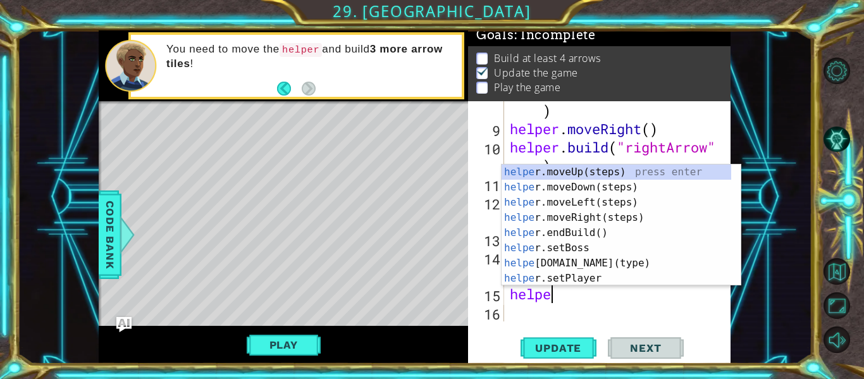
type textarea "helper"
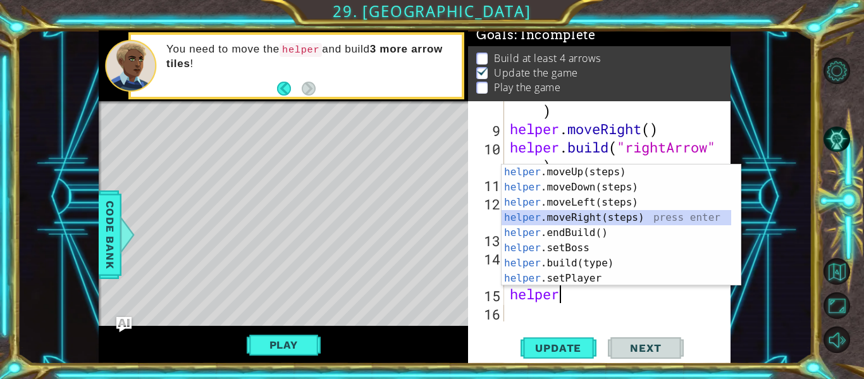
click at [608, 223] on div "helper .moveUp(steps) press enter helper .moveDown(steps) press enter helper .m…" at bounding box center [616, 240] width 230 height 152
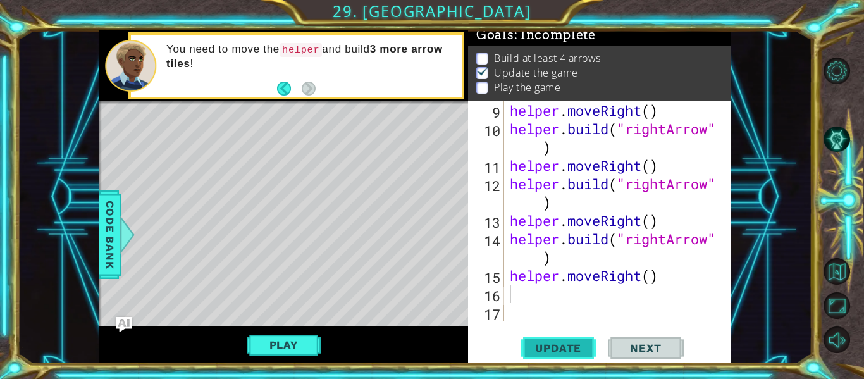
click at [571, 346] on span "Update" at bounding box center [557, 347] width 71 height 13
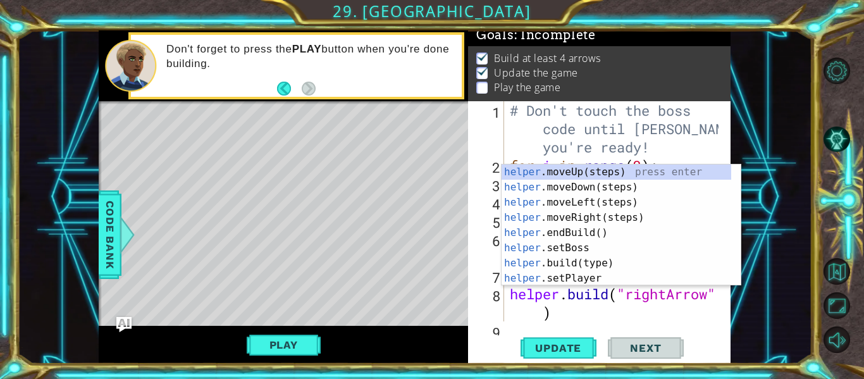
scroll to position [0, 0]
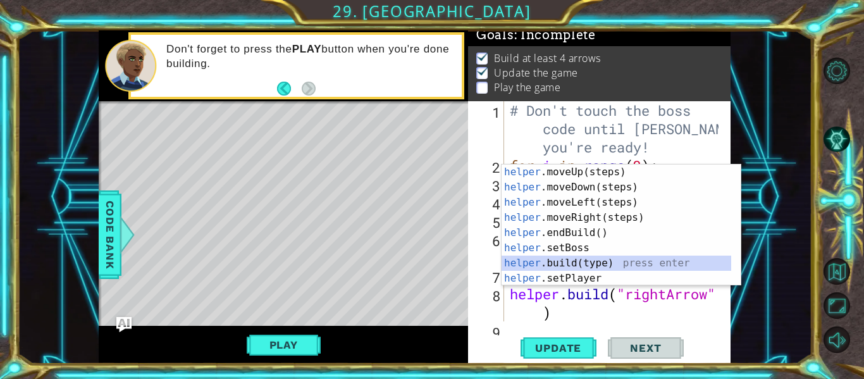
click at [584, 262] on div "helper .moveUp(steps) press enter helper .moveDown(steps) press enter helper .m…" at bounding box center [616, 240] width 230 height 152
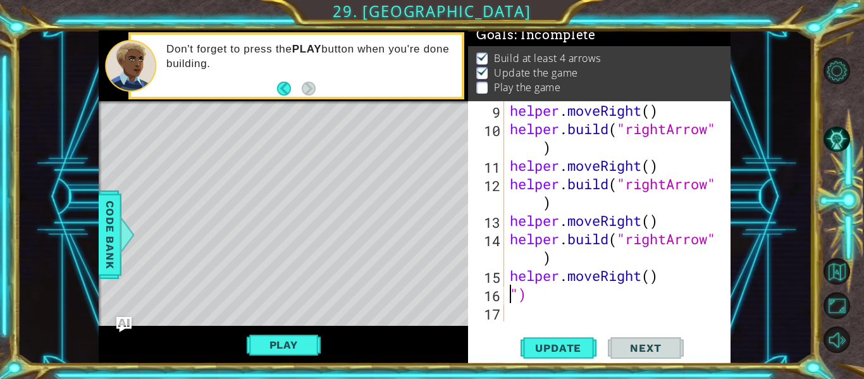
drag, startPoint x: 259, startPoint y: 346, endPoint x: 262, endPoint y: 354, distance: 8.5
click at [259, 346] on button "Play" at bounding box center [284, 345] width 74 height 24
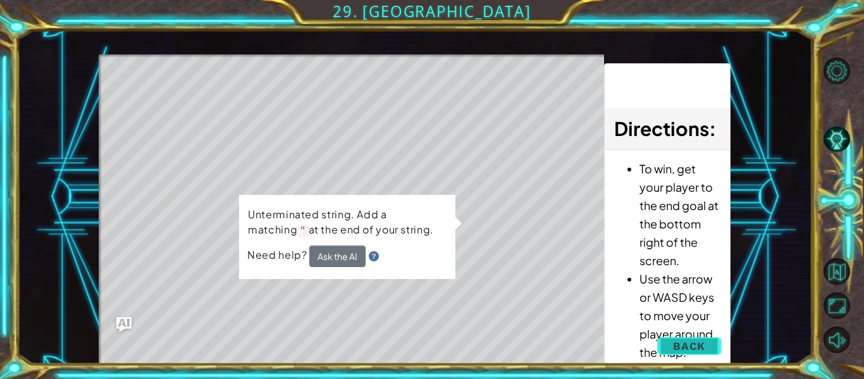
click at [715, 345] on button "Back" at bounding box center [689, 345] width 64 height 25
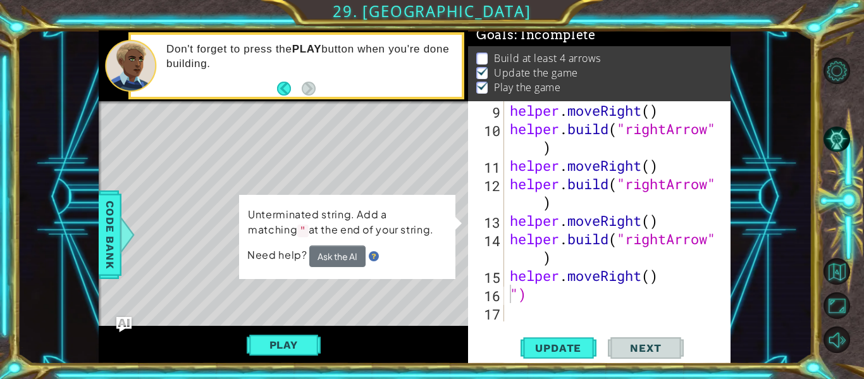
click at [529, 295] on div "helper . moveRight ( ) helper . build ( "rightArrow" ) helper . moveRight ( ) h…" at bounding box center [616, 229] width 218 height 257
type textarea """
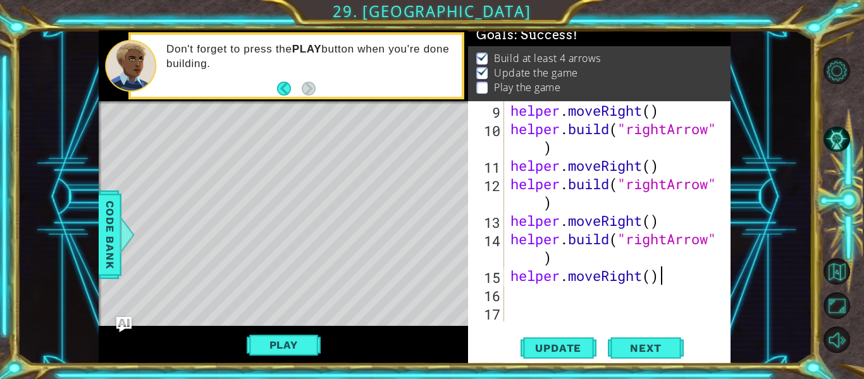
click at [680, 276] on div "helper . moveRight ( ) helper . build ( "rightArrow" ) helper . moveRight ( ) h…" at bounding box center [616, 229] width 217 height 257
type textarea "helper.moveRight()"
click at [548, 342] on span "Update" at bounding box center [557, 347] width 71 height 13
click at [304, 347] on button "Play" at bounding box center [284, 345] width 74 height 24
click at [660, 357] on button "Next" at bounding box center [646, 350] width 76 height 26
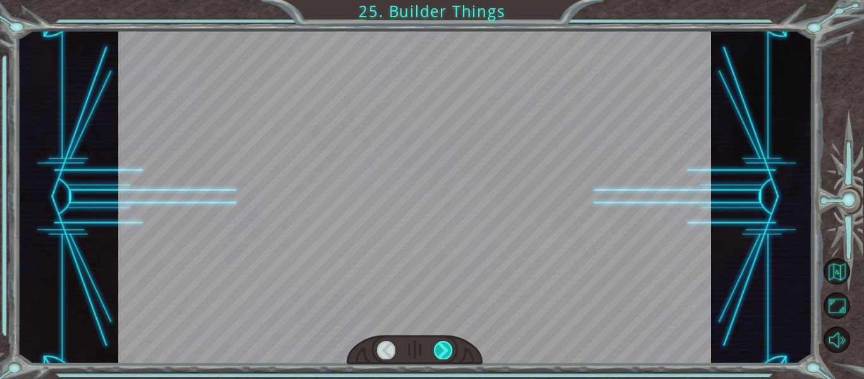
click at [450, 348] on div at bounding box center [443, 350] width 18 height 18
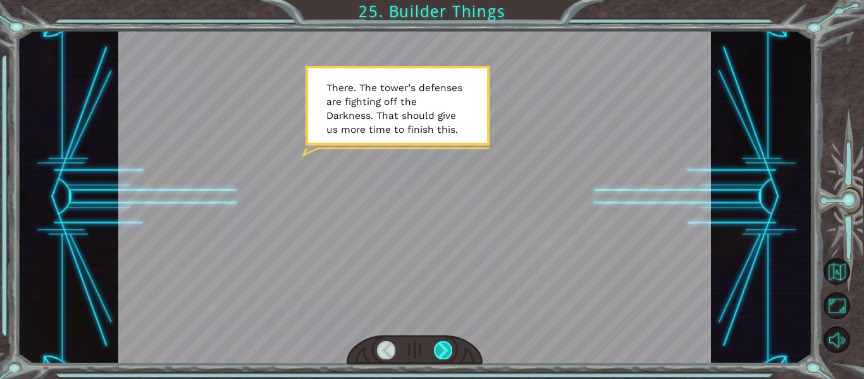
click at [446, 350] on div at bounding box center [443, 350] width 18 height 18
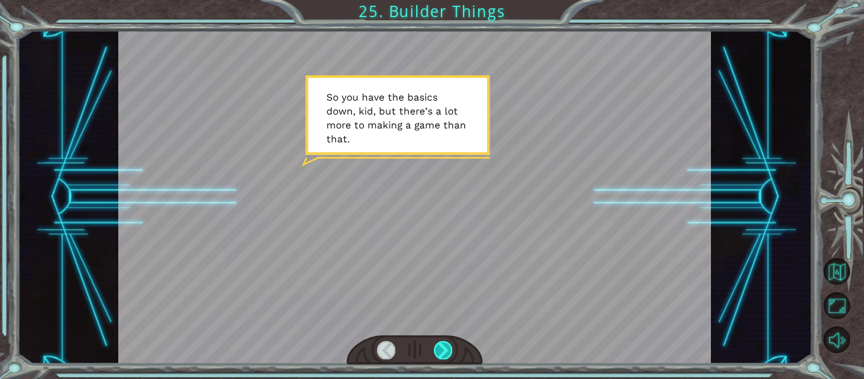
click at [446, 350] on div at bounding box center [443, 350] width 18 height 18
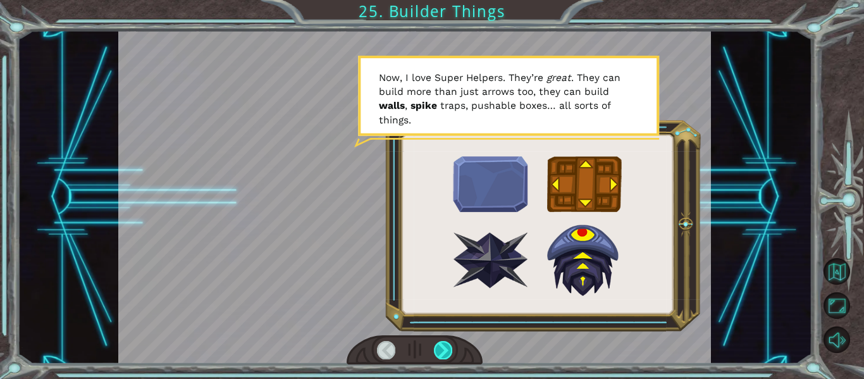
click at [444, 352] on div at bounding box center [443, 350] width 18 height 18
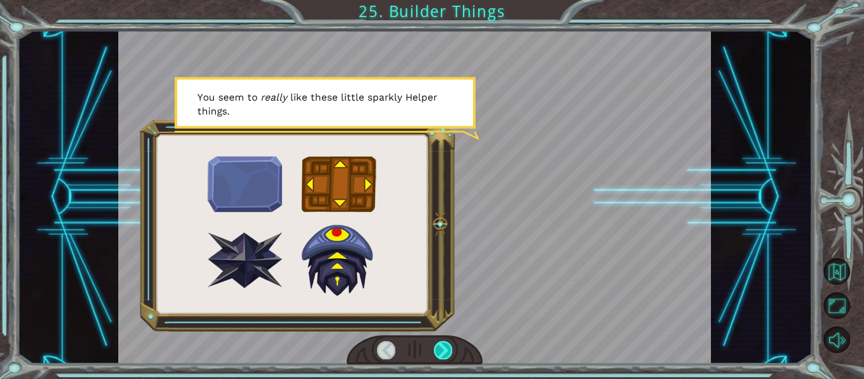
click at [434, 358] on div at bounding box center [443, 350] width 18 height 18
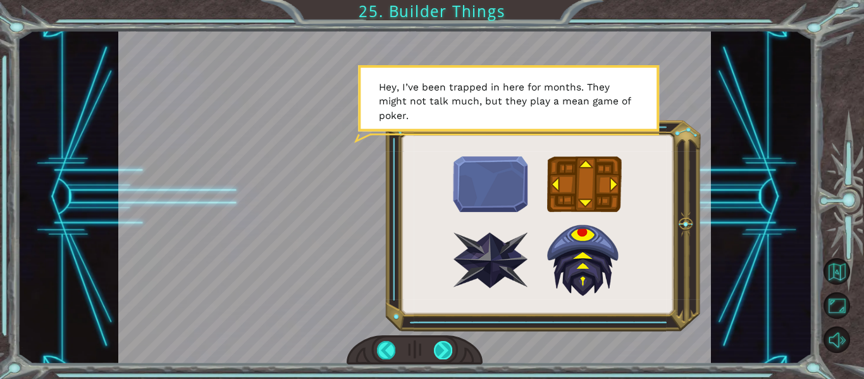
click at [439, 343] on div at bounding box center [443, 350] width 18 height 18
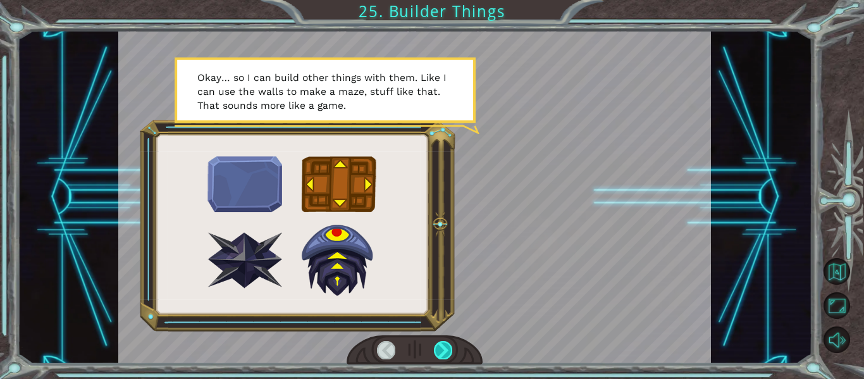
click at [441, 348] on div at bounding box center [443, 350] width 18 height 18
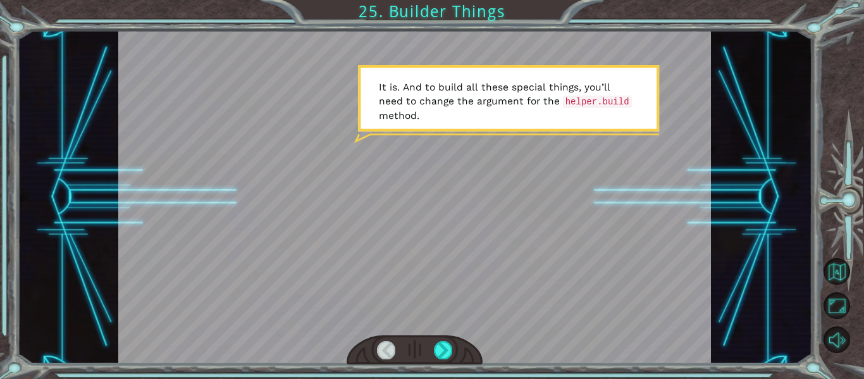
click at [436, 362] on div at bounding box center [415, 350] width 137 height 30
click at [438, 350] on div at bounding box center [443, 350] width 18 height 18
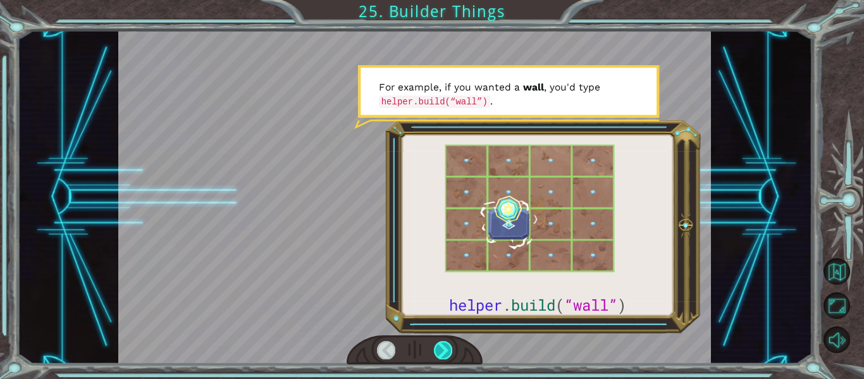
click at [438, 351] on div at bounding box center [443, 350] width 18 height 18
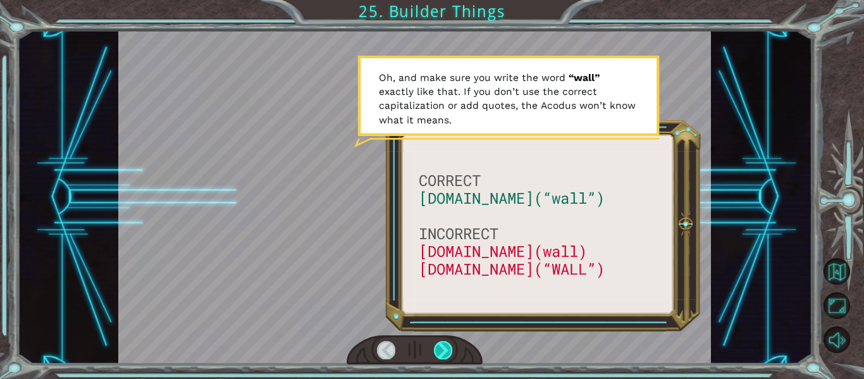
click at [439, 348] on div at bounding box center [443, 350] width 18 height 18
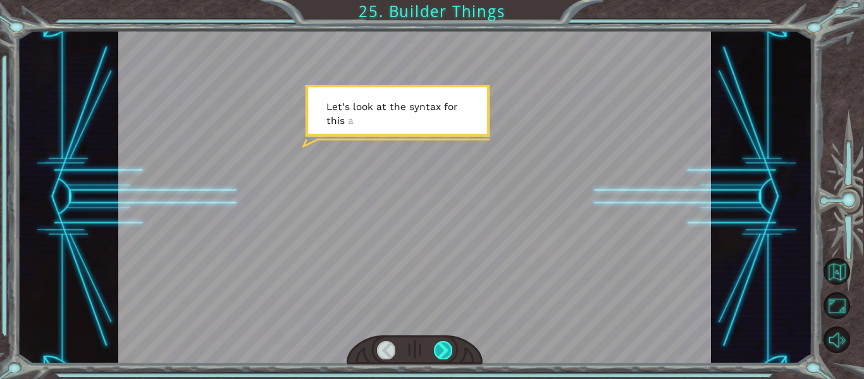
click at [439, 348] on div at bounding box center [443, 350] width 18 height 18
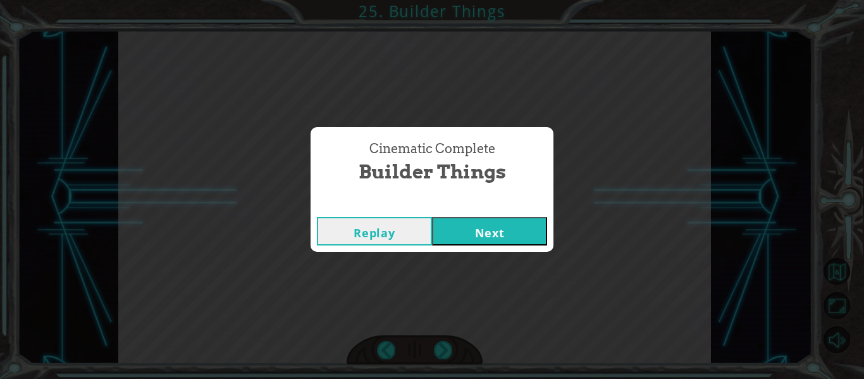
click at [484, 233] on button "Next" at bounding box center [489, 231] width 115 height 28
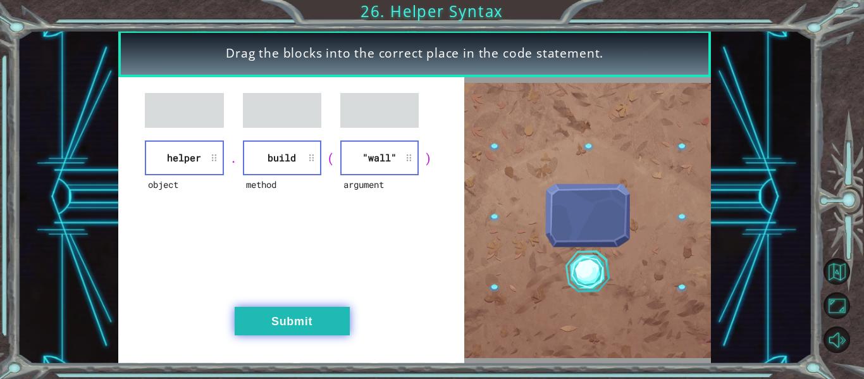
click at [325, 322] on button "Submit" at bounding box center [292, 321] width 115 height 28
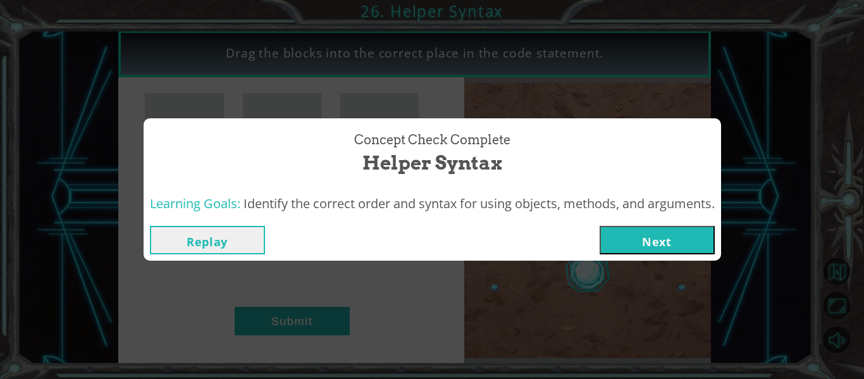
click at [668, 239] on button "Next" at bounding box center [657, 240] width 115 height 28
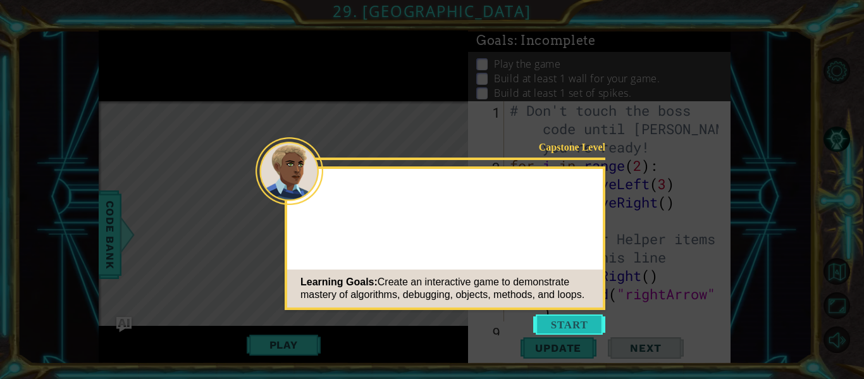
click at [584, 321] on button "Start" at bounding box center [569, 324] width 72 height 20
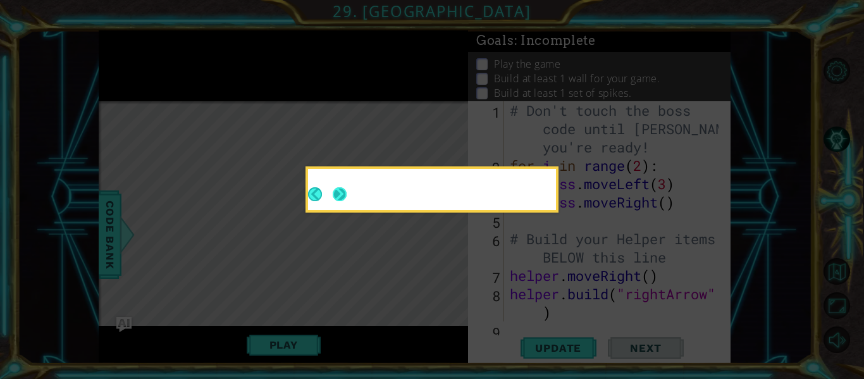
click at [340, 194] on button "Next" at bounding box center [340, 194] width 14 height 14
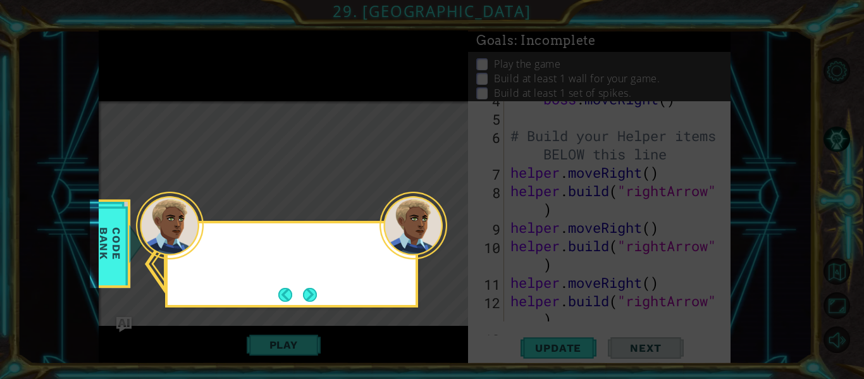
scroll to position [220, 0]
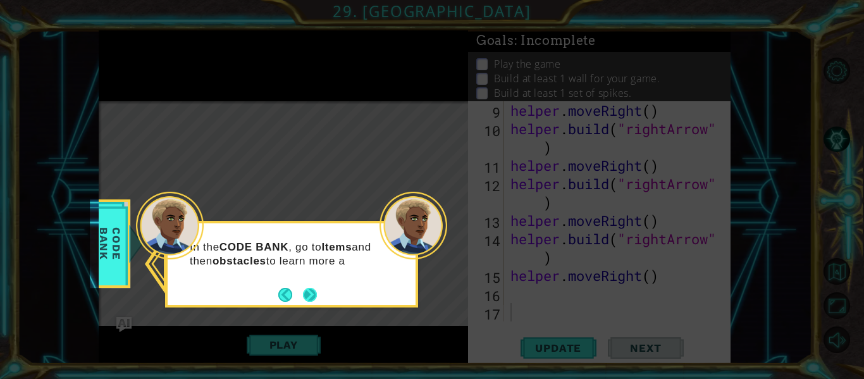
click at [306, 291] on button "Next" at bounding box center [310, 295] width 14 height 14
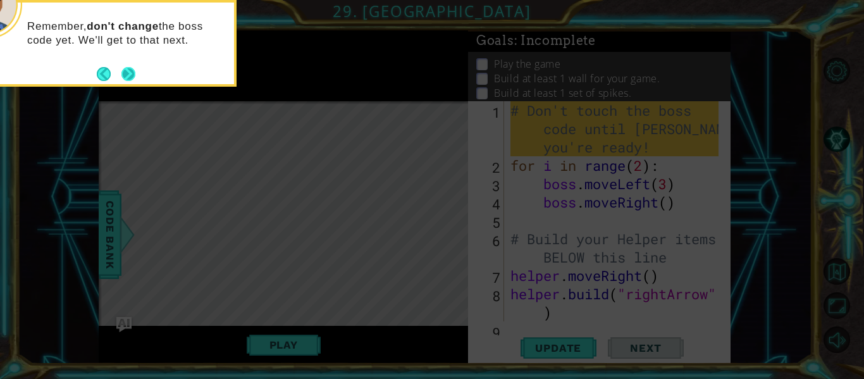
click at [128, 72] on button "Next" at bounding box center [128, 74] width 14 height 14
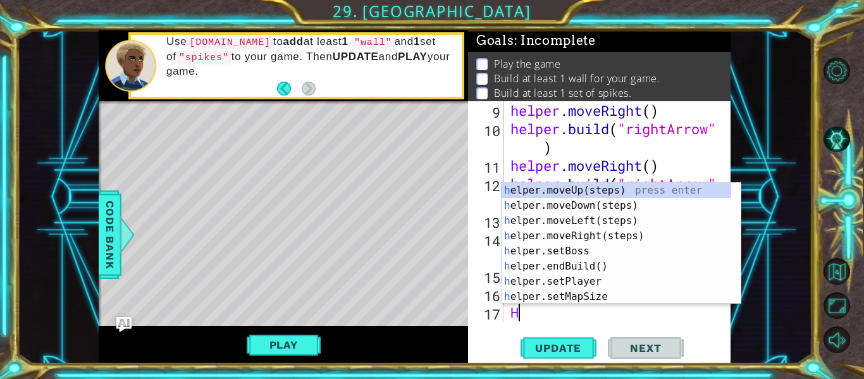
scroll to position [238, 0]
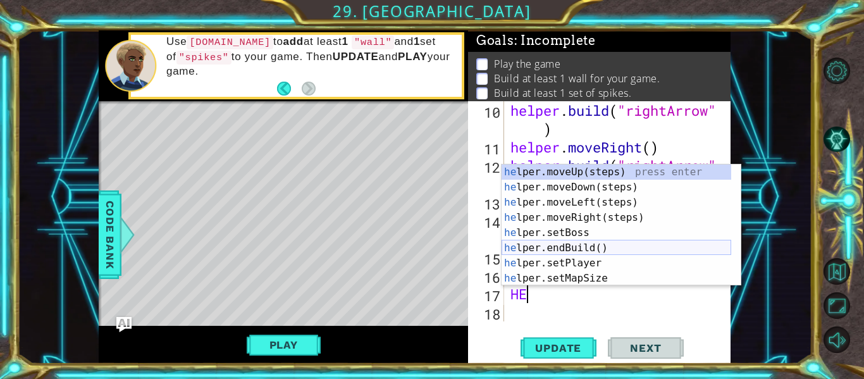
type textarea "H"
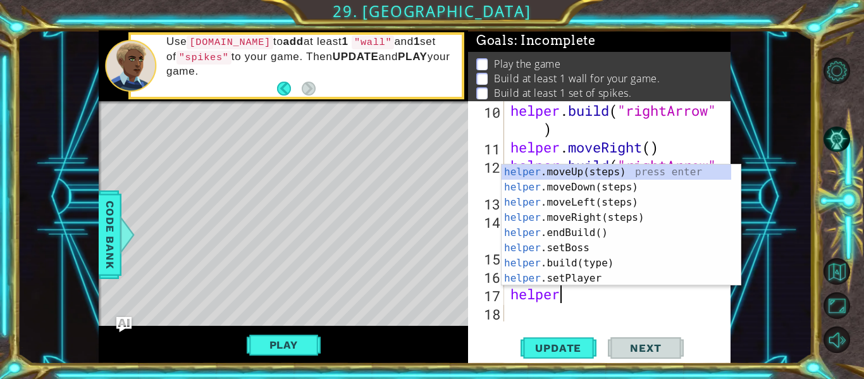
scroll to position [0, 2]
click at [590, 260] on div "helper .moveUp(steps) press enter helper .moveDown(steps) press enter helper .m…" at bounding box center [616, 240] width 230 height 152
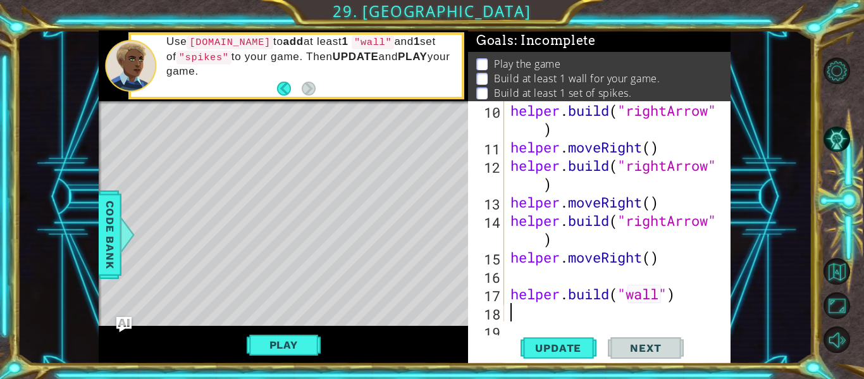
scroll to position [257, 0]
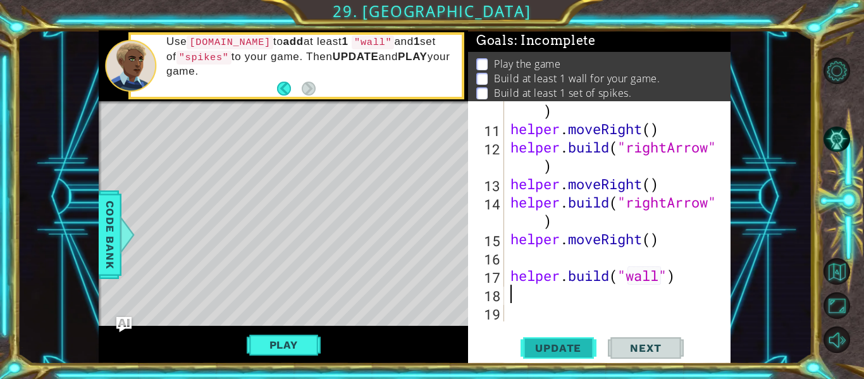
type textarea "[DOMAIN_NAME]("wall")"
click at [582, 346] on span "Update" at bounding box center [557, 347] width 71 height 13
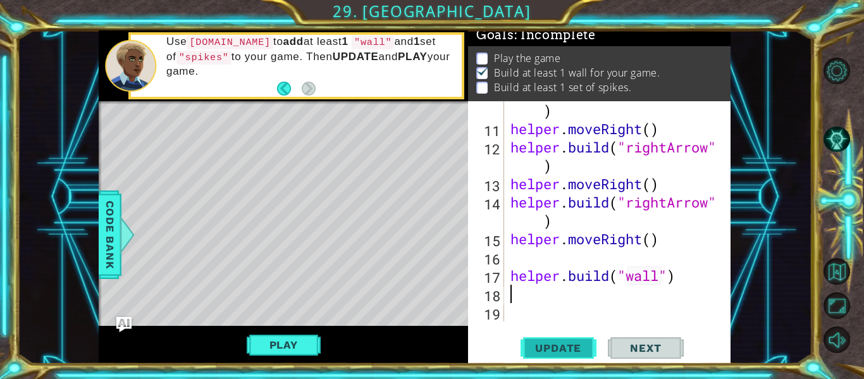
scroll to position [11, 0]
type textarea "d"
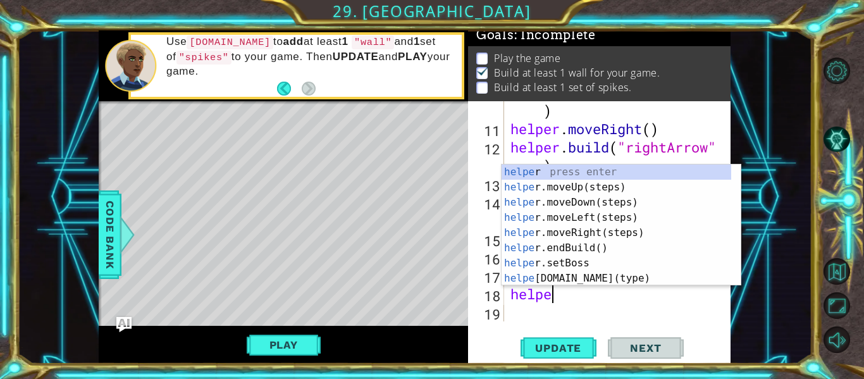
type textarea "helper"
click at [593, 231] on div "helper press enter helper .moveUp(steps) press enter helper .moveDown(steps) pr…" at bounding box center [616, 240] width 230 height 152
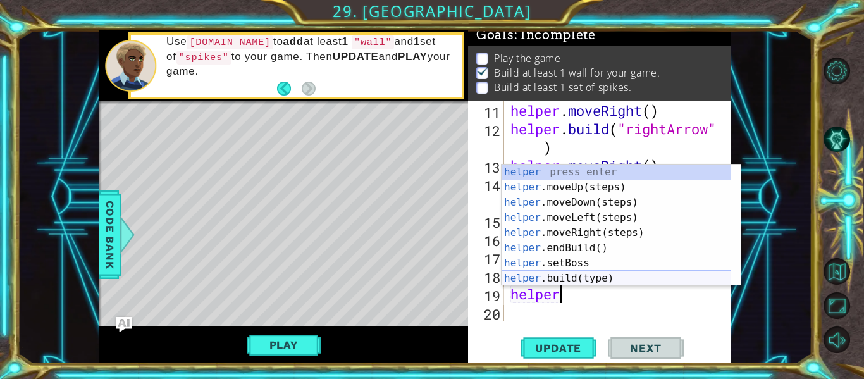
click at [575, 276] on div "helper press enter helper .moveUp(steps) press enter helper .moveDown(steps) pr…" at bounding box center [616, 240] width 230 height 152
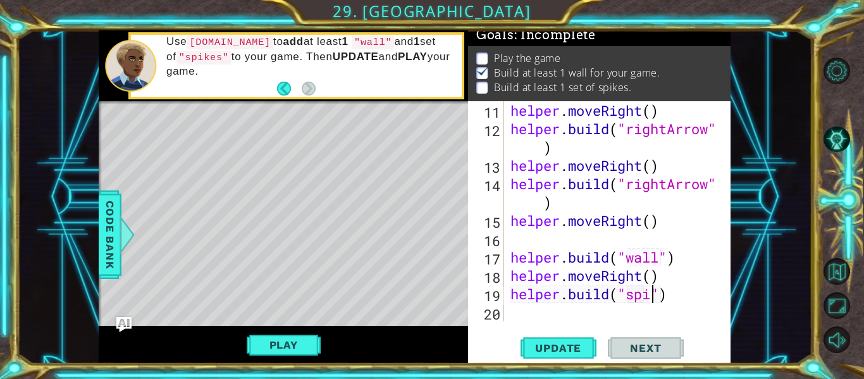
scroll to position [0, 8]
type textarea "helper.build("spikes")"
click at [550, 340] on button "Update" at bounding box center [558, 348] width 76 height 26
click at [298, 343] on button "Play" at bounding box center [284, 345] width 74 height 24
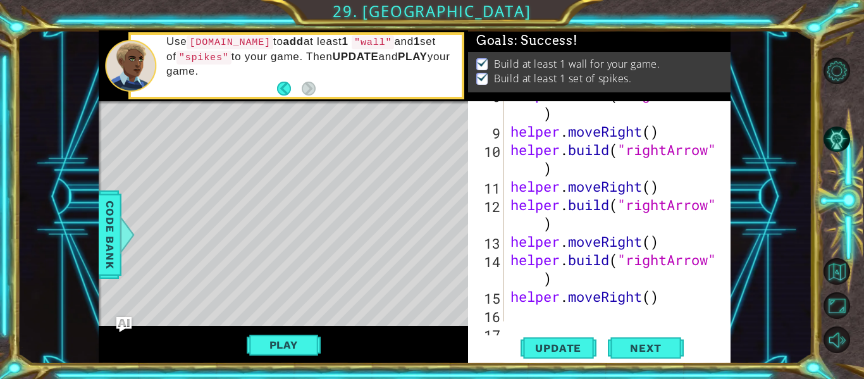
scroll to position [0, 0]
click at [629, 352] on span "Next" at bounding box center [645, 348] width 56 height 13
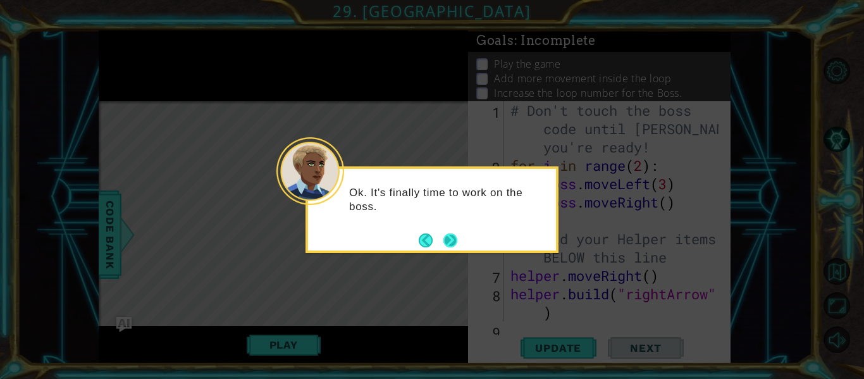
click at [450, 242] on button "Next" at bounding box center [450, 240] width 14 height 14
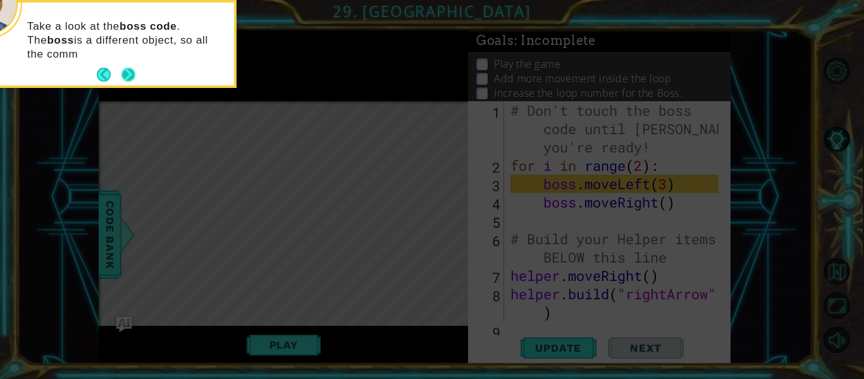
click at [126, 73] on button "Next" at bounding box center [128, 75] width 15 height 15
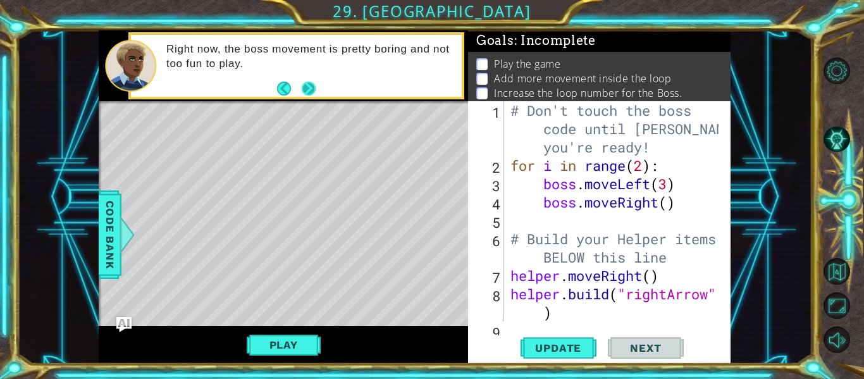
click at [316, 92] on button "Next" at bounding box center [309, 89] width 14 height 14
